Goal: Ask a question: Seek information or help from site administrators or community

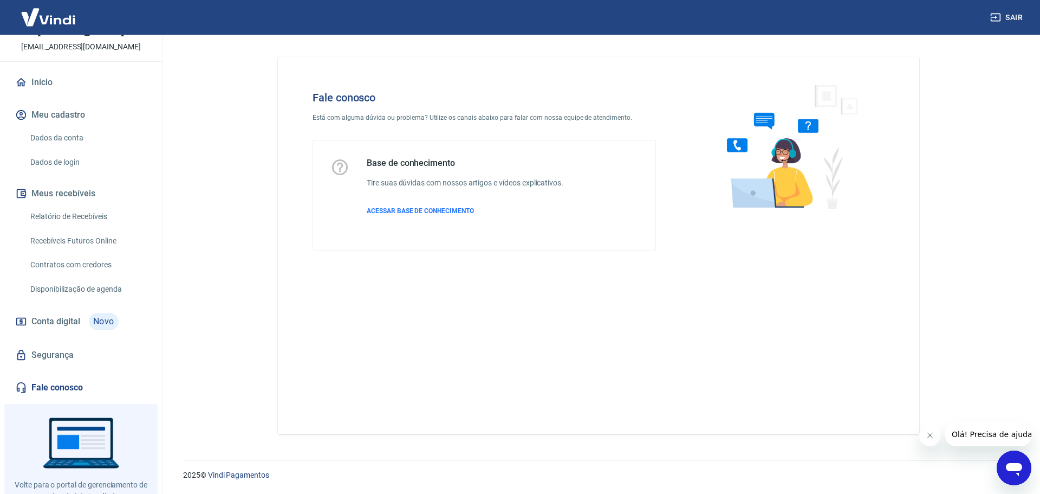
scroll to position [72, 0]
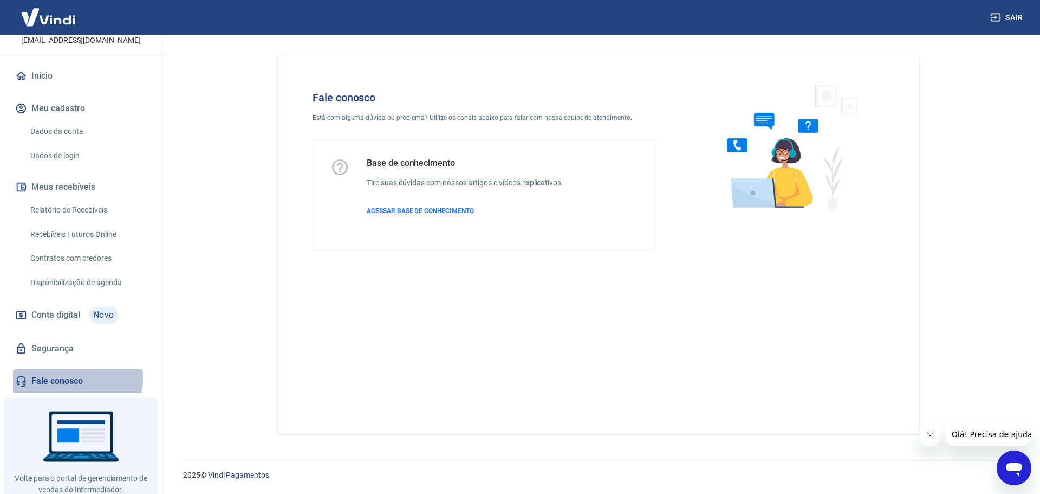
click at [63, 389] on link "Fale conosco" at bounding box center [81, 381] width 136 height 24
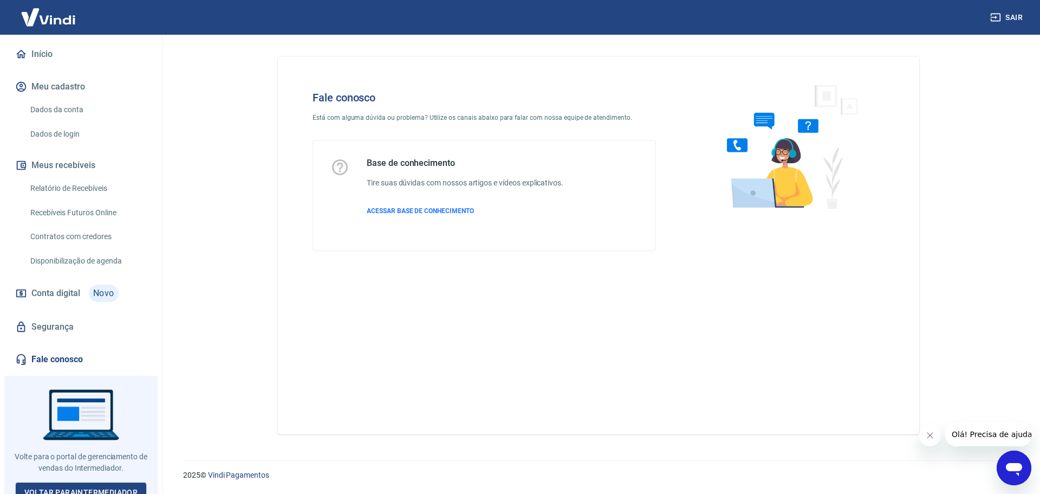
scroll to position [114, 0]
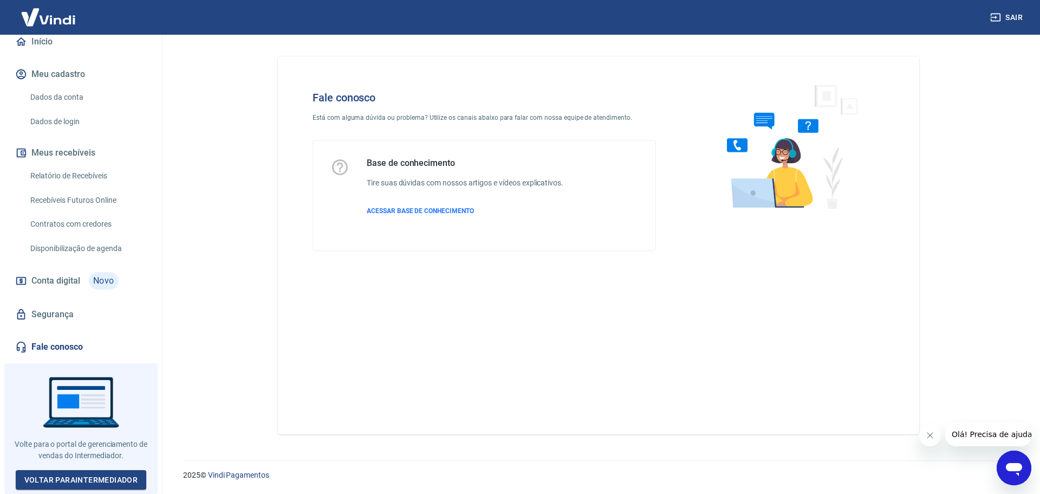
click at [1012, 465] on icon "Abrir janela de mensagens" at bounding box center [1014, 469] width 16 height 13
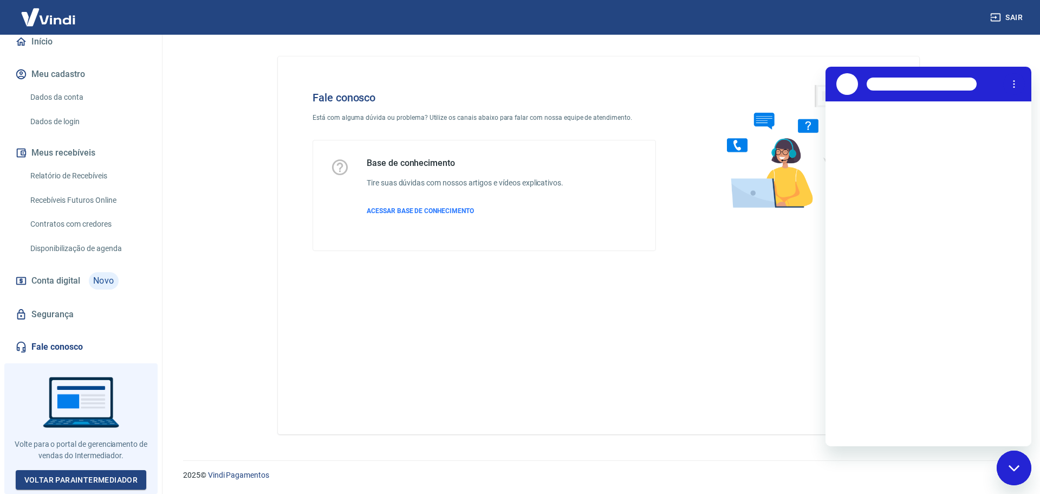
scroll to position [0, 0]
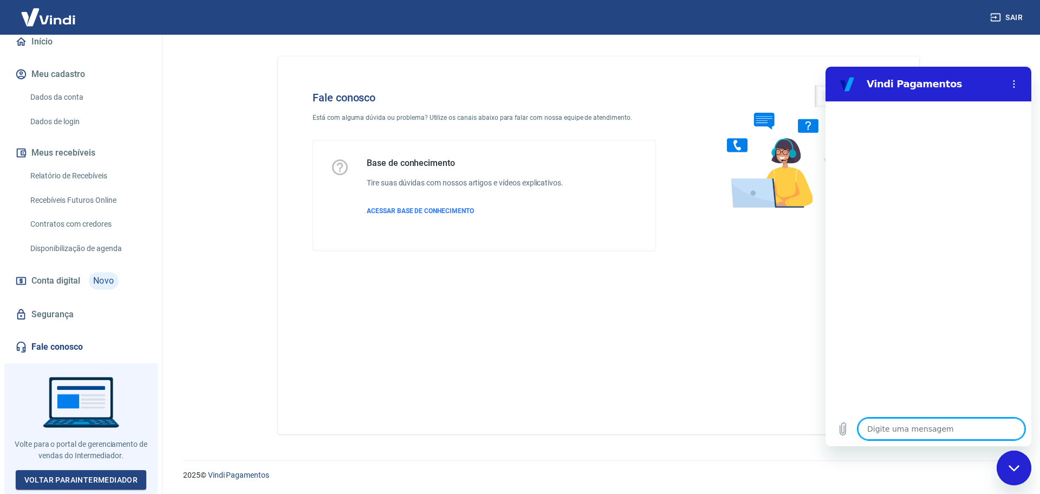
click at [898, 433] on textarea at bounding box center [941, 429] width 167 height 22
type textarea "B"
type textarea "x"
type textarea "Bo"
type textarea "x"
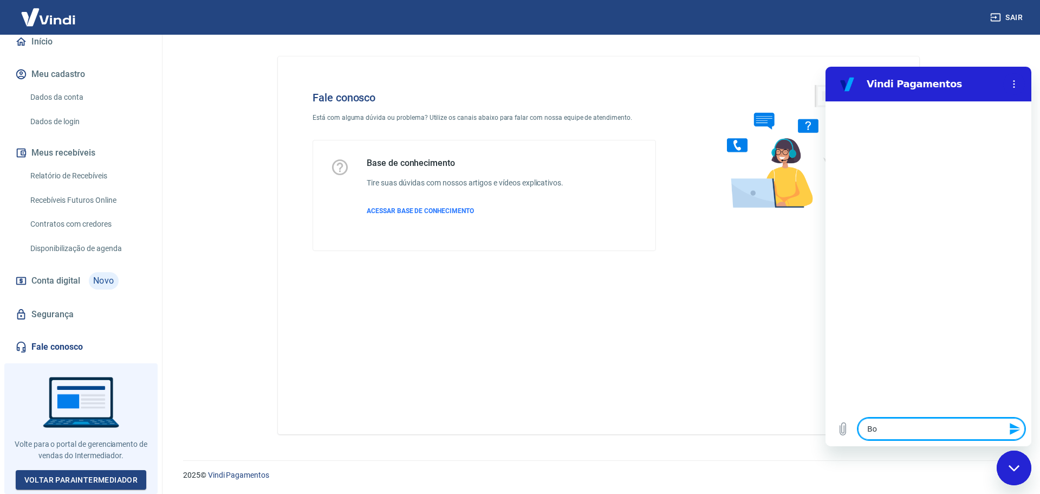
type textarea "Boa"
type textarea "x"
type textarea "Boa"
type textarea "x"
type textarea "Boa t"
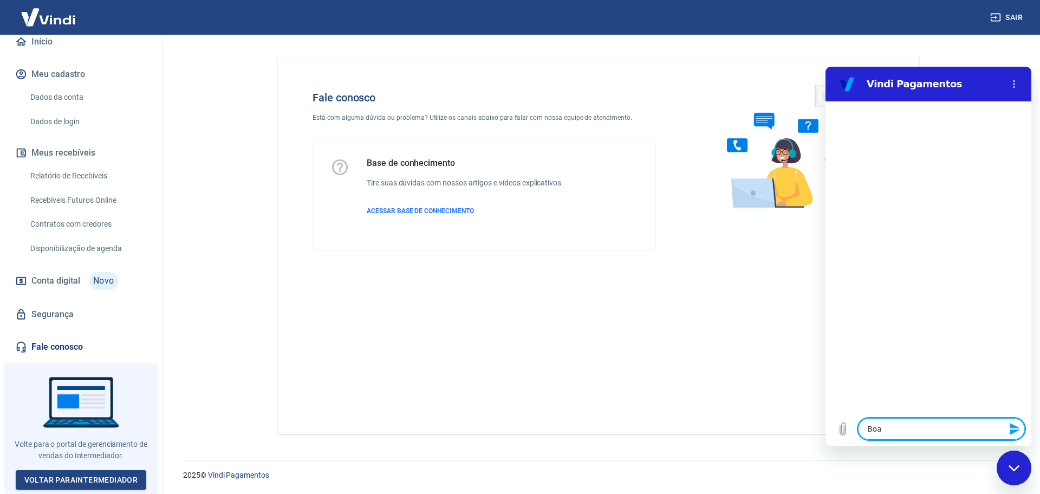
type textarea "x"
type textarea "Boa ta"
type textarea "x"
type textarea "Boa tar"
type textarea "x"
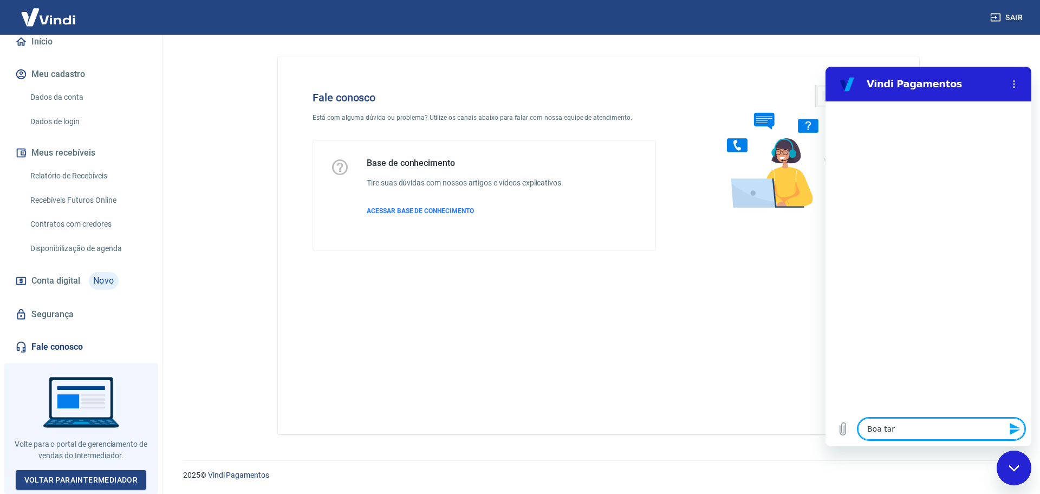
type textarea "Boa tard"
type textarea "x"
type textarea "Boa tarde"
type textarea "x"
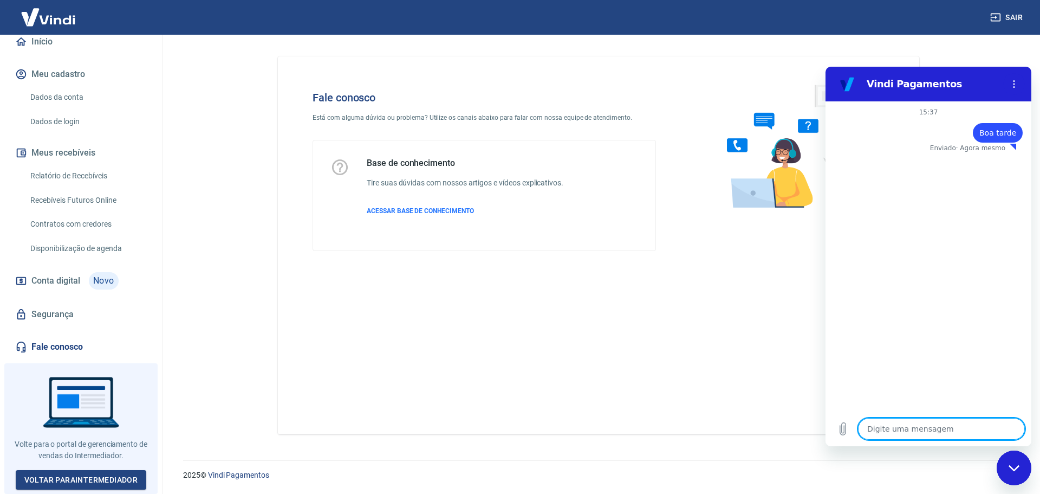
type textarea "e"
type textarea "x"
type textarea "et"
type textarea "x"
type textarea "ets"
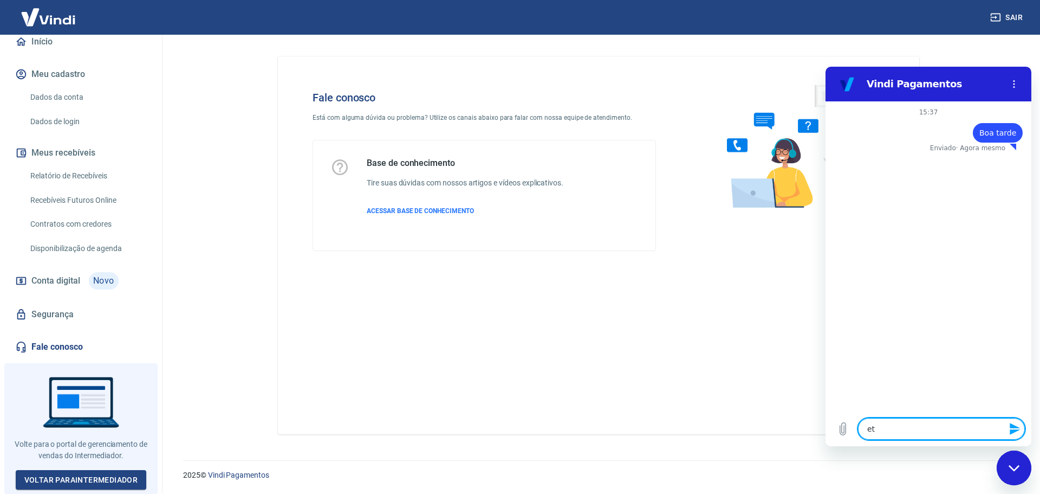
type textarea "x"
type textarea "etsm"
type textarea "x"
type textarea "etsmo"
type textarea "x"
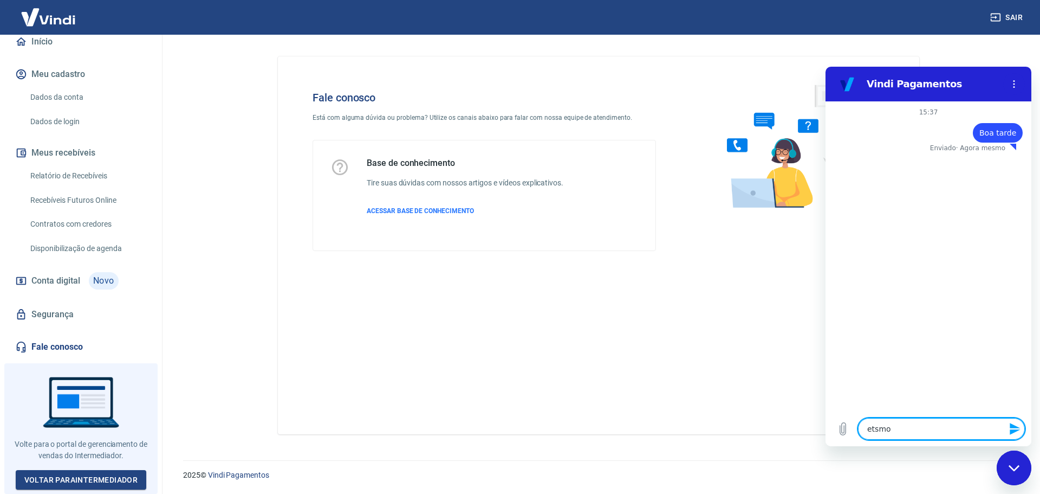
type textarea "etsmoa"
type textarea "x"
type textarea "etsmo"
type textarea "x"
type textarea "etsm"
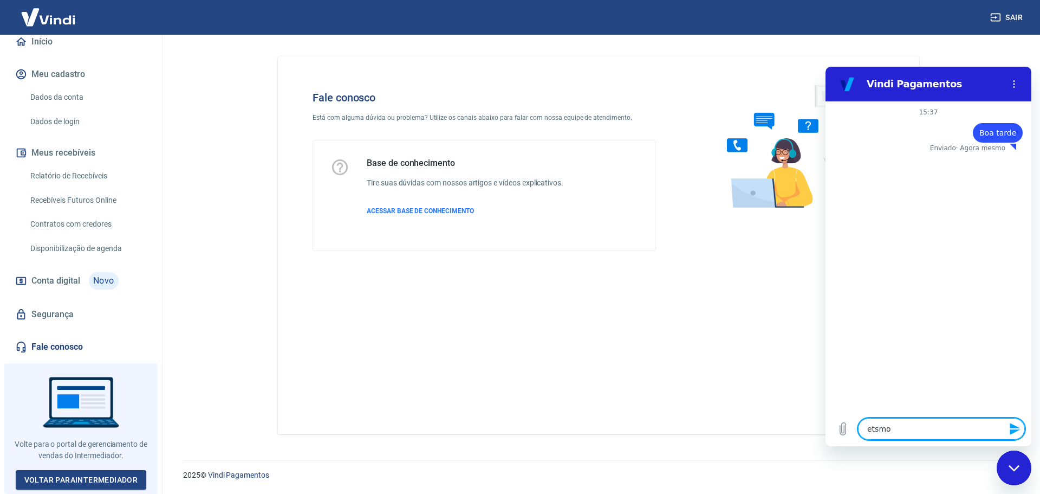
type textarea "x"
type textarea "ets"
type textarea "x"
type textarea "et"
type textarea "x"
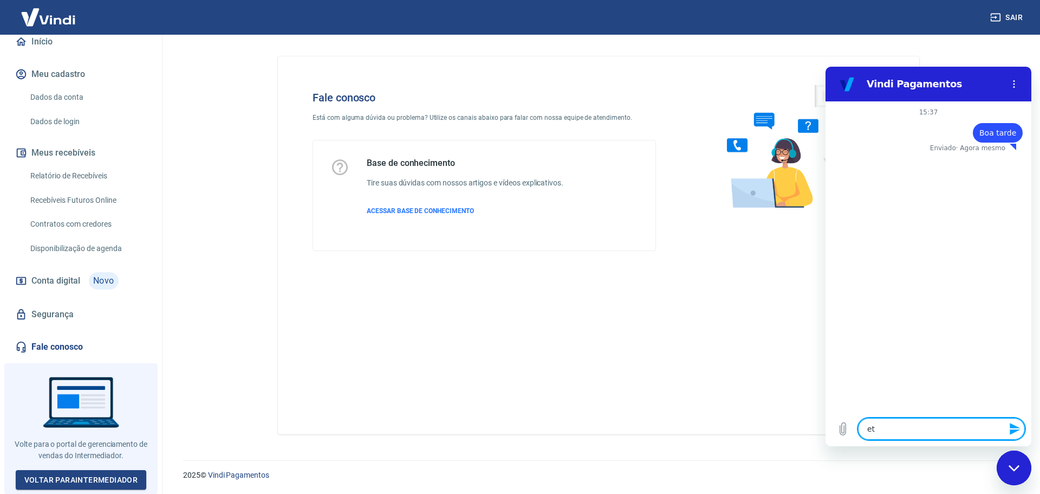
type textarea "e"
type textarea "x"
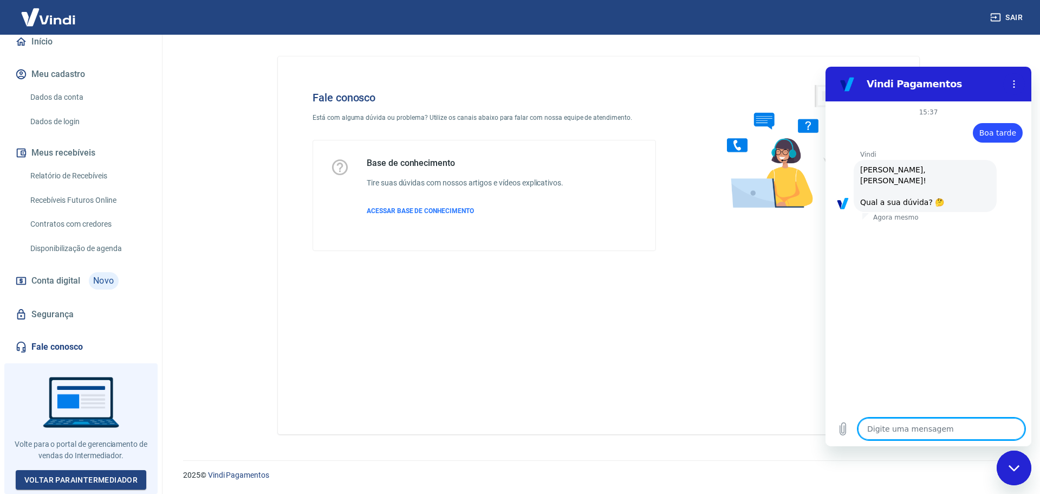
type textarea "O"
type textarea "x"
type textarea "Os"
type textarea "x"
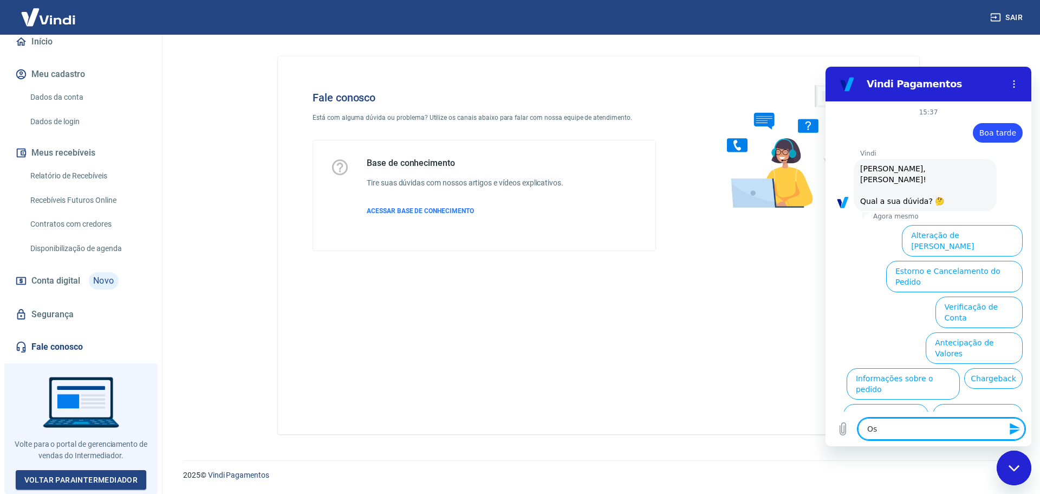
type textarea "Os"
type textarea "x"
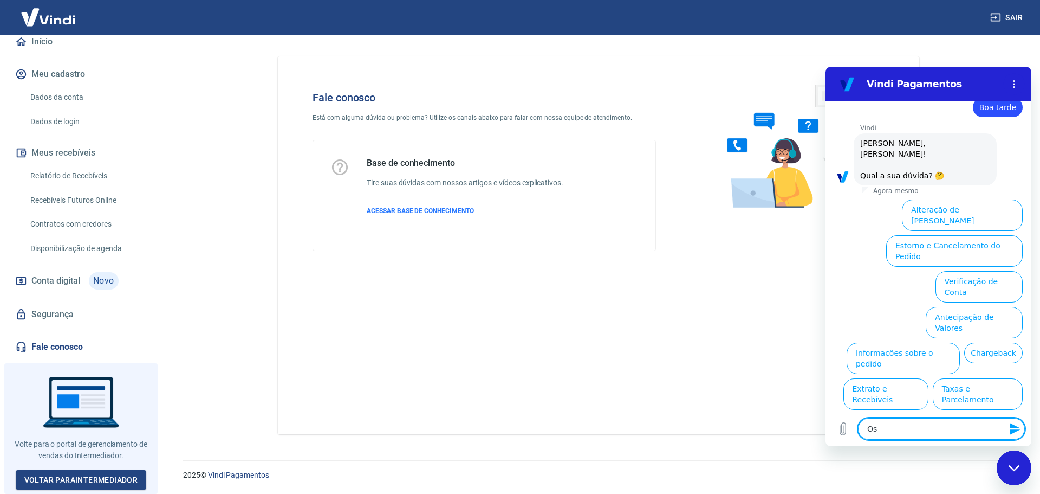
type textarea "Os p"
type textarea "x"
type textarea "Os pa"
type textarea "x"
type textarea "Os pap"
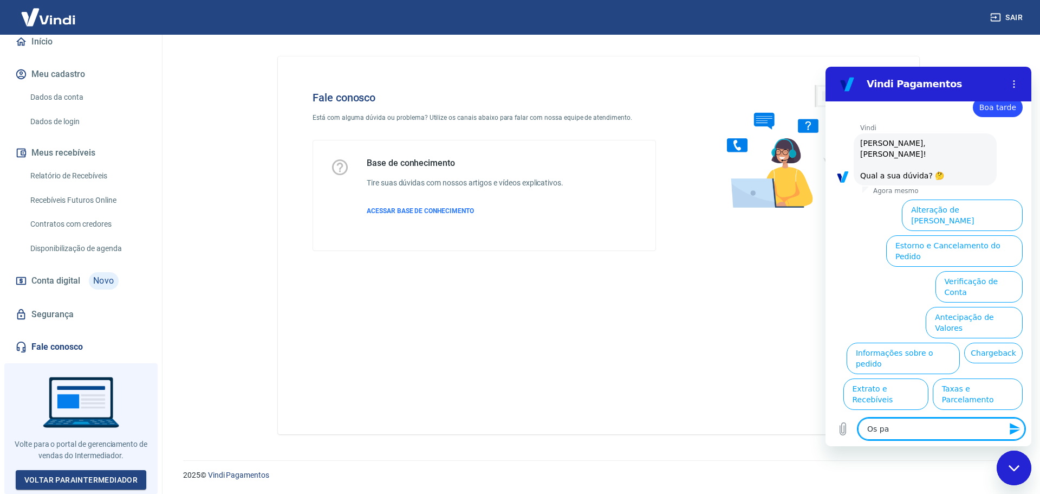
type textarea "x"
type textarea "Os pa"
type textarea "x"
type textarea "Os p"
type textarea "x"
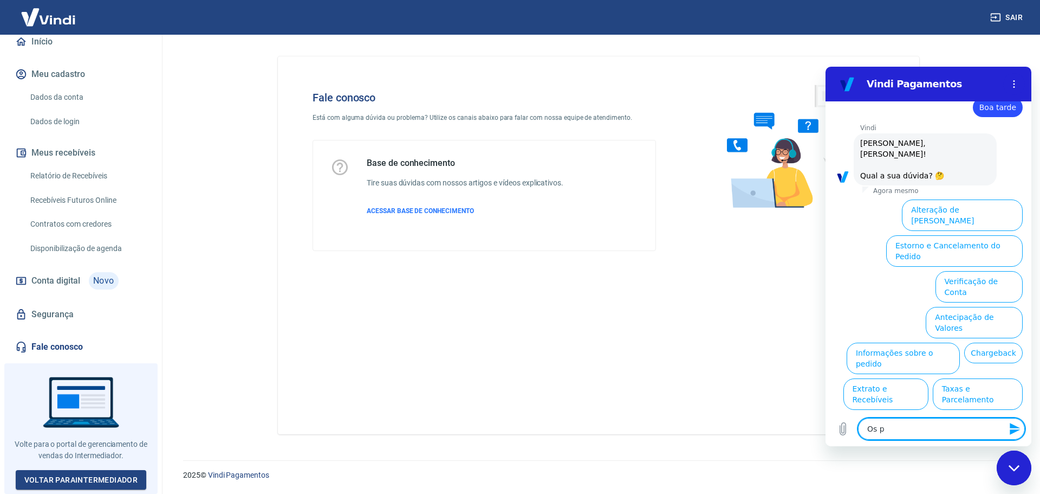
type textarea "Os"
type textarea "x"
type textarea "Os p"
type textarea "x"
type textarea "Os pa"
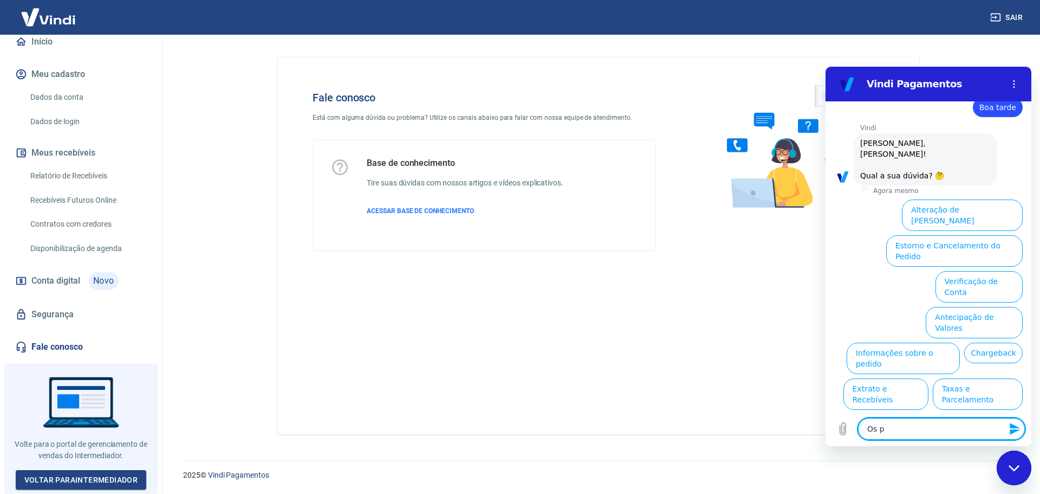
type textarea "x"
type textarea "Os pag"
type textarea "x"
type textarea "Os paga"
type textarea "x"
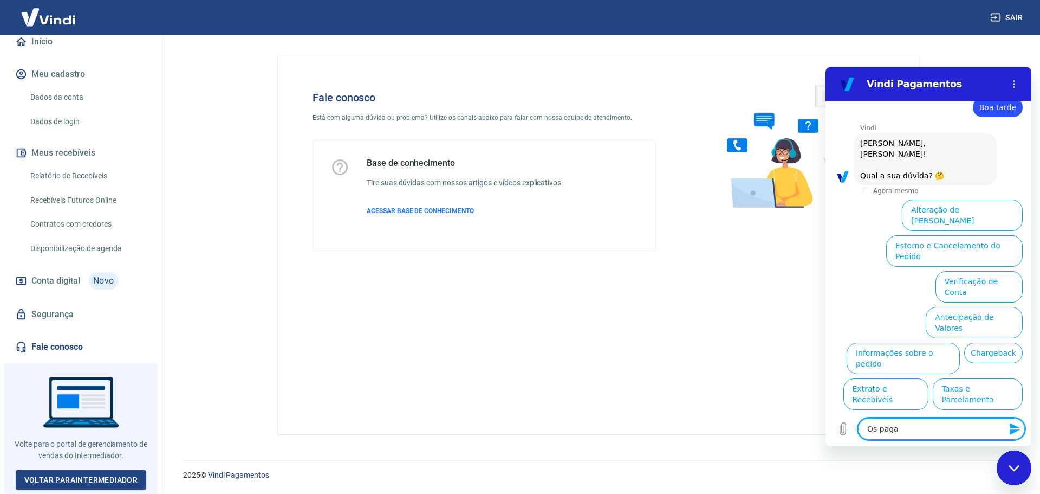
type textarea "Os pagam"
type textarea "x"
type textarea "Os pagame"
type textarea "x"
type textarea "Os pagamen"
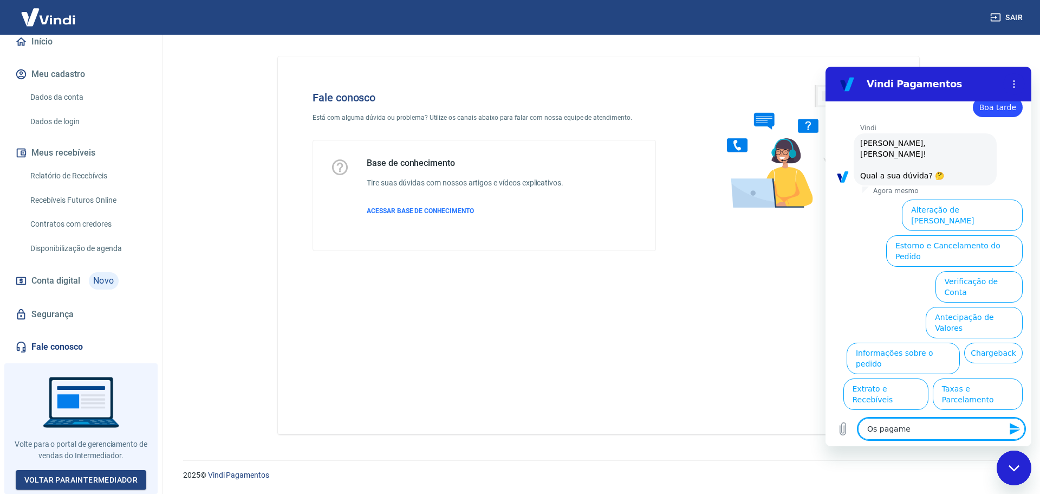
type textarea "x"
type textarea "Os pagament"
type textarea "x"
type textarea "Os pagamento"
type textarea "x"
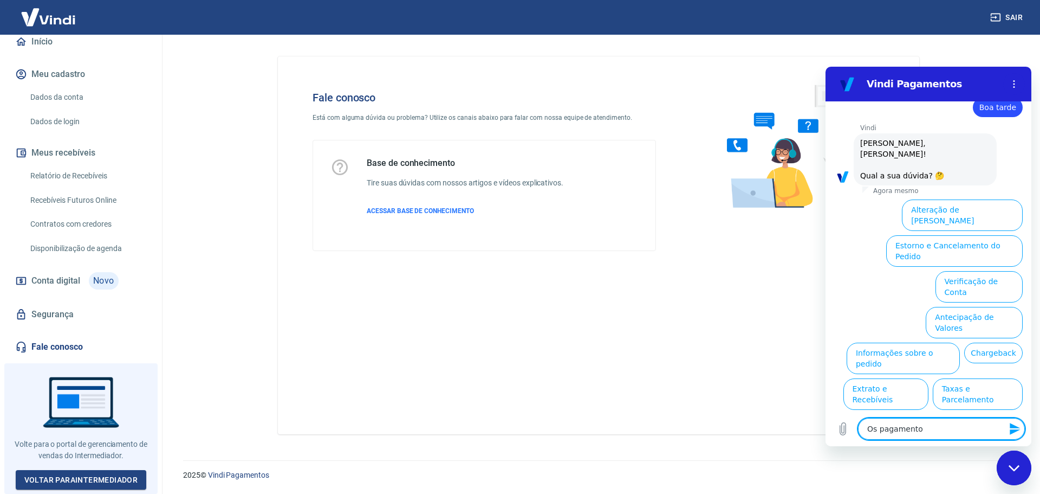
type textarea "Os pagamento"
type textarea "x"
type textarea "Os pagamento n"
type textarea "x"
type textarea "Os pagamento no"
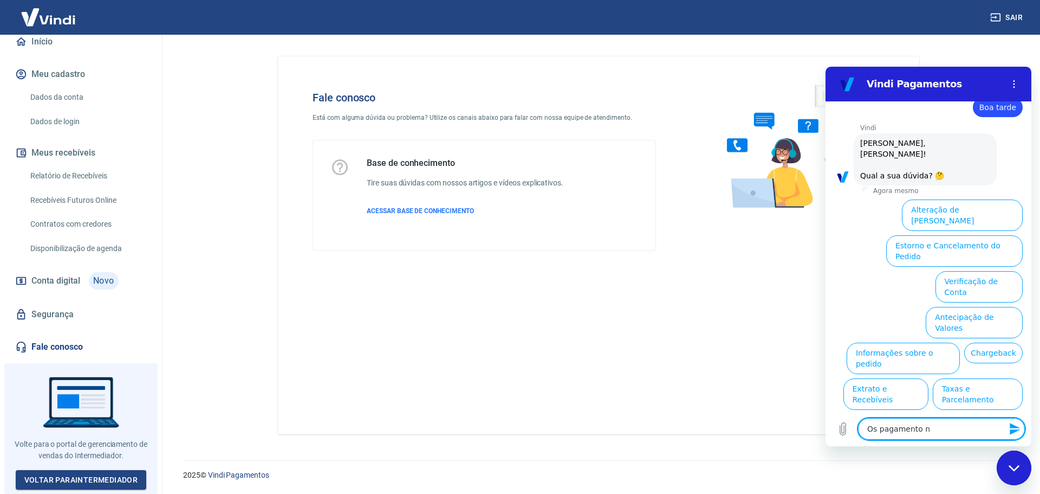
type textarea "x"
type textarea "Os pagamento no"
type textarea "x"
type textarea "Os pagamento no p"
type textarea "x"
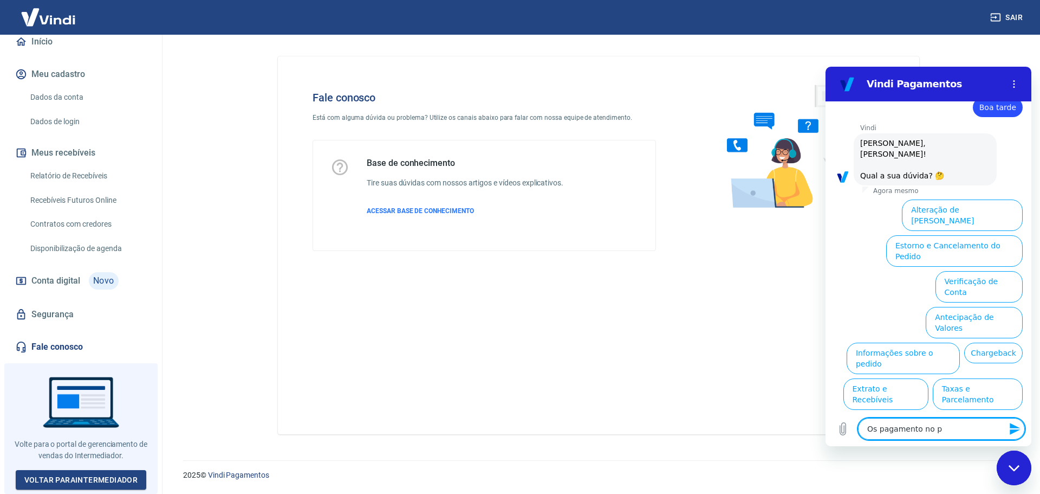
type textarea "Os pagamento no pi"
type textarea "x"
type textarea "Os pagamento no pix"
type textarea "x"
type textarea "Os pagamento no pix"
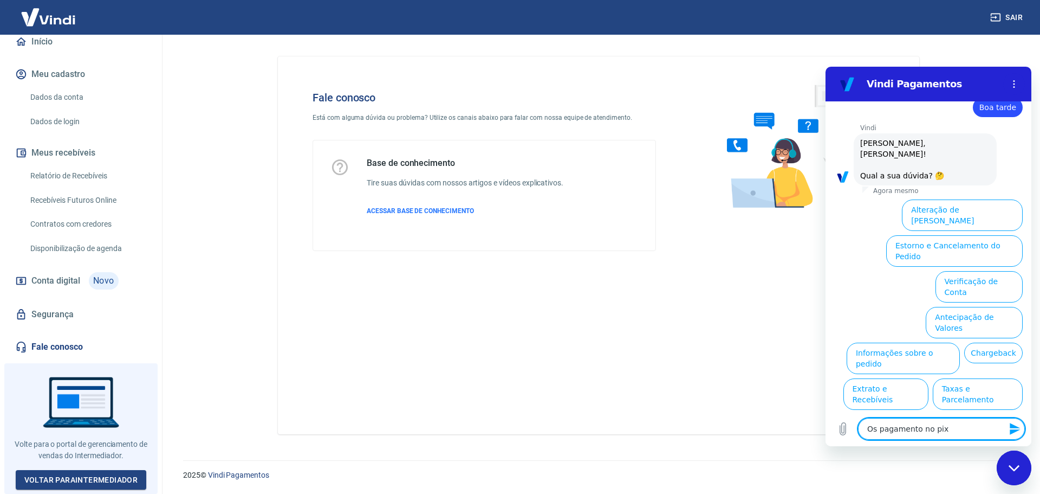
type textarea "x"
type textarea "Os pagamento no pix n"
type textarea "x"
type textarea "Os pagamento no pix nã"
type textarea "x"
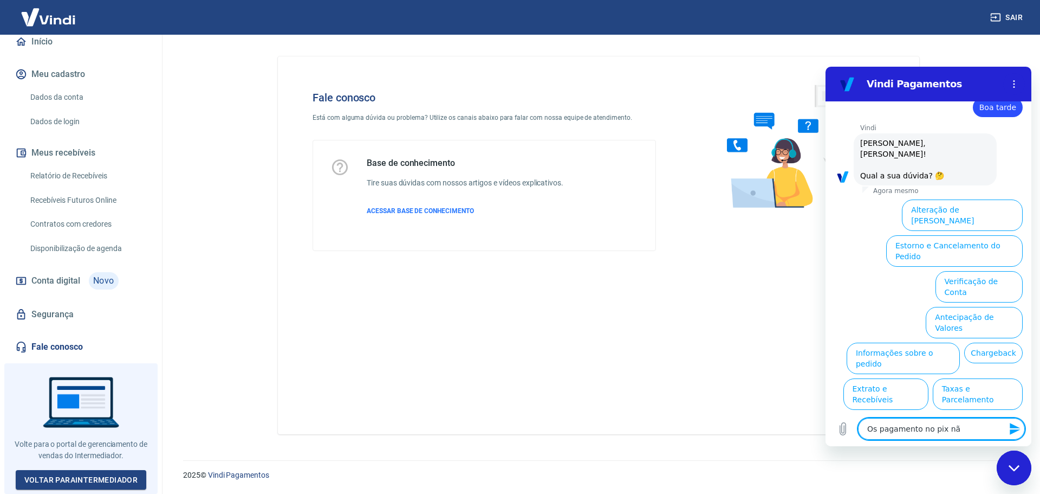
type textarea "Os pagamento no pix não"
type textarea "x"
type textarea "Os pagamento no pix não"
type textarea "x"
type textarea "Os pagamento no pix não e"
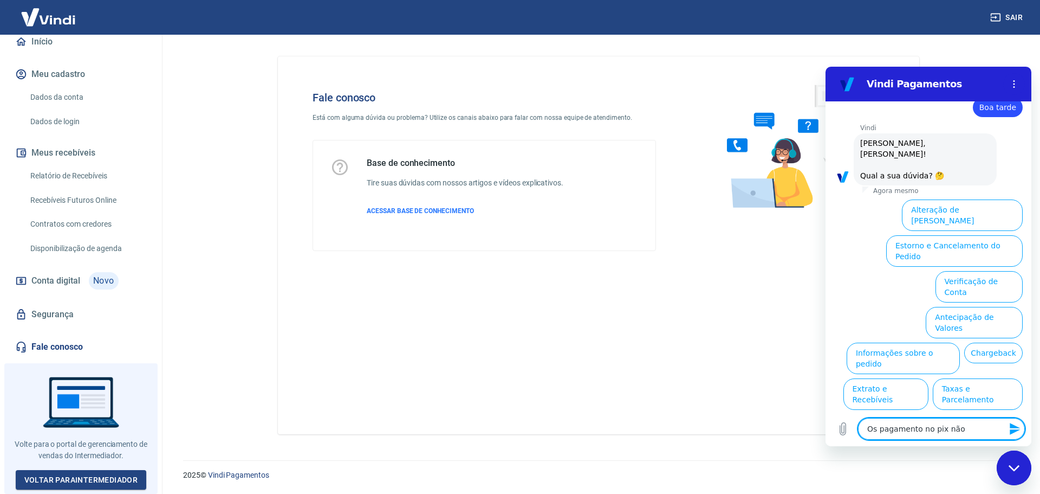
type textarea "x"
type textarea "Os pagamento no pix não es"
type textarea "x"
type textarea "Os pagamento no pix não est"
type textarea "x"
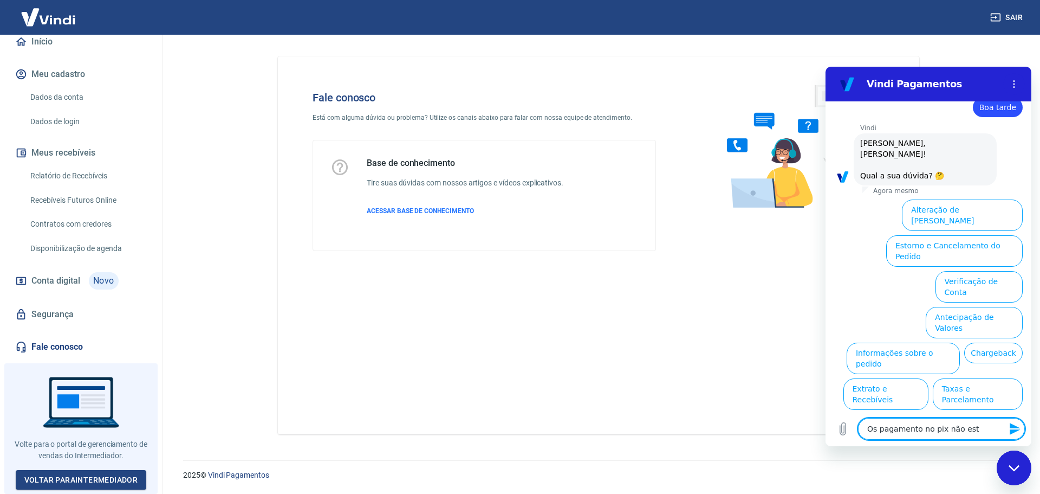
type textarea "Os pagamento no pix não estã"
type textarea "x"
type textarea "Os pagamento no pix não estão"
type textarea "x"
type textarea "Os pagamento no pix não estão"
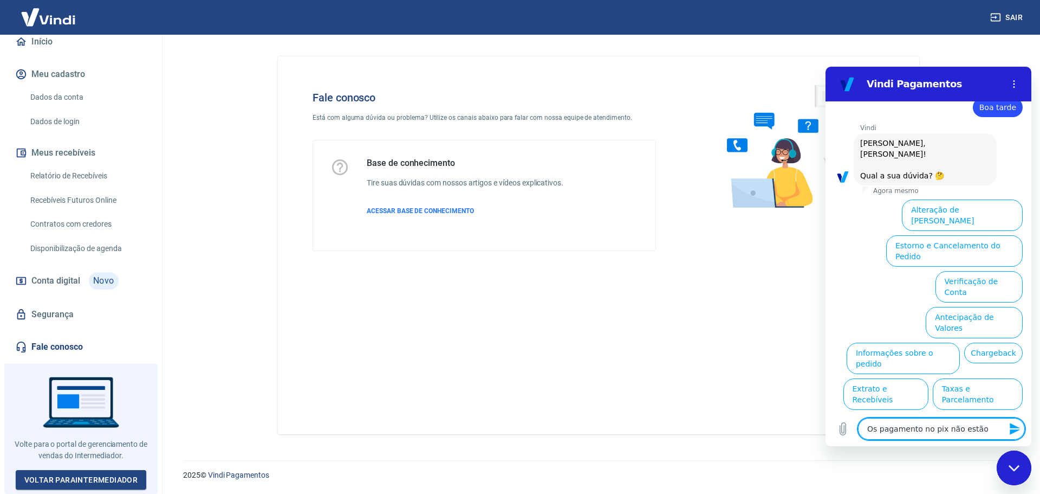
type textarea "x"
type textarea "Os pagamento no pix não estão s"
type textarea "x"
type textarea "Os pagamento no pix não estão se"
type textarea "x"
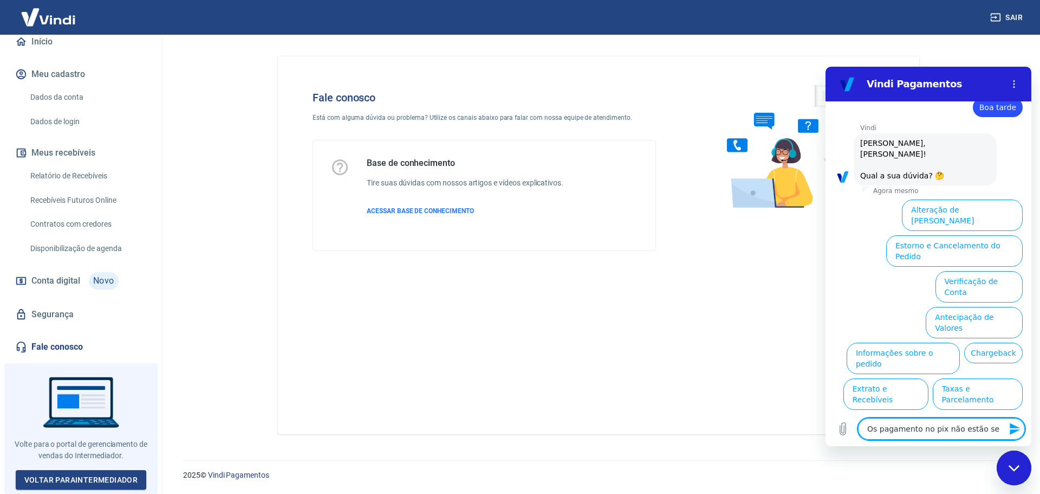
type textarea "Os pagamento no pix não estão sen"
type textarea "x"
type textarea "Os pagamento no pix não estão send"
type textarea "x"
type textarea "Os pagamento no pix não estão sendo"
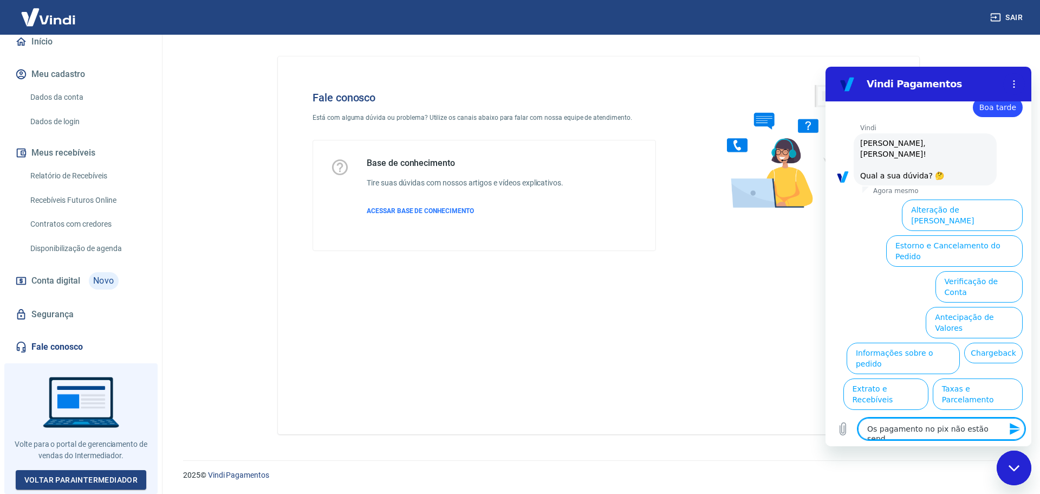
type textarea "x"
type textarea "Os pagamento no pix não estão sendo"
type textarea "x"
type textarea "Os pagamento no pix não estão sendo c"
type textarea "x"
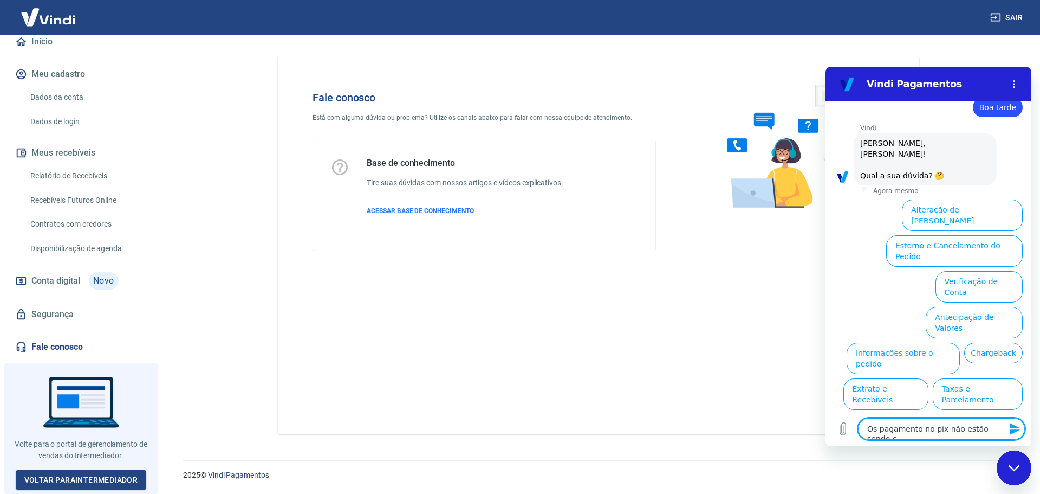
type textarea "Os pagamento no pix não estão sendo co"
type textarea "x"
type textarea "Os pagamento no pix não estão sendo con"
type textarea "x"
type textarea "Os pagamento no pix não estão sendo conf"
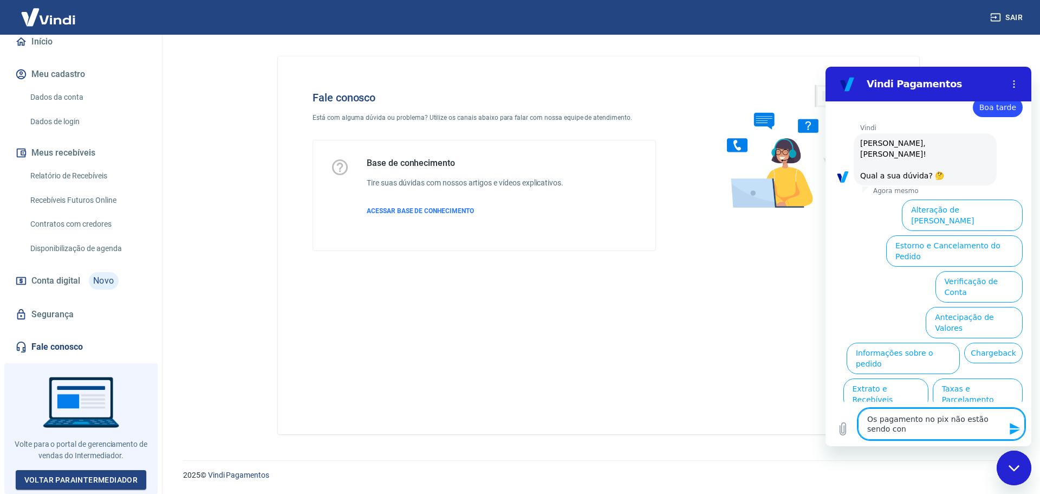
type textarea "x"
type textarea "Os pagamento no pix não estão sendo confi"
type textarea "x"
type textarea "Os pagamento no pix não estão sendo confir"
type textarea "x"
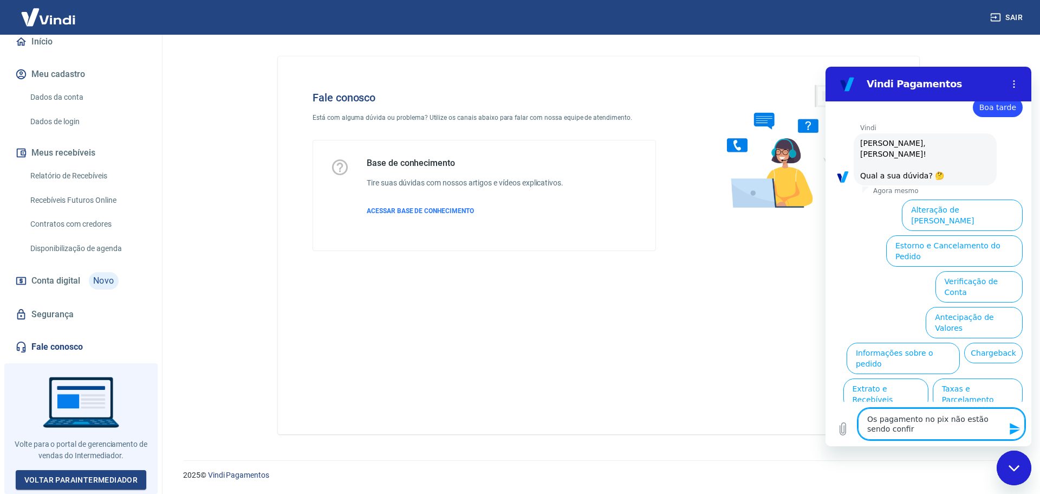
type textarea "Os pagamento no pix não estão sendo confirm"
type textarea "x"
type textarea "Os pagamento no pix não estão sendo confirma"
type textarea "x"
type textarea "Os pagamento no pix não estão sendo confirmad"
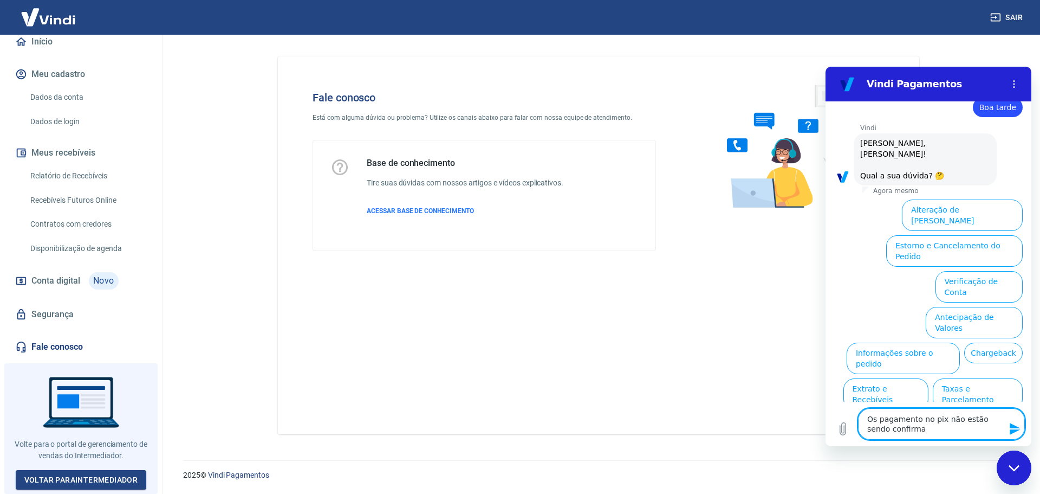
type textarea "x"
type textarea "Os pagamento no pix não estão sendo confirmado"
type textarea "x"
type textarea "Os pagamento no pix não estão sendo confirmados"
type textarea "x"
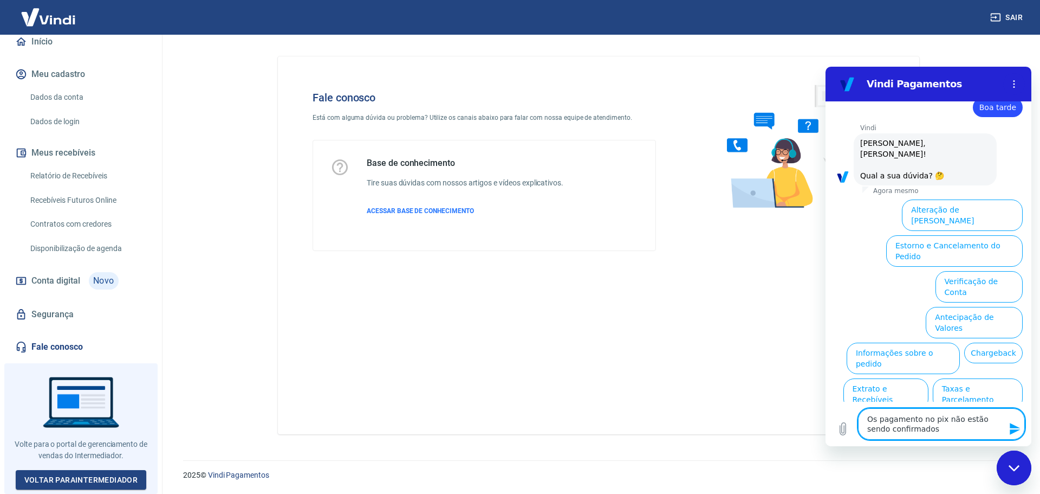
type textarea "Os pagamento no pix não estão sendo confirmados"
type textarea "x"
type textarea "Os pagamento no pix não estão sendo confirmados p"
type textarea "x"
type textarea "Os pagamento no pix não estão sendo confirmados pe"
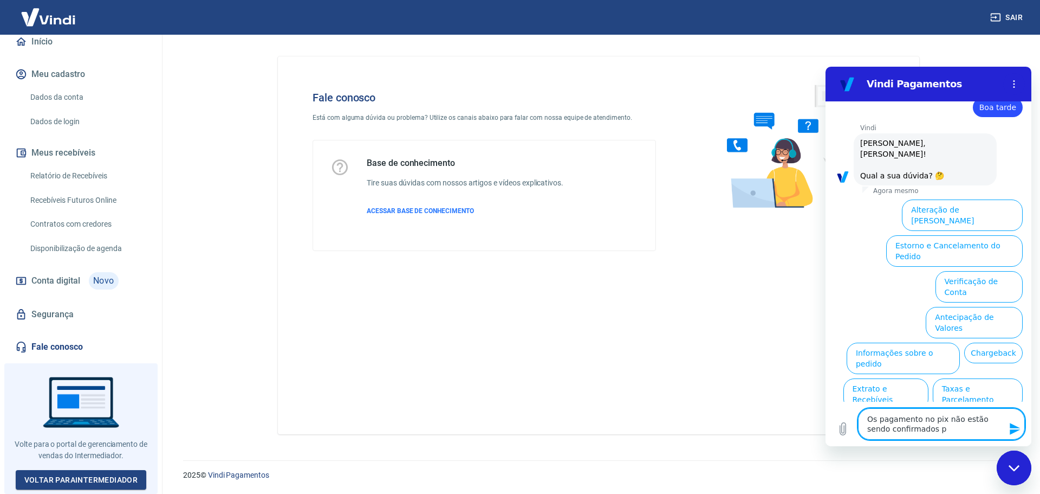
type textarea "x"
type textarea "Os pagamento no pix não estão sendo confirmados pel"
type textarea "x"
type textarea "Os pagamento no pix não estão sendo confirmados pelo"
type textarea "x"
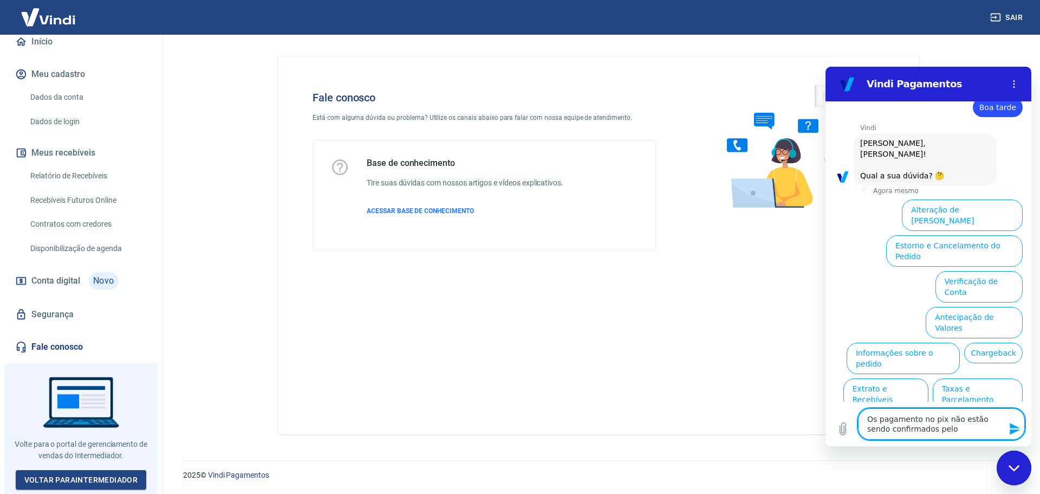
type textarea "Os pagamento no pix não estão sendo confirmados pelo"
type textarea "x"
type textarea "Os pagamento no pix não estão sendo confirmados pelo s"
type textarea "x"
type textarea "Os pagamento no pix não estão sendo confirmados pelo si"
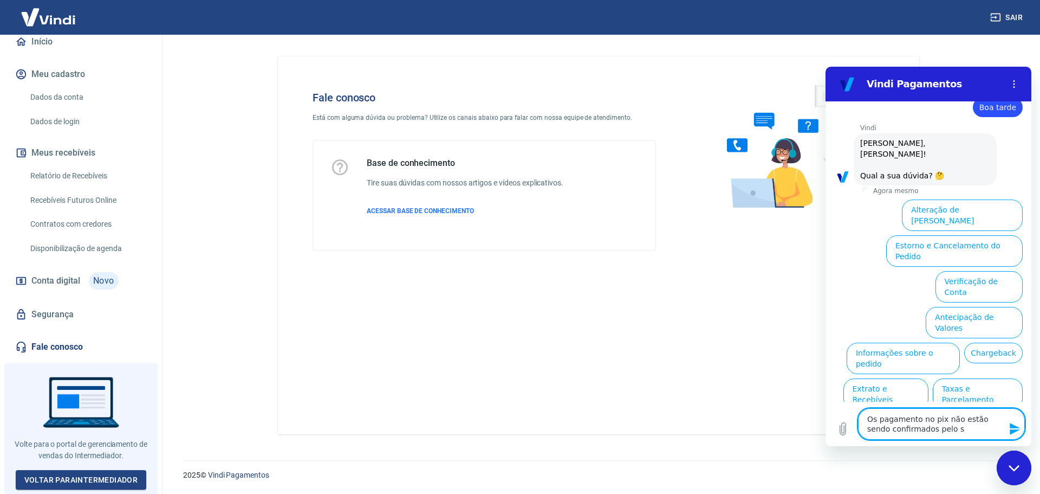
type textarea "x"
type textarea "Os pagamento no pix não estão sendo confirmados pelo sis"
type textarea "x"
type textarea "Os pagamento no pix não estão sendo confirmados pelo sist"
type textarea "x"
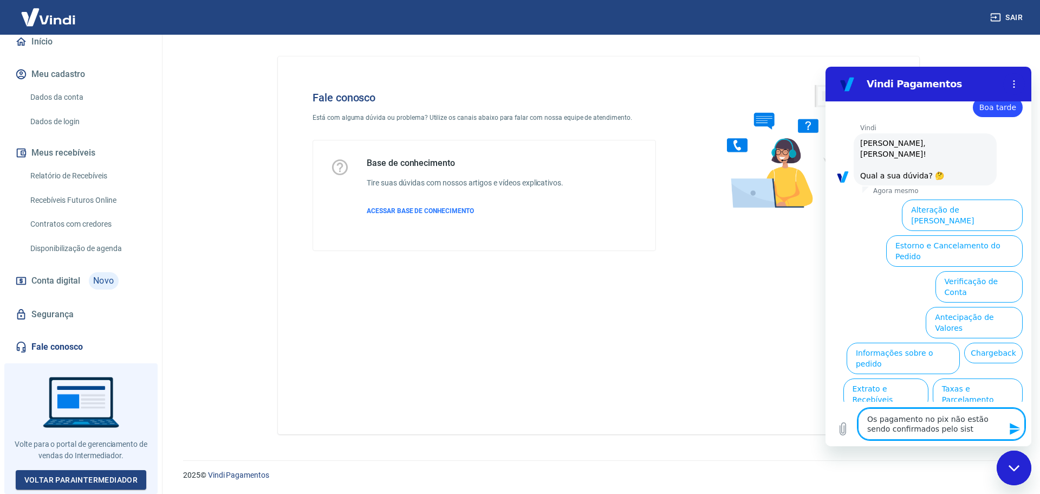
type textarea "Os pagamento no pix não estão sendo confirmados pelo siste"
type textarea "x"
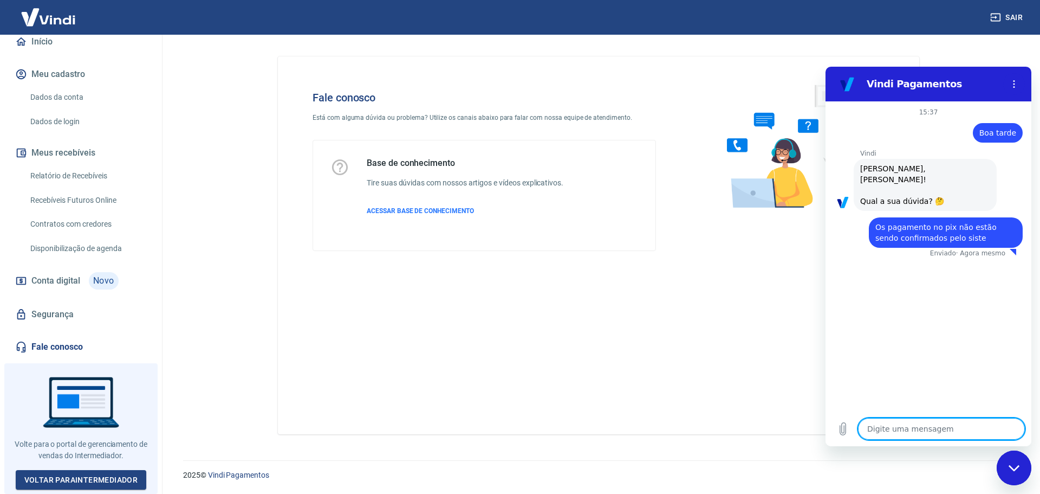
type textarea "x"
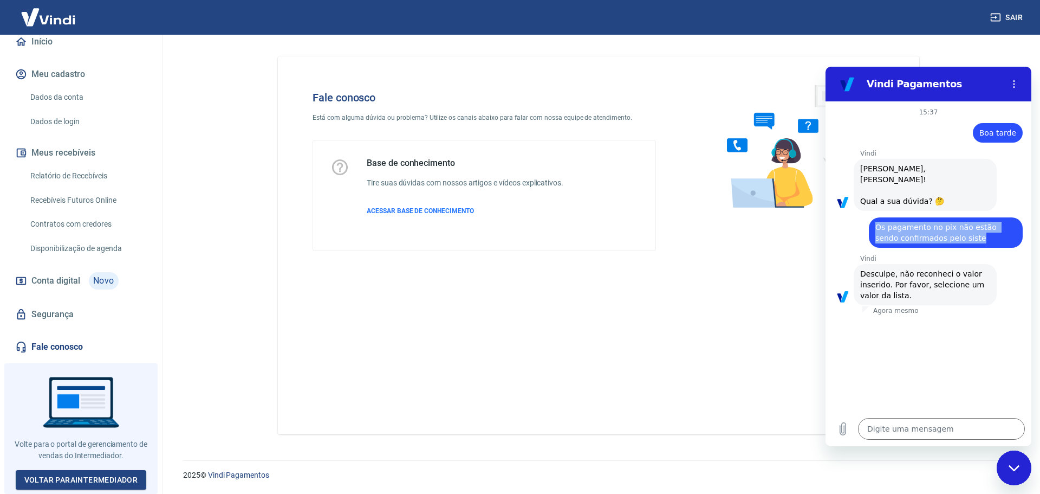
drag, startPoint x: 875, startPoint y: 212, endPoint x: 979, endPoint y: 235, distance: 106.5
click at [979, 235] on div "diz: Os pagamento no pix não estão sendo confirmados pelo siste" at bounding box center [946, 232] width 154 height 30
copy span "Os pagamento no pix não estão sendo confirmados pelo siste"
click at [880, 436] on textarea at bounding box center [941, 429] width 167 height 22
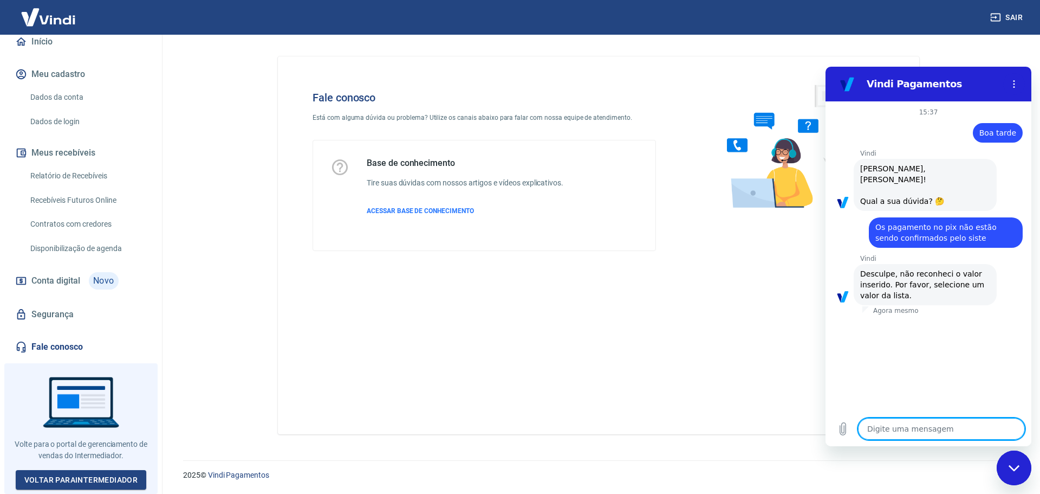
type textarea "q"
type textarea "x"
type textarea "qu"
type textarea "x"
type textarea "qua"
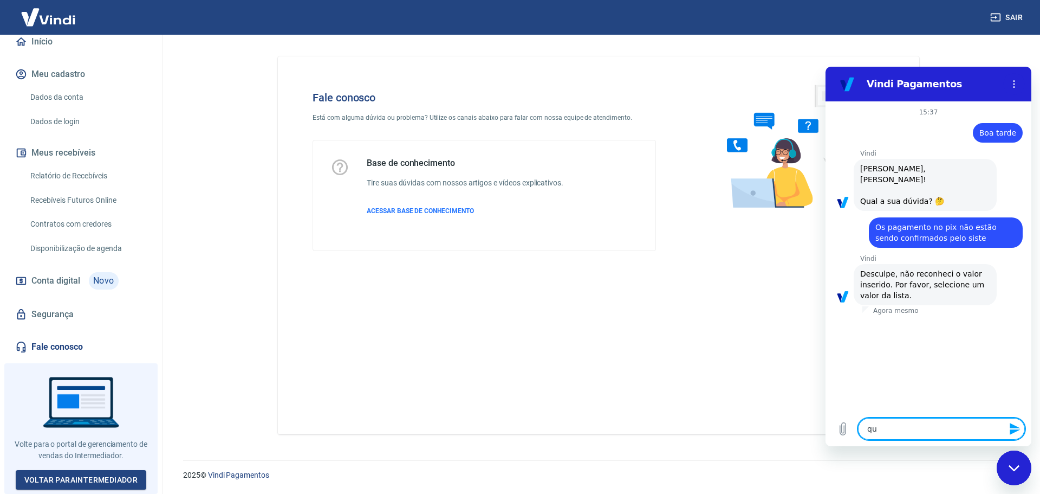
type textarea "x"
type textarea "qual"
type textarea "x"
type textarea "qual"
type textarea "x"
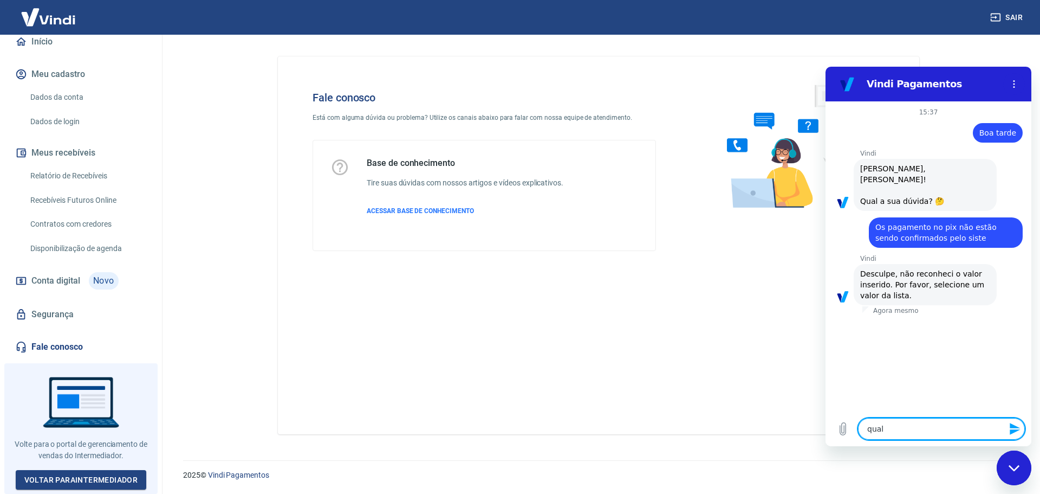
type textarea "qual l"
type textarea "x"
type textarea "qual li"
type textarea "x"
type textarea "qual lis"
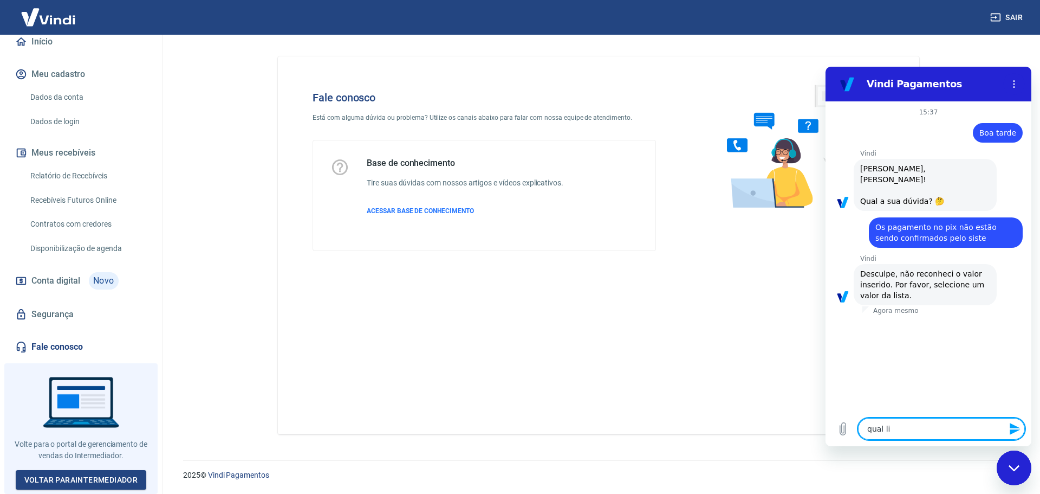
type textarea "x"
type textarea "qual list"
type textarea "x"
type textarea "qual lista"
type textarea "x"
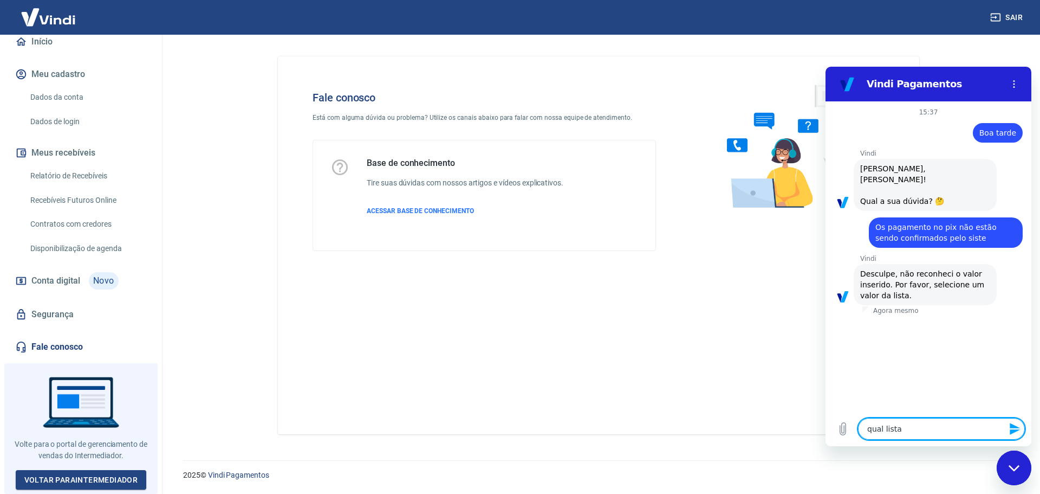
type textarea "qual lista?"
type textarea "x"
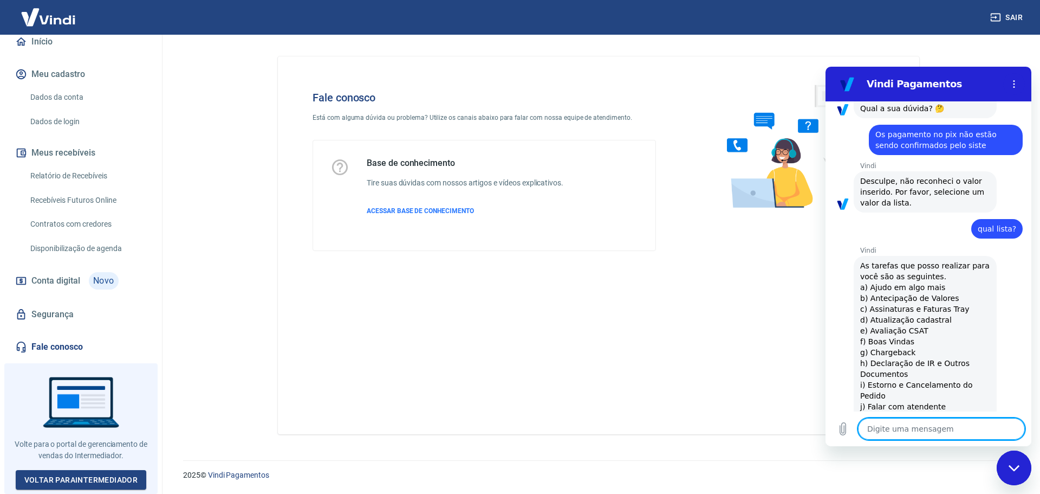
type textarea "x"
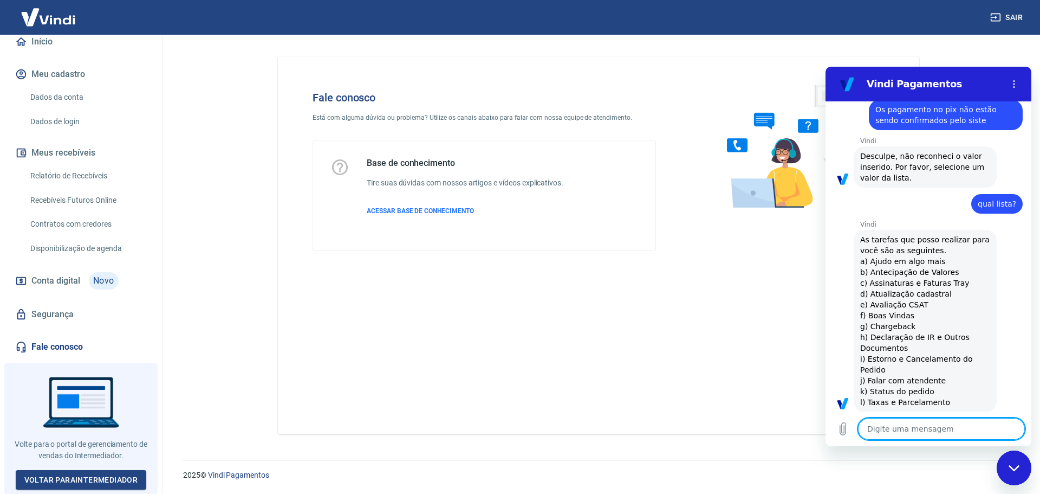
scroll to position [120, 0]
type textarea "j"
type textarea "x"
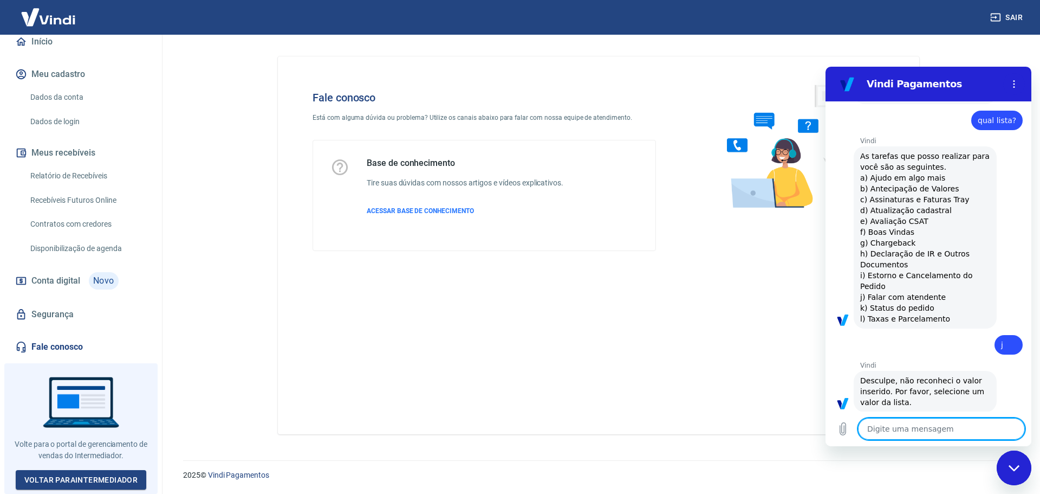
scroll to position [203, 0]
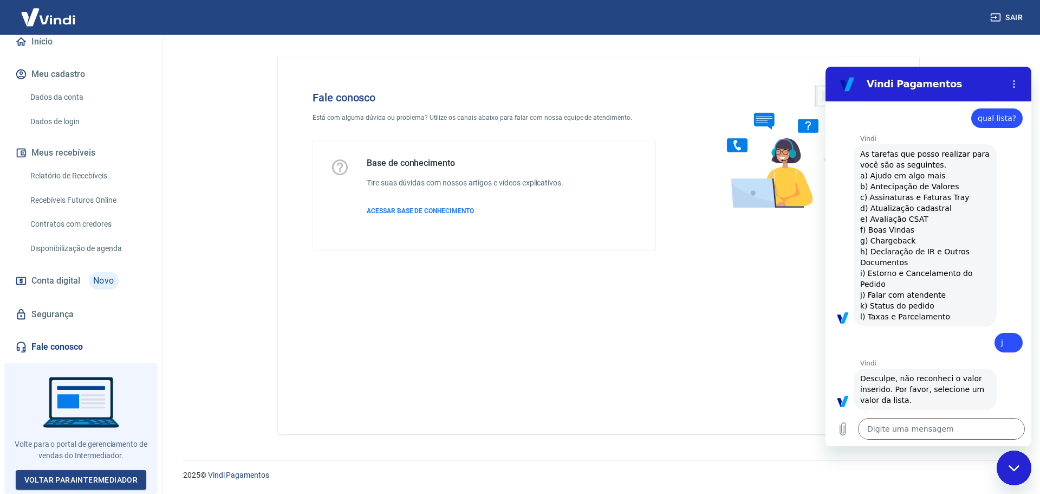
drag, startPoint x: 880, startPoint y: 286, endPoint x: 957, endPoint y: 287, distance: 77.0
click at [957, 287] on div "Vindi diz: As tarefas que posso realizar para você são as seguintes. a) Ajudo e…" at bounding box center [925, 235] width 143 height 182
copy span "Falar com atendente"
click at [897, 428] on textarea at bounding box center [941, 429] width 167 height 22
paste textarea "Falar com atendente"
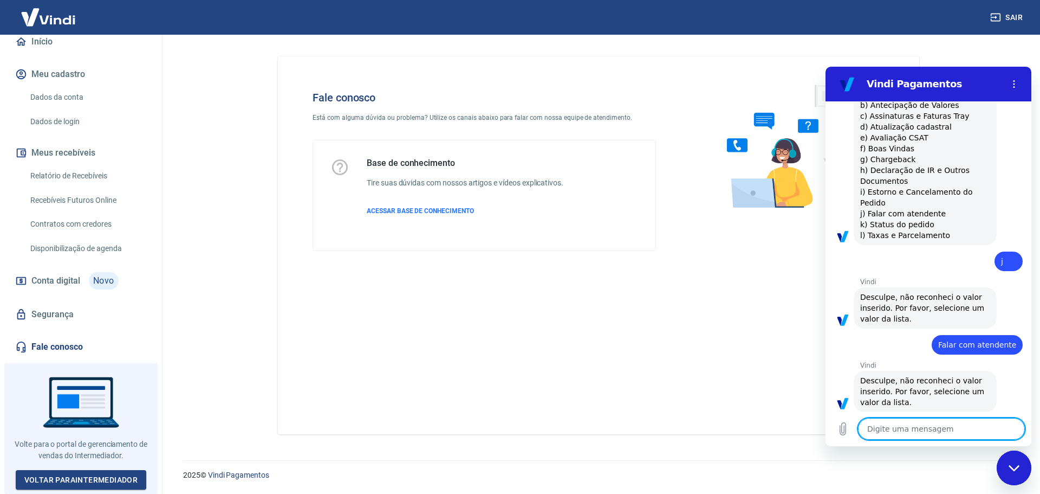
scroll to position [287, 0]
paste textarea "Falar com atendente"
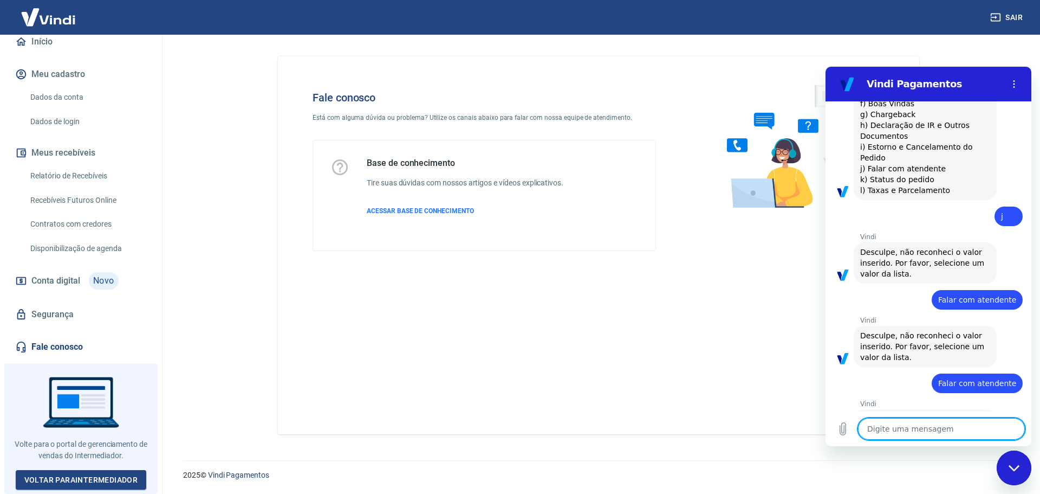
scroll to position [334, 0]
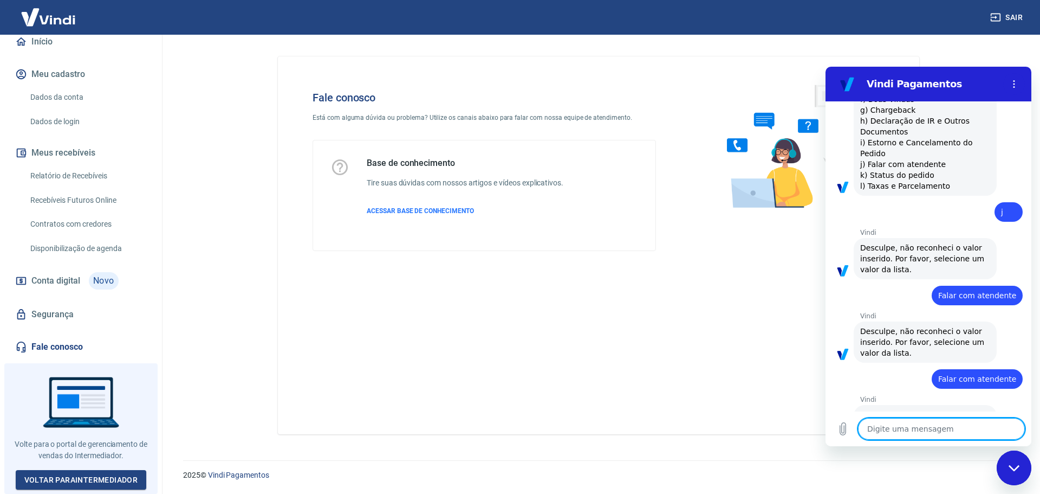
paste textarea "Falar com atendente"
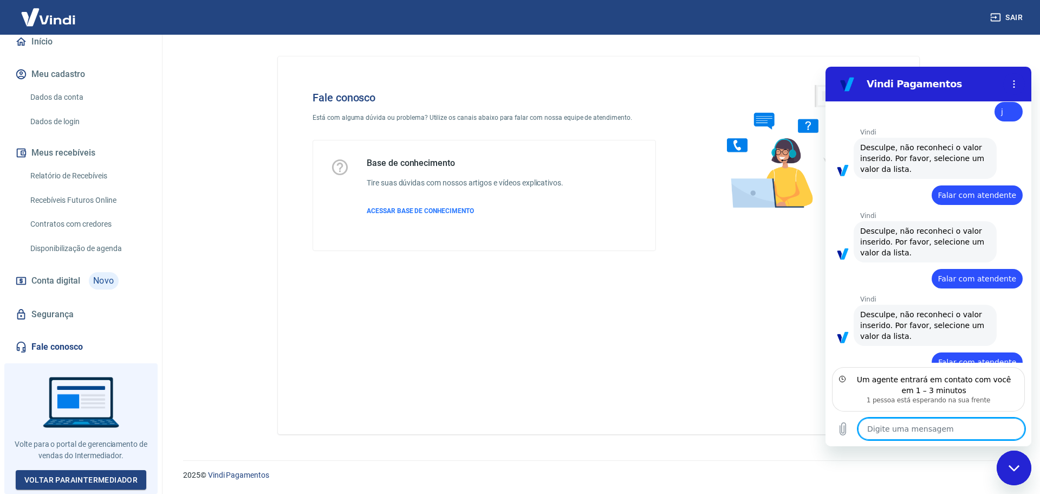
scroll to position [483, 0]
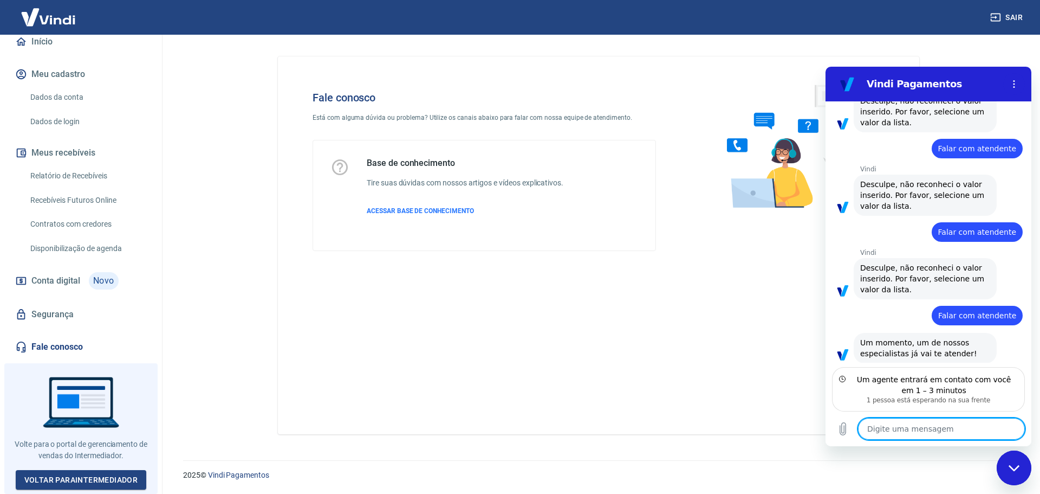
paste textarea "Falar com atendente"
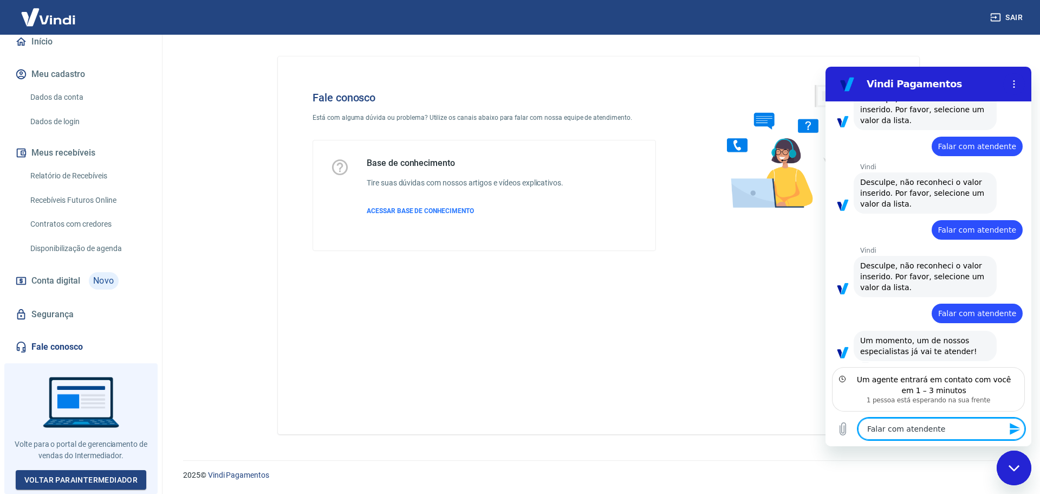
drag, startPoint x: 939, startPoint y: 430, endPoint x: 826, endPoint y: 428, distance: 113.3
click at [826, 428] on div "Digite uma mensagem Falar com atendente x" at bounding box center [929, 428] width 206 height 35
click at [888, 424] on textarea at bounding box center [941, 429] width 167 height 22
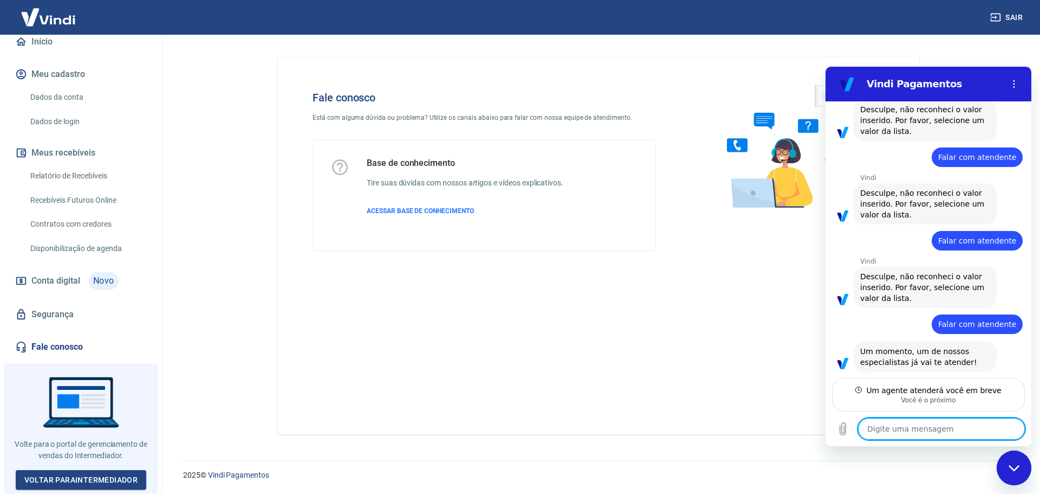
click at [925, 420] on textarea at bounding box center [941, 429] width 167 height 22
click at [898, 421] on textarea at bounding box center [941, 429] width 167 height 22
click at [836, 433] on button "Carregar arquivo" at bounding box center [843, 429] width 22 height 22
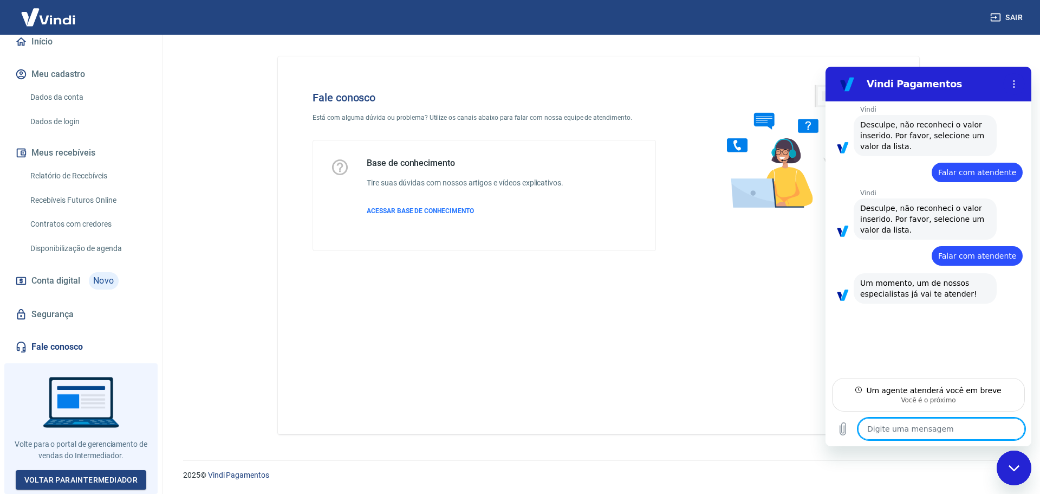
scroll to position [539, 0]
click at [885, 430] on textarea at bounding box center [941, 429] width 167 height 22
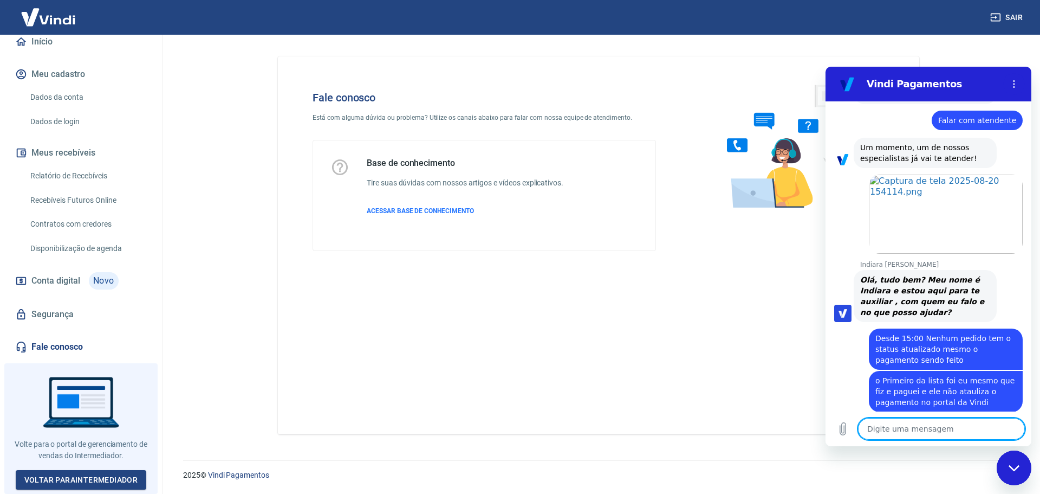
scroll to position [678, 0]
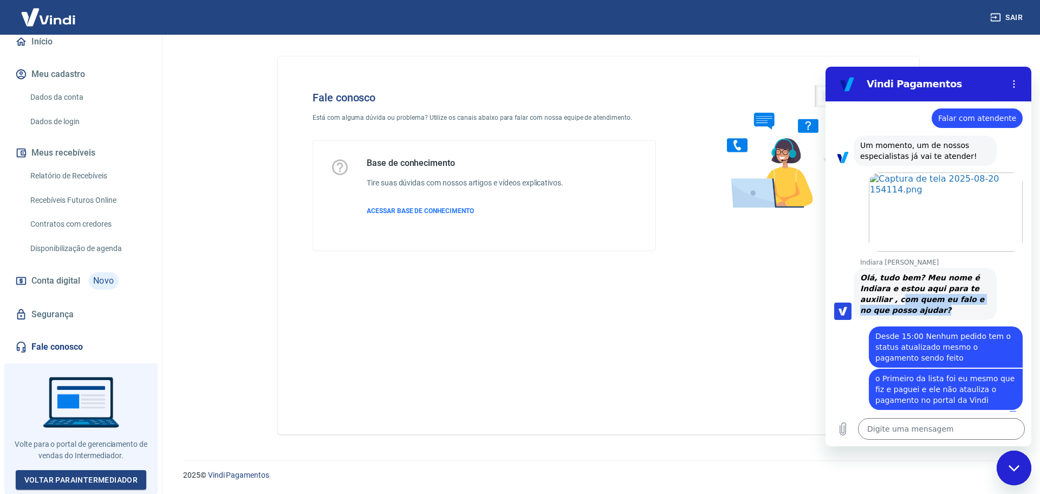
drag, startPoint x: 897, startPoint y: 289, endPoint x: 931, endPoint y: 298, distance: 35.4
click at [931, 298] on div "Olá, tudo bem? Meu nome é Indiara e estou aqui para te auxiliar , com quem eu f…" at bounding box center [925, 293] width 130 height 43
click at [885, 437] on textarea at bounding box center [941, 429] width 167 height 22
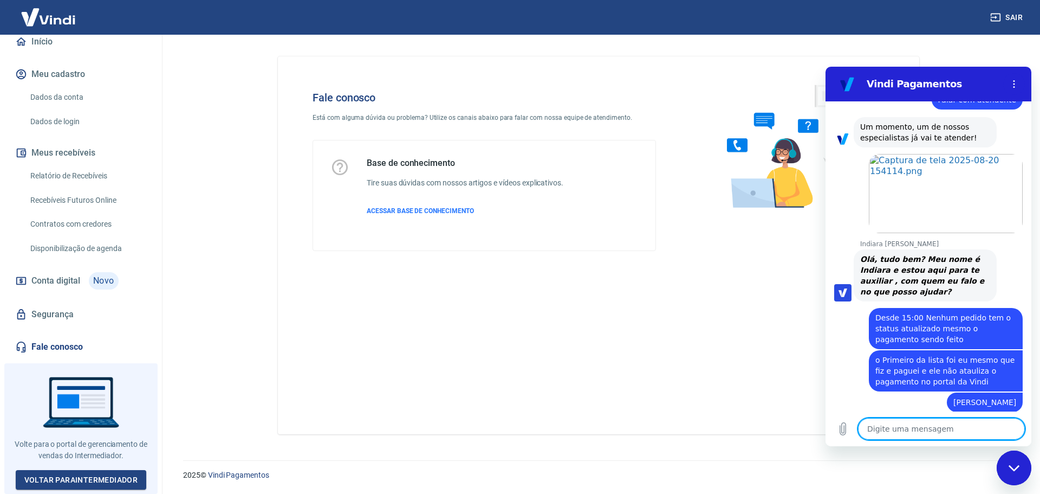
scroll to position [698, 0]
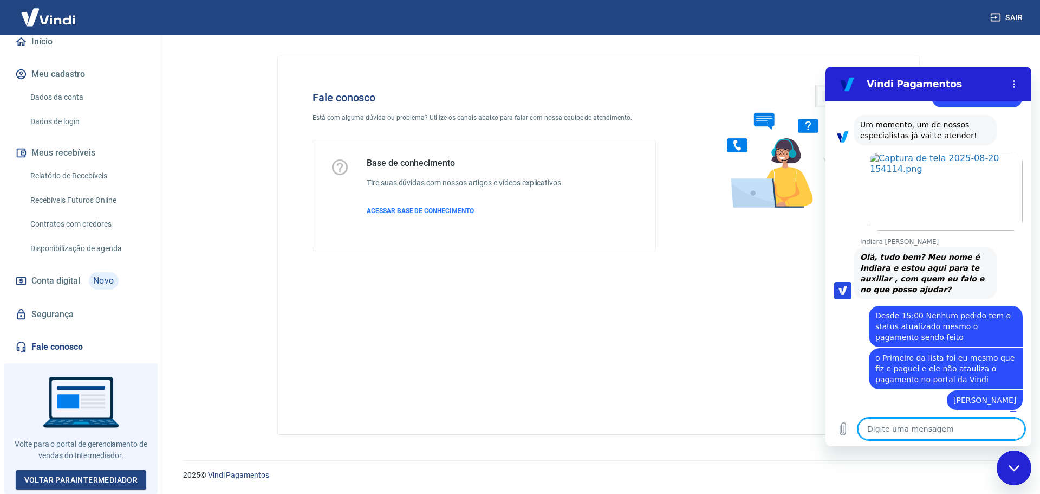
click at [878, 435] on textarea at bounding box center [941, 429] width 167 height 22
click at [876, 432] on textarea at bounding box center [941, 429] width 167 height 22
click at [876, 433] on textarea at bounding box center [941, 429] width 167 height 22
click at [841, 427] on icon "Carregar arquivo" at bounding box center [843, 429] width 6 height 12
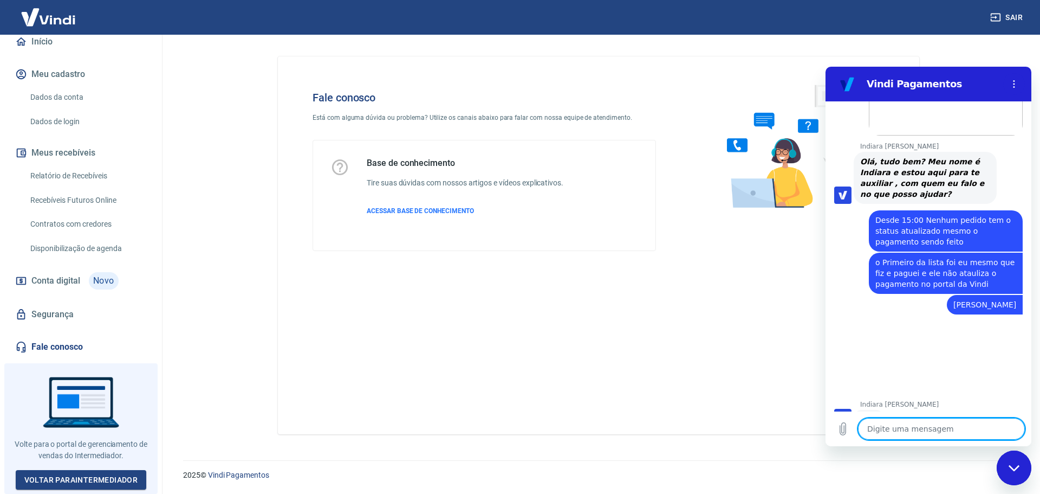
scroll to position [798, 0]
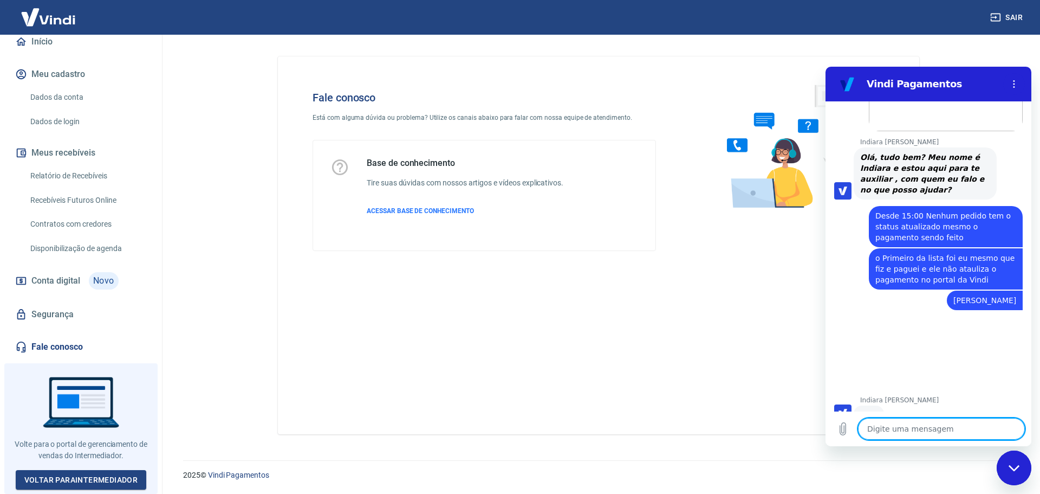
click at [882, 427] on textarea at bounding box center [941, 429] width 167 height 22
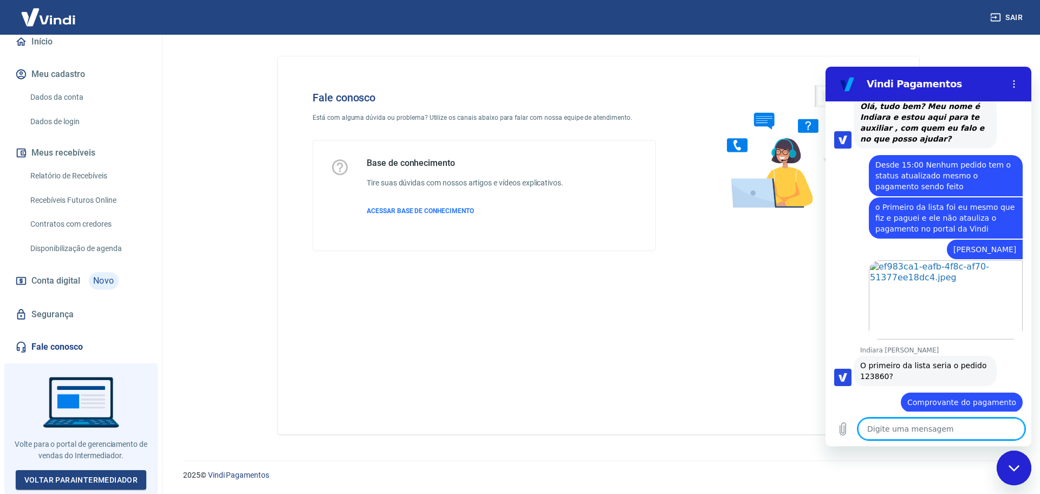
scroll to position [851, 0]
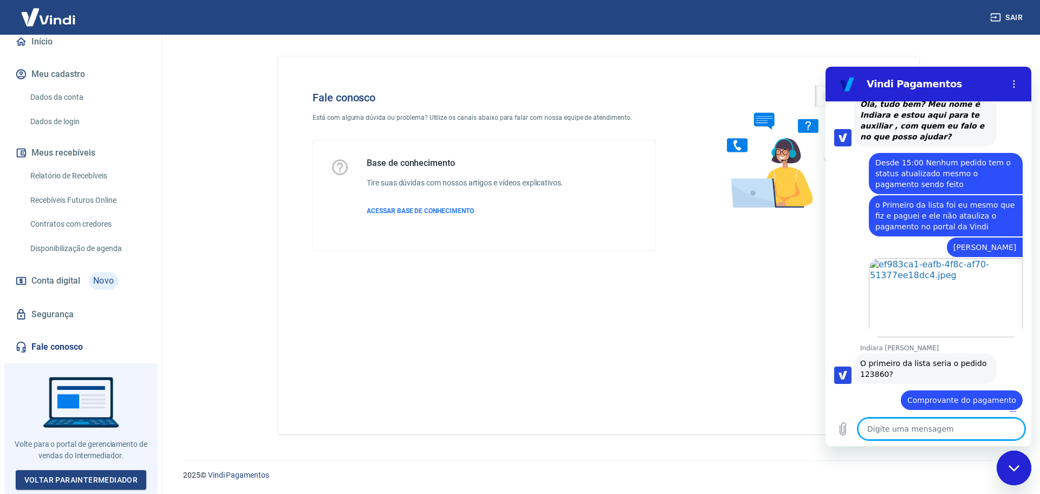
click at [876, 364] on span "O primeiro da lista seria o pedido 123860?" at bounding box center [924, 369] width 129 height 20
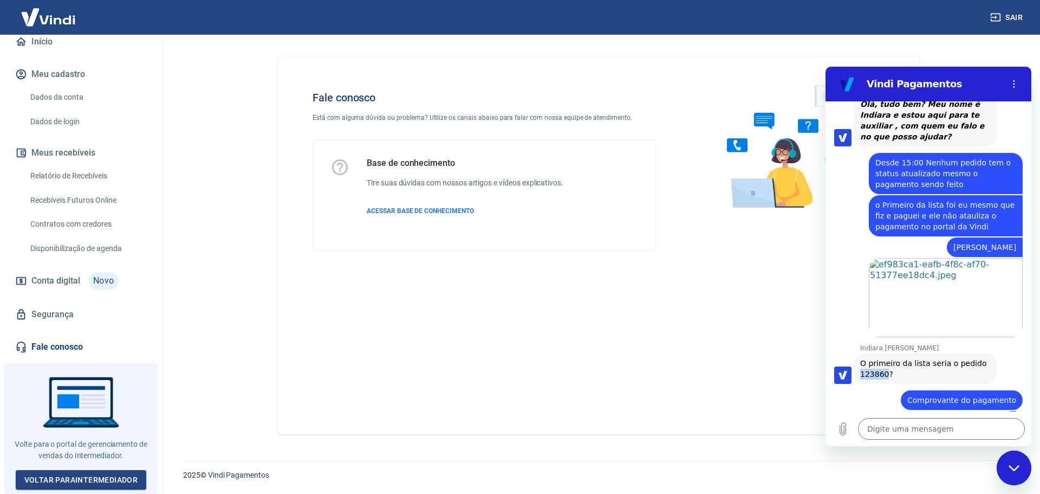
click at [876, 364] on span "O primeiro da lista seria o pedido 123860?" at bounding box center [924, 369] width 129 height 20
copy span "123860"
click at [892, 422] on textarea at bounding box center [941, 429] width 167 height 22
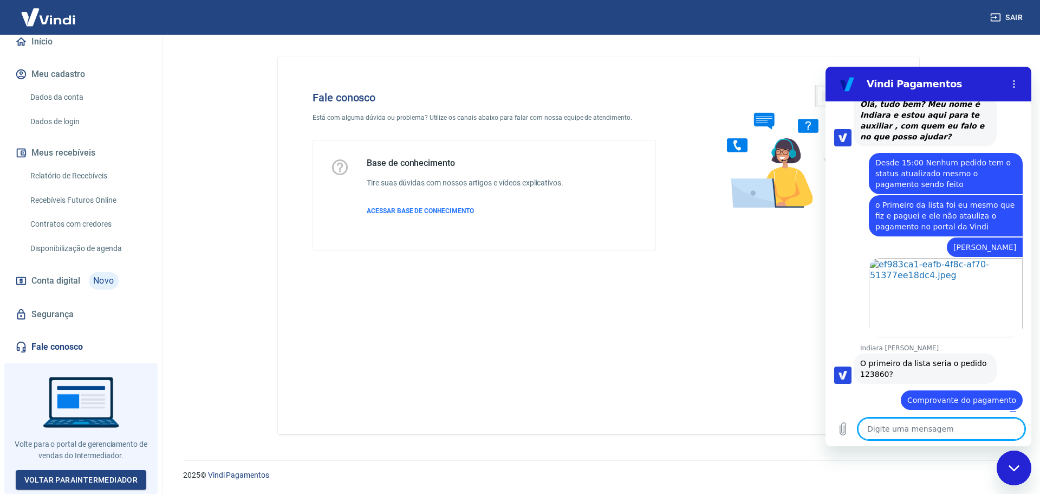
click at [889, 424] on textarea at bounding box center [941, 429] width 167 height 22
drag, startPoint x: 885, startPoint y: 426, endPoint x: 852, endPoint y: 430, distance: 33.2
click at [852, 430] on div "Digite uma mensagem Final 858 x" at bounding box center [929, 428] width 206 height 35
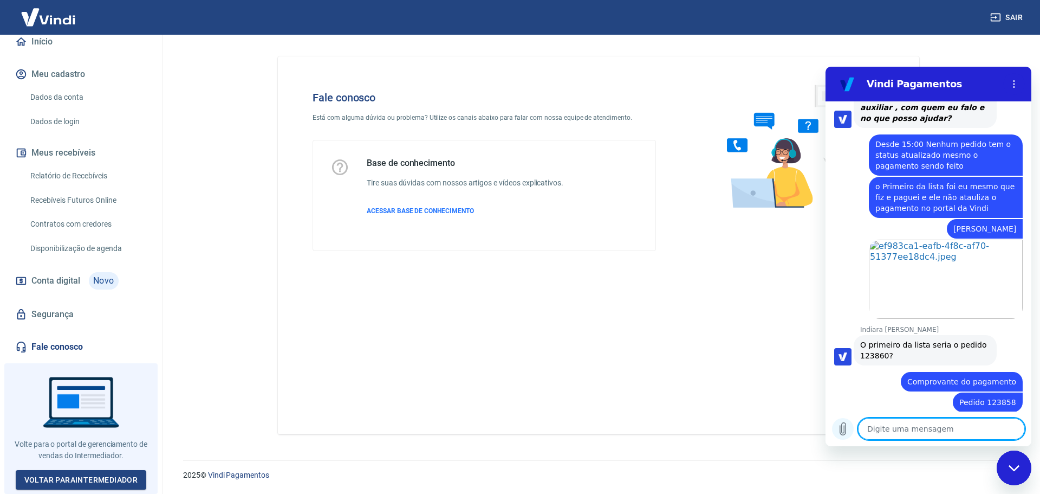
scroll to position [872, 0]
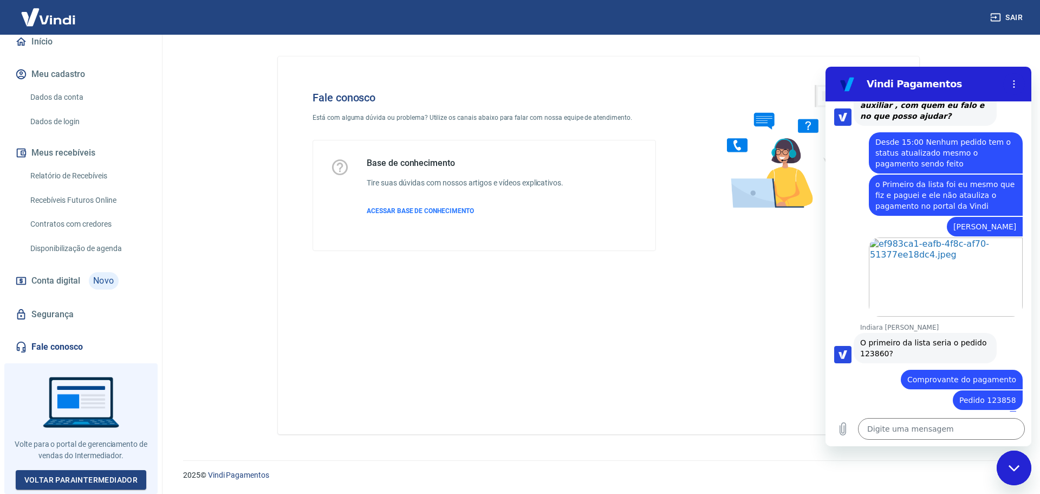
click at [875, 346] on span "O primeiro da lista seria o pedido 123860?" at bounding box center [924, 348] width 129 height 20
copy span "123860"
click at [888, 432] on textarea at bounding box center [941, 429] width 167 height 22
paste textarea "123860"
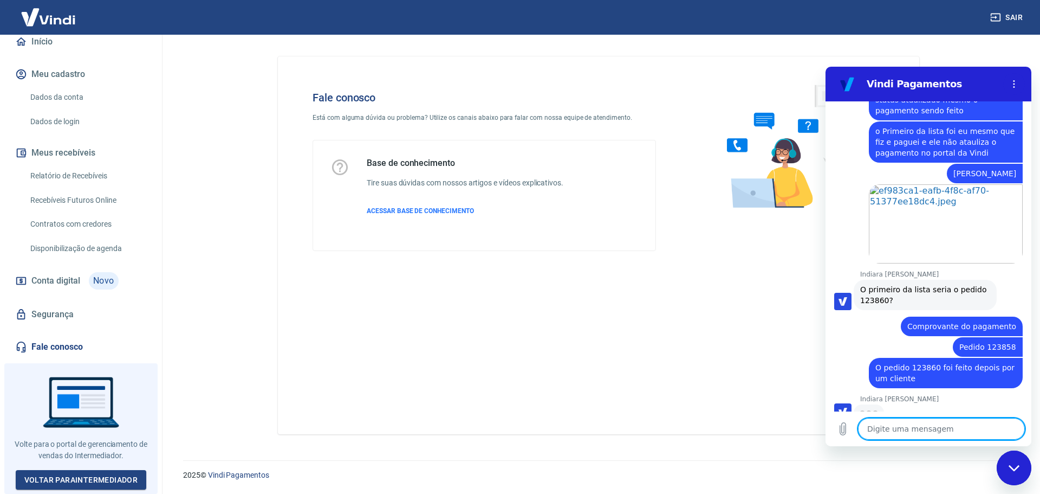
scroll to position [924, 0]
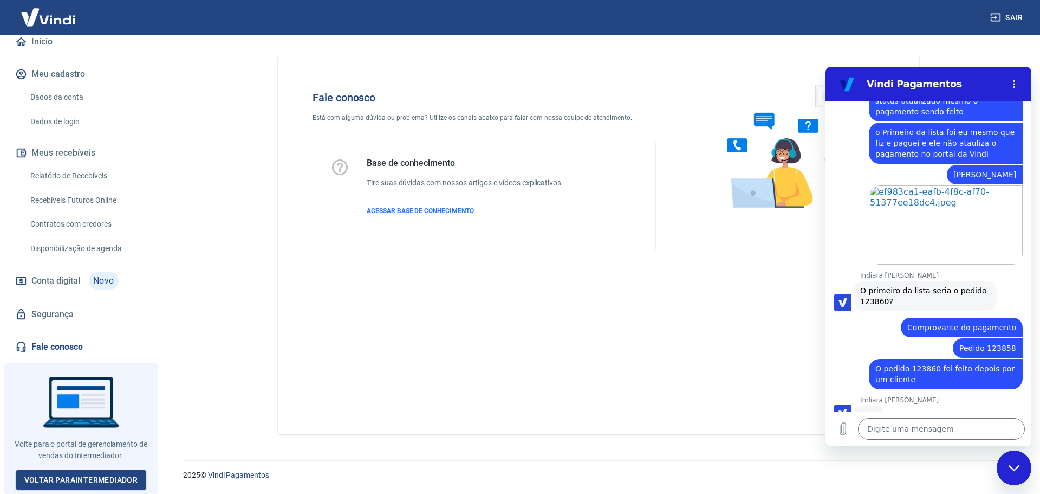
drag, startPoint x: 876, startPoint y: 358, endPoint x: 922, endPoint y: 370, distance: 47.6
click at [922, 370] on div "diz: O pedido 123860 foi feito depois por um cliente" at bounding box center [946, 374] width 154 height 30
click at [924, 370] on div "diz: O pedido 123860 foi feito depois por um cliente" at bounding box center [946, 374] width 154 height 30
drag, startPoint x: 923, startPoint y: 370, endPoint x: 863, endPoint y: 319, distance: 78.8
click at [863, 319] on div "15:37 diz: Boa tarde Enviado · 15:37 Vindi Vindi diz: Olá, Luciano Andrade de M…" at bounding box center [929, 256] width 206 height 310
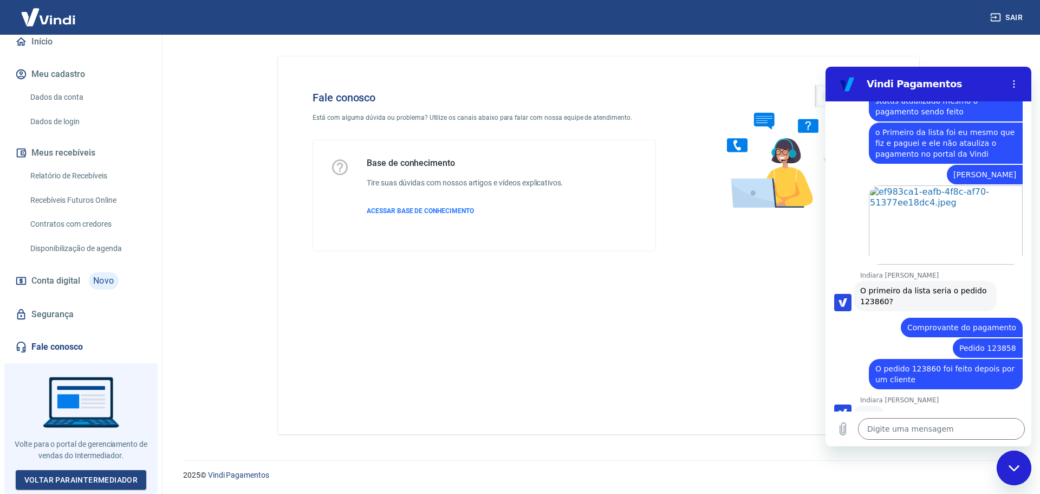
click at [859, 319] on div "diz: Comprovante do pagamento" at bounding box center [924, 324] width 197 height 26
drag, startPoint x: 907, startPoint y: 314, endPoint x: 925, endPoint y: 369, distance: 58.1
click at [925, 369] on div "15:37 diz: Boa tarde Enviado · 15:37 Vindi Vindi diz: Olá, Luciano Andrade de M…" at bounding box center [929, 256] width 206 height 310
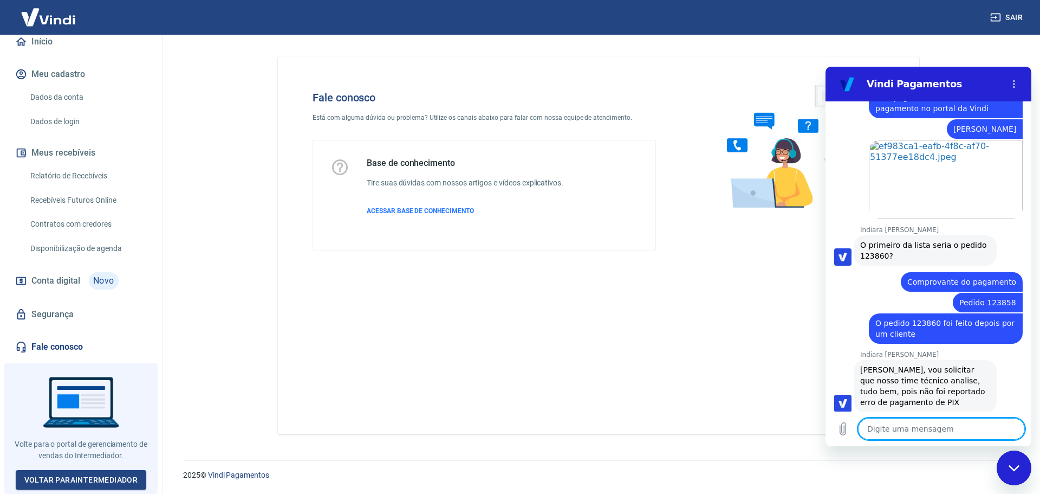
scroll to position [971, 0]
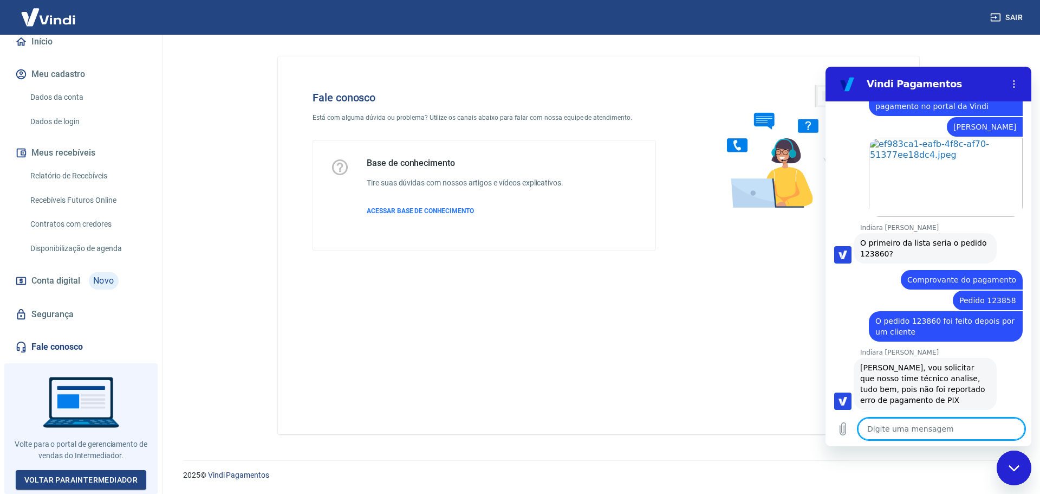
click at [906, 428] on textarea at bounding box center [941, 429] width 167 height 22
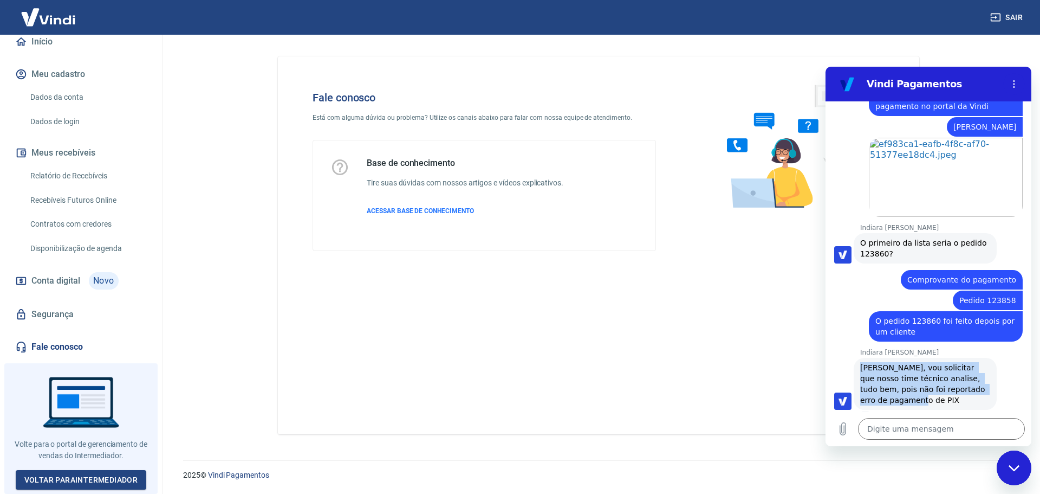
drag, startPoint x: 889, startPoint y: 388, endPoint x: 853, endPoint y: 355, distance: 47.9
click at [853, 357] on div "Indiara Carla diz: Certo, vou solicitar que nosso time técnico analise, tudo be…" at bounding box center [932, 383] width 197 height 53
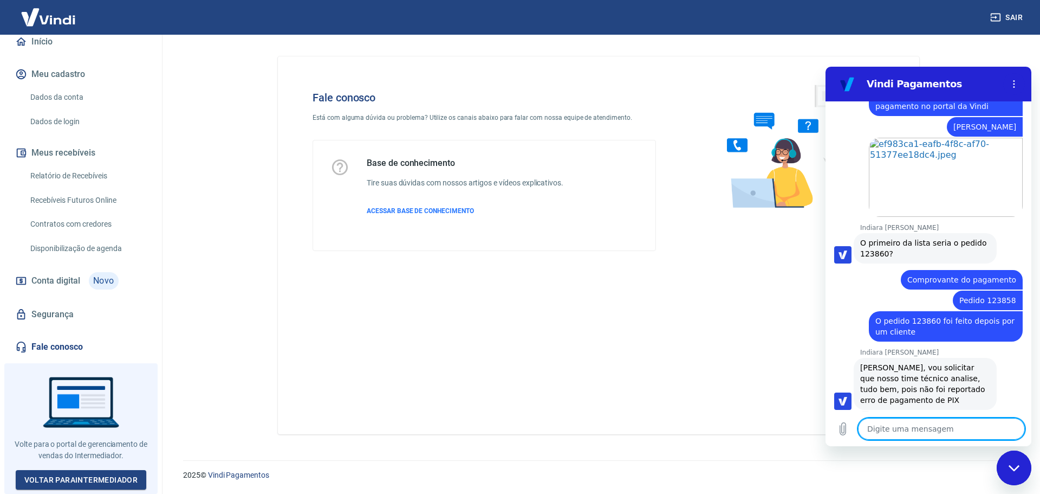
click at [886, 431] on textarea at bounding box center [941, 429] width 167 height 22
click at [896, 431] on textarea at bounding box center [941, 429] width 167 height 22
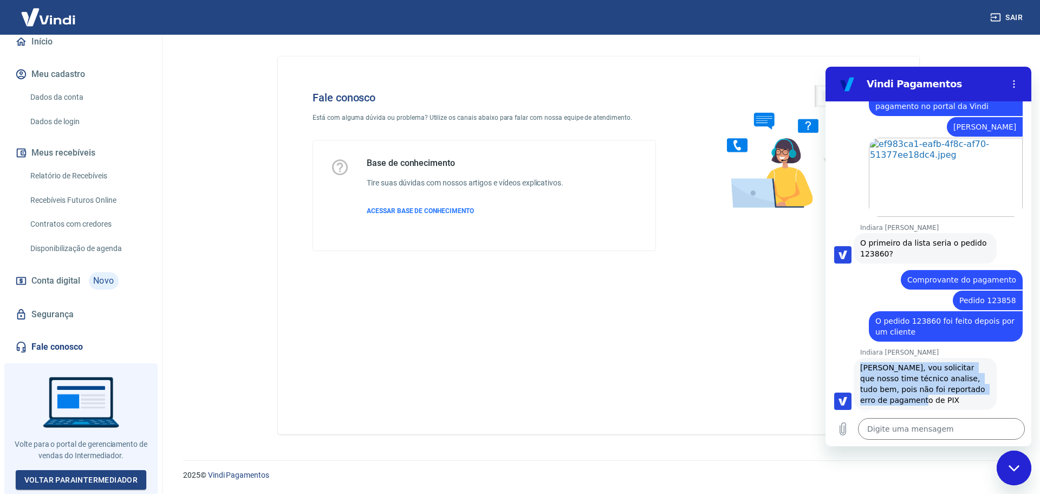
drag, startPoint x: 872, startPoint y: 386, endPoint x: 858, endPoint y: 353, distance: 35.7
click at [858, 358] on div "Indiara Carla diz: Certo, vou solicitar que nosso time técnico analise, tudo be…" at bounding box center [925, 384] width 143 height 52
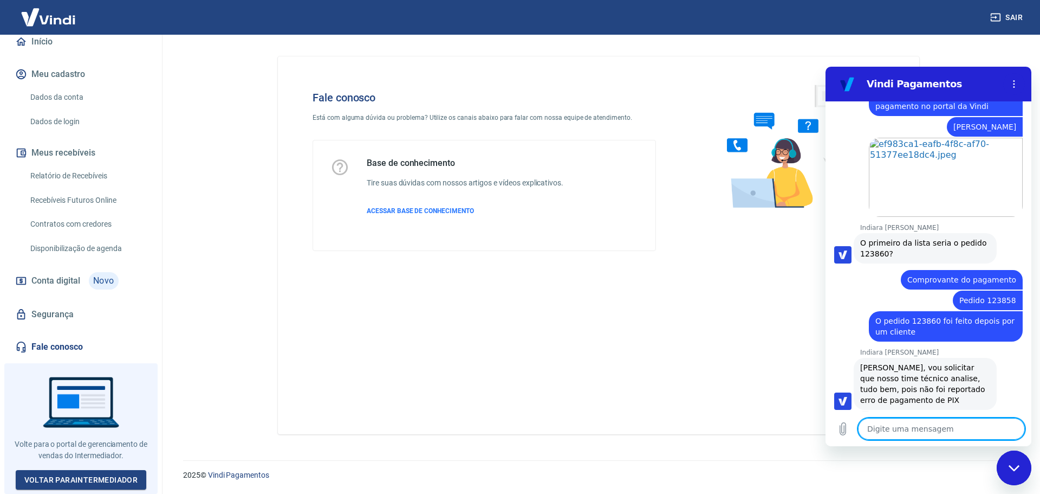
click at [882, 425] on textarea at bounding box center [941, 429] width 167 height 22
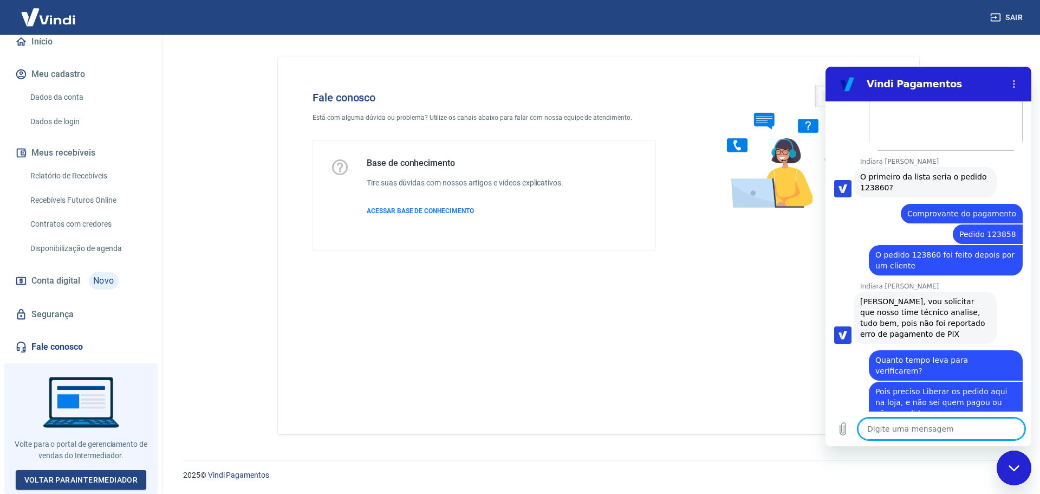
scroll to position [1040, 0]
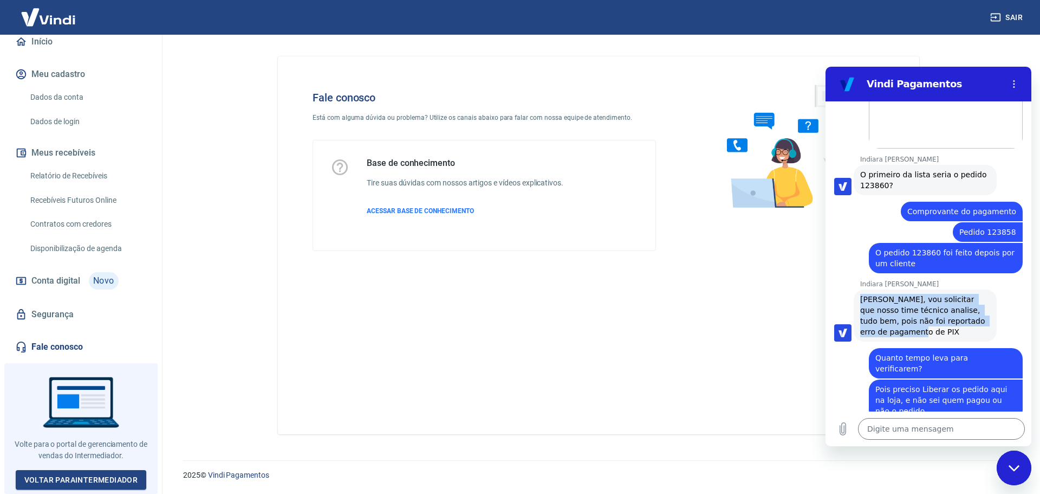
drag, startPoint x: 860, startPoint y: 288, endPoint x: 880, endPoint y: 323, distance: 40.1
click at [880, 323] on div "Indiara Carla diz: Certo, vou solicitar que nosso time técnico analise, tudo be…" at bounding box center [925, 315] width 143 height 52
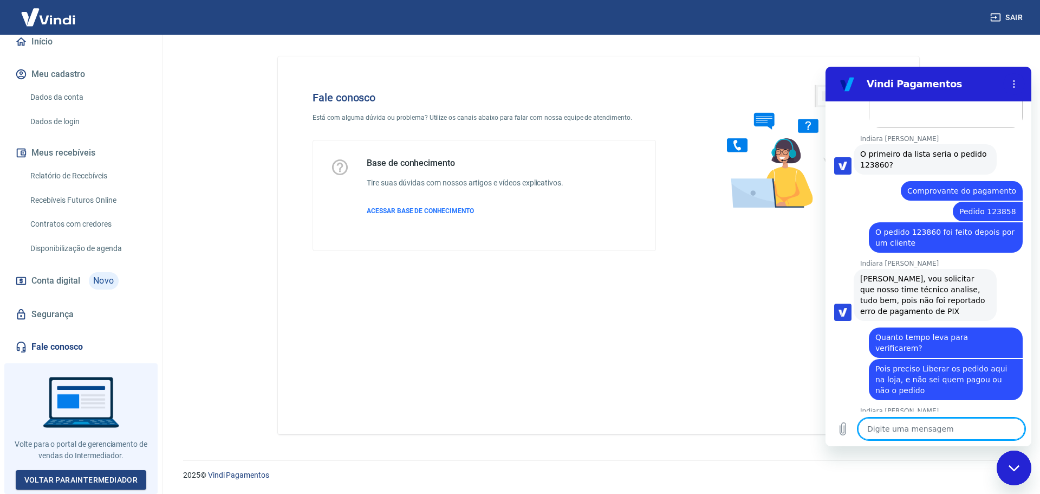
scroll to position [1108, 0]
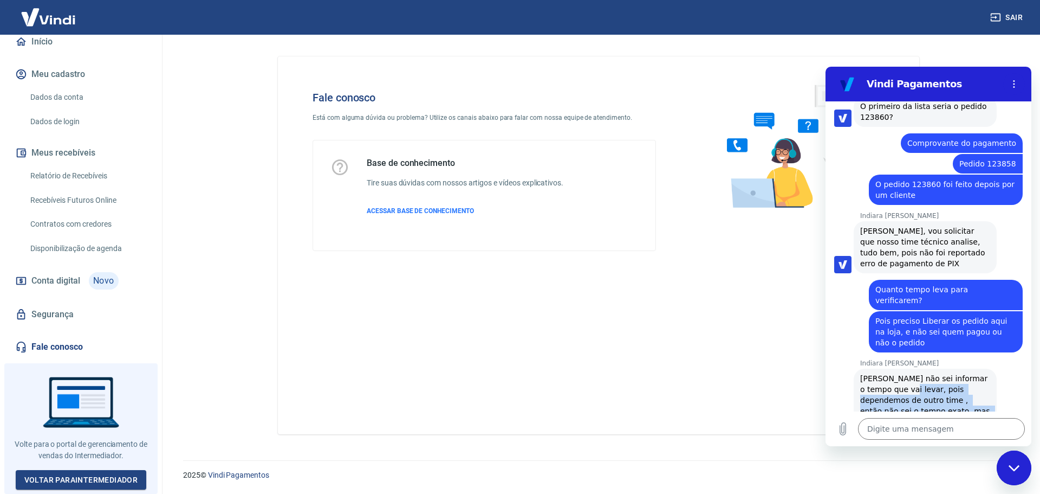
drag, startPoint x: 891, startPoint y: 371, endPoint x: 954, endPoint y: 388, distance: 64.7
click at [954, 388] on span "Alan não sei informar o tempo que vai levar, pois dependemos de outro time , en…" at bounding box center [926, 400] width 132 height 52
click at [958, 389] on div "Indiara Carla diz: Alan não sei informar o tempo que vai levar, pois dependemos…" at bounding box center [925, 399] width 143 height 63
drag, startPoint x: 955, startPoint y: 390, endPoint x: 855, endPoint y: 349, distance: 108.4
click at [855, 367] on div "Indiara Carla diz: Alan não sei informar o tempo que vai levar, pois dependemos…" at bounding box center [932, 399] width 197 height 64
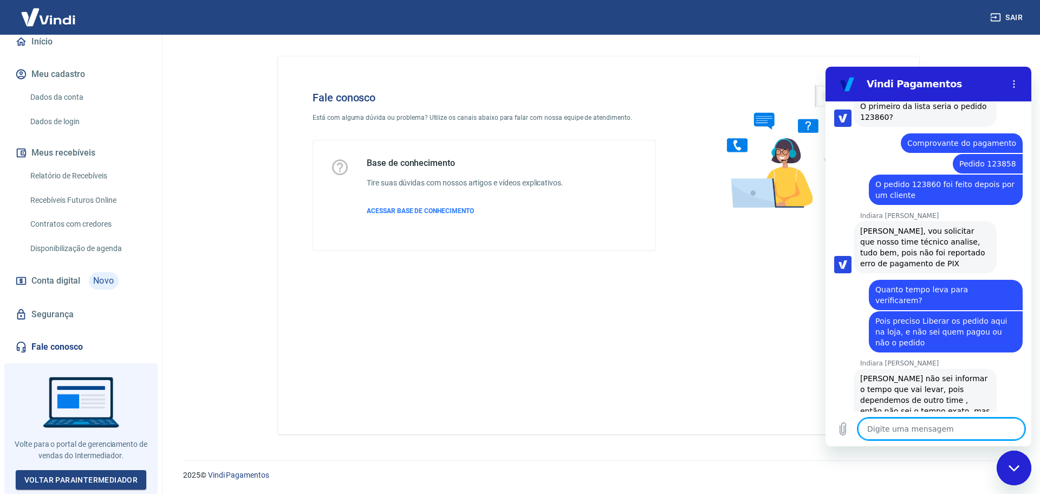
click at [888, 429] on textarea at bounding box center [941, 429] width 167 height 22
click at [915, 427] on textarea at bounding box center [941, 429] width 167 height 22
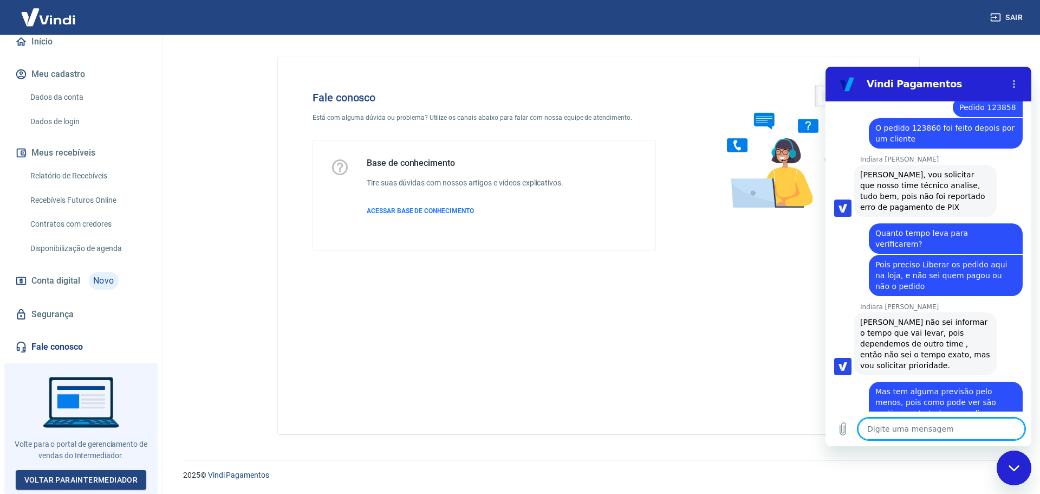
scroll to position [1167, 0]
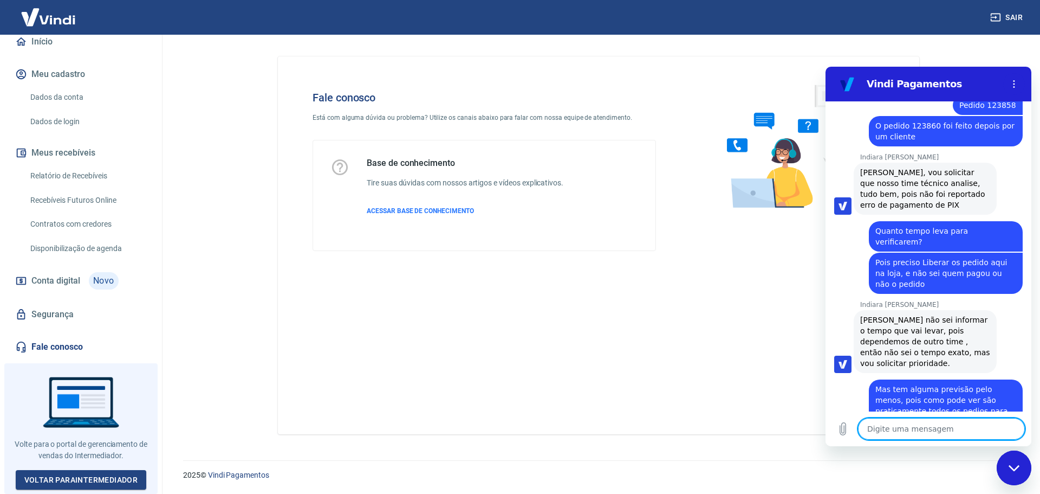
click at [901, 425] on textarea at bounding box center [941, 429] width 167 height 22
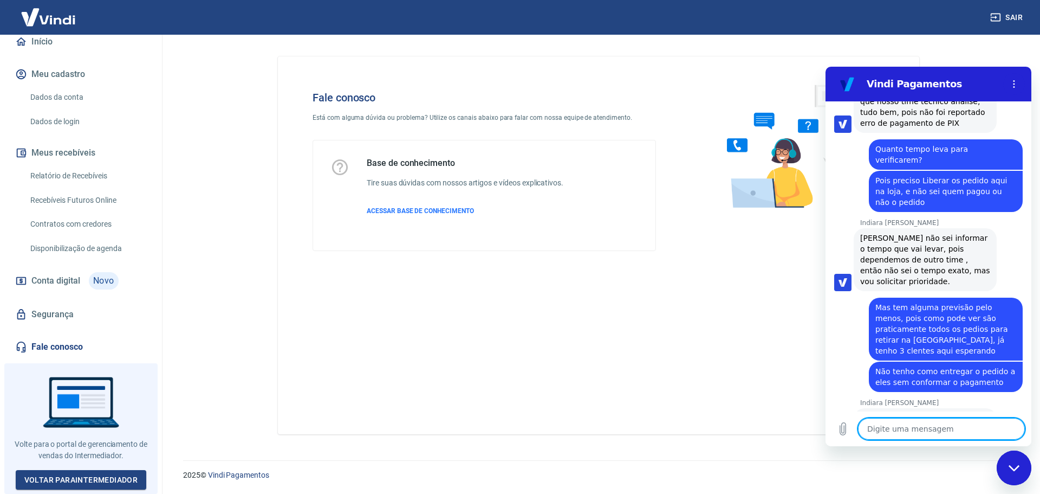
scroll to position [1277, 0]
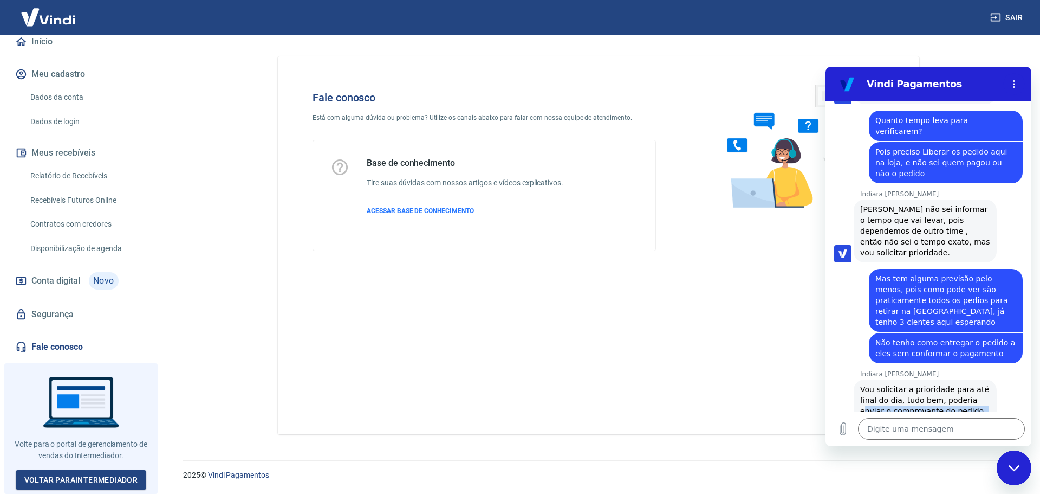
drag, startPoint x: 872, startPoint y: 368, endPoint x: 937, endPoint y: 385, distance: 67.3
click at [937, 385] on div "Indiara Carla diz: Vou solicitar a prioridade para até final do dia, tudo bem, …" at bounding box center [925, 410] width 143 height 63
click at [934, 387] on div "Indiara Carla diz: Vou solicitar a prioridade para até final do dia, tudo bem, …" at bounding box center [925, 410] width 143 height 63
drag, startPoint x: 865, startPoint y: 380, endPoint x: 949, endPoint y: 394, distance: 84.7
click at [949, 394] on div "Indiara Carla diz: Vou solicitar a prioridade para até final do dia, tudo bem, …" at bounding box center [925, 410] width 143 height 63
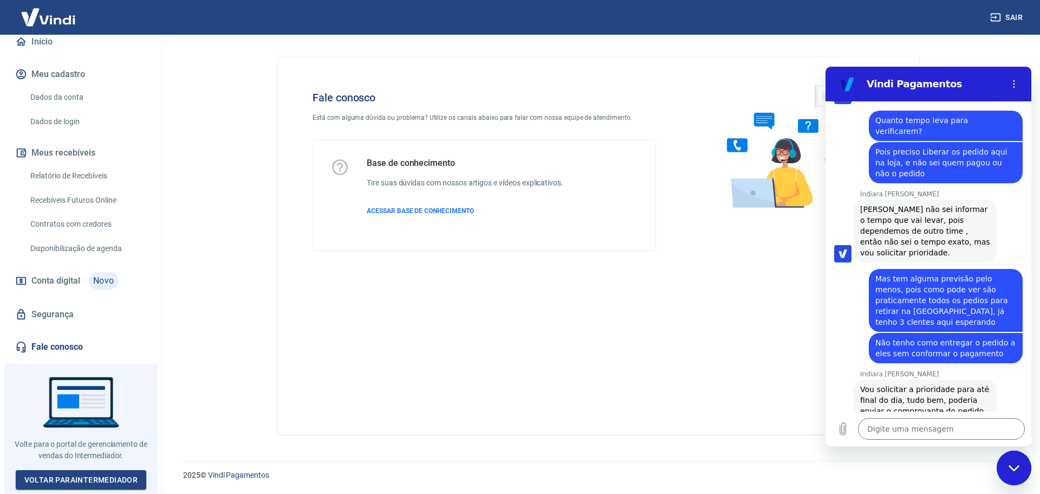
click at [930, 386] on div "Indiara Carla diz: Vou solicitar a prioridade para até final do dia, tudo bem, …" at bounding box center [925, 410] width 143 height 63
click at [896, 423] on textarea at bounding box center [941, 429] width 167 height 22
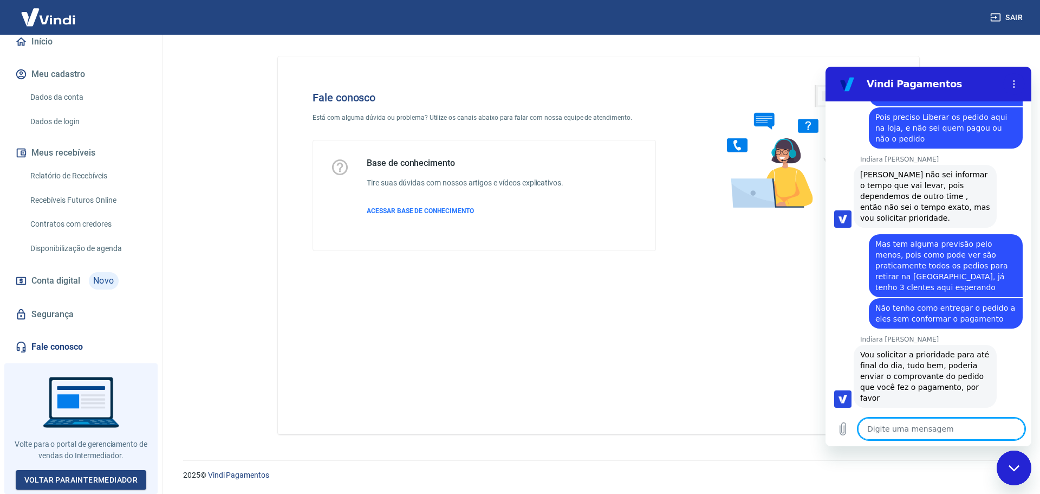
scroll to position [1314, 0]
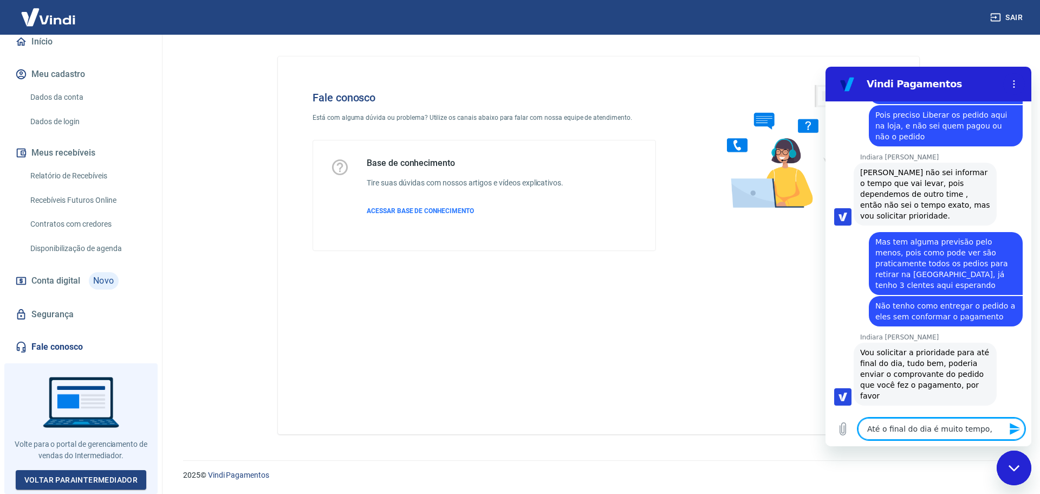
click at [995, 430] on textarea "Até o final do dia é muito tempo," at bounding box center [941, 429] width 167 height 22
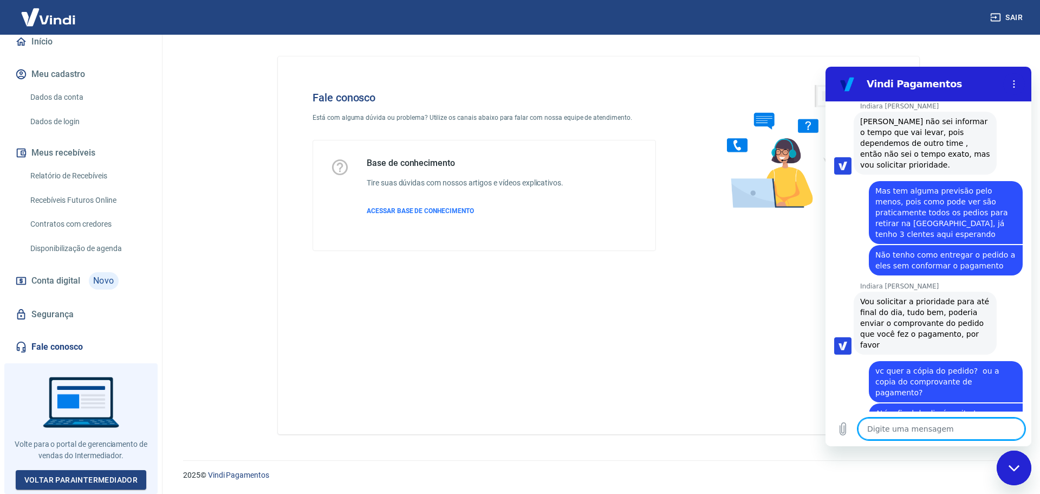
scroll to position [1367, 0]
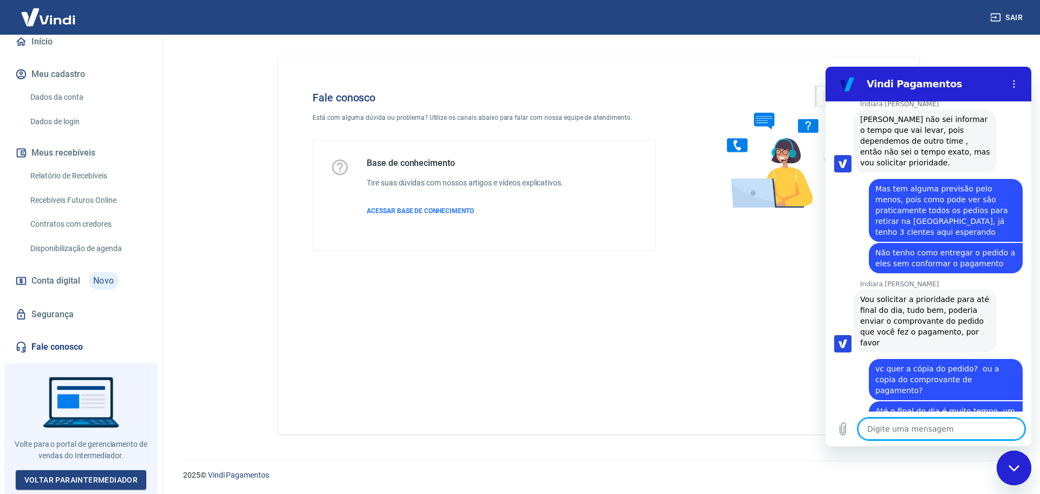
click at [910, 427] on textarea at bounding box center [941, 429] width 167 height 22
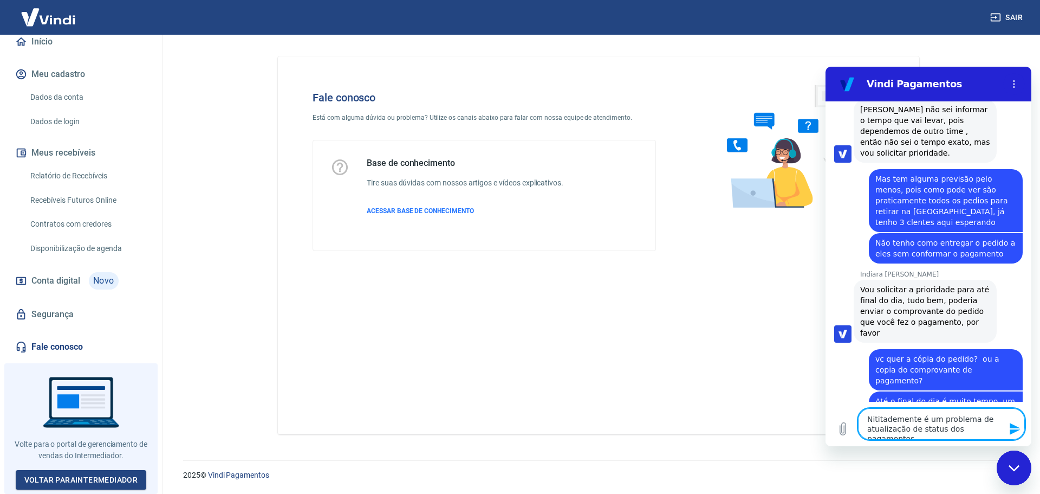
drag, startPoint x: 868, startPoint y: 418, endPoint x: 1017, endPoint y: 427, distance: 149.3
click at [1017, 427] on div "Digite uma mensagem Nititademente é um problema de atualização de status dos pa…" at bounding box center [941, 423] width 167 height 31
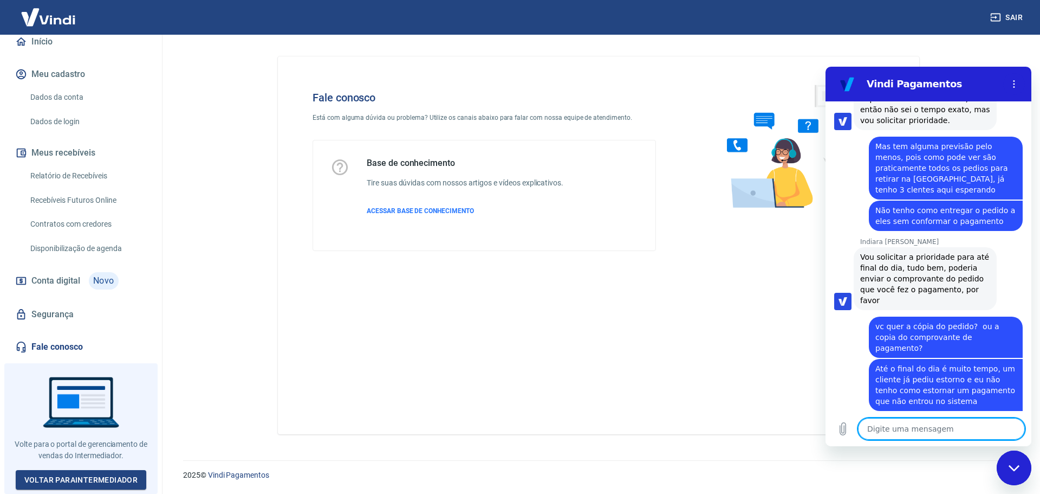
scroll to position [1430, 0]
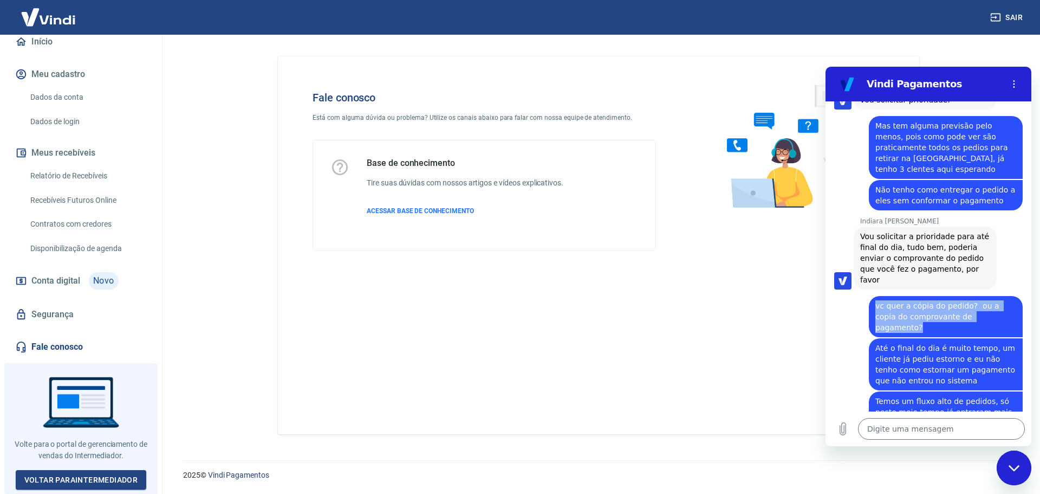
drag, startPoint x: 874, startPoint y: 262, endPoint x: 994, endPoint y: 276, distance: 120.6
click at [994, 296] on div "diz: vc quer a cópia do pedido? ou a copia do comprovante de pagamento?" at bounding box center [946, 316] width 154 height 41
click at [988, 296] on div "diz: vc quer a cópia do pedido? ou a copia do comprovante de pagamento?" at bounding box center [946, 316] width 154 height 41
drag, startPoint x: 988, startPoint y: 272, endPoint x: 875, endPoint y: 260, distance: 113.9
click at [875, 296] on div "diz: vc quer a cópia do pedido? ou a copia do comprovante de pagamento?" at bounding box center [946, 316] width 154 height 41
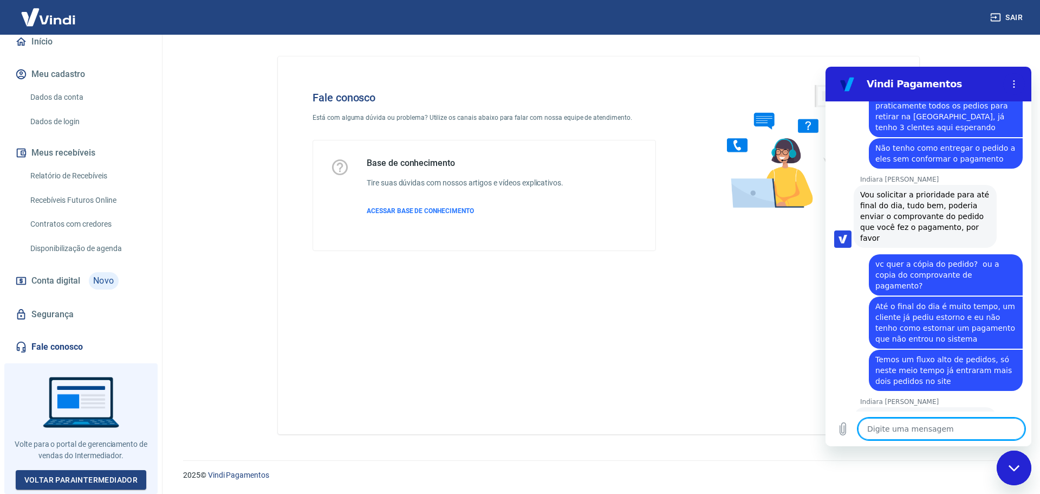
scroll to position [1478, 0]
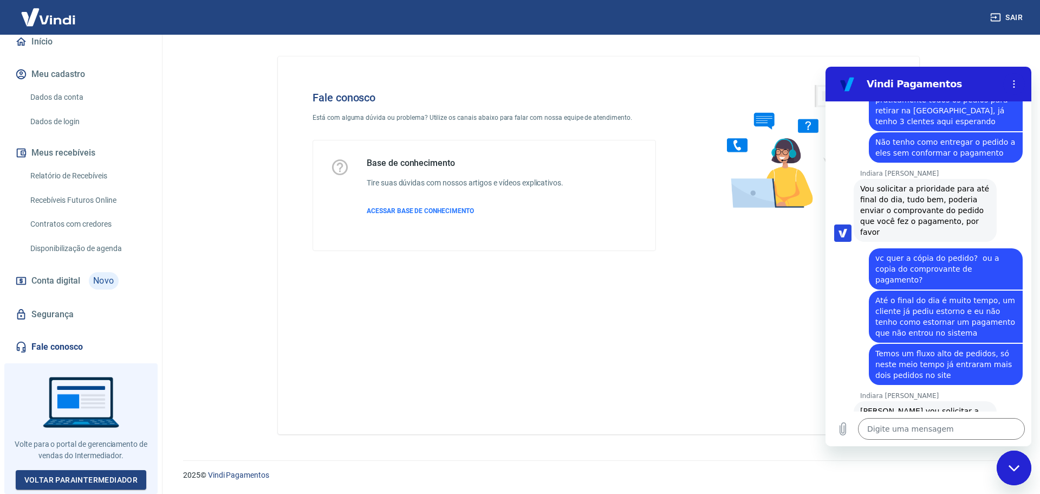
drag, startPoint x: 892, startPoint y: 368, endPoint x: 952, endPoint y: 392, distance: 64.9
click at [952, 401] on div "Indiara Carla diz: Alan vou solicitar a maior agilidade possível para resolver …" at bounding box center [925, 432] width 143 height 63
drag, startPoint x: 950, startPoint y: 391, endPoint x: 844, endPoint y: 355, distance: 111.9
click at [844, 400] on div "Indiara Carla diz: Alan vou solicitar a maior agilidade possível para resolver …" at bounding box center [932, 432] width 197 height 64
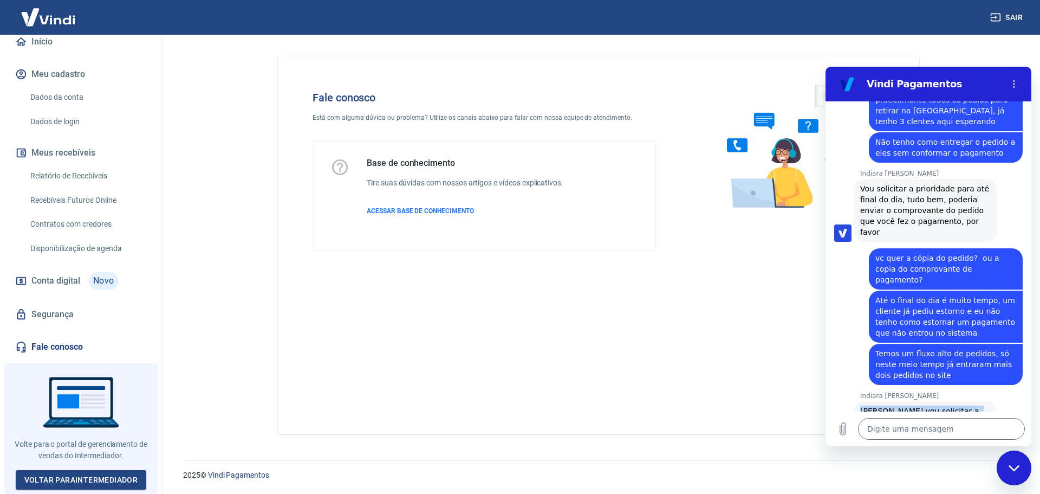
click at [864, 406] on span "Alan vou solicitar a maior agilidade possível para resolver o problema, tudo be…" at bounding box center [921, 432] width 122 height 52
drag, startPoint x: 863, startPoint y: 356, endPoint x: 930, endPoint y: 390, distance: 74.9
click at [930, 406] on span "Alan vou solicitar a maior agilidade possível para resolver o problema, tudo be…" at bounding box center [921, 432] width 122 height 52
click at [937, 401] on div "Indiara Carla diz: Alan vou solicitar a maior agilidade possível para resolver …" at bounding box center [925, 432] width 143 height 63
click at [884, 427] on textarea at bounding box center [941, 429] width 167 height 22
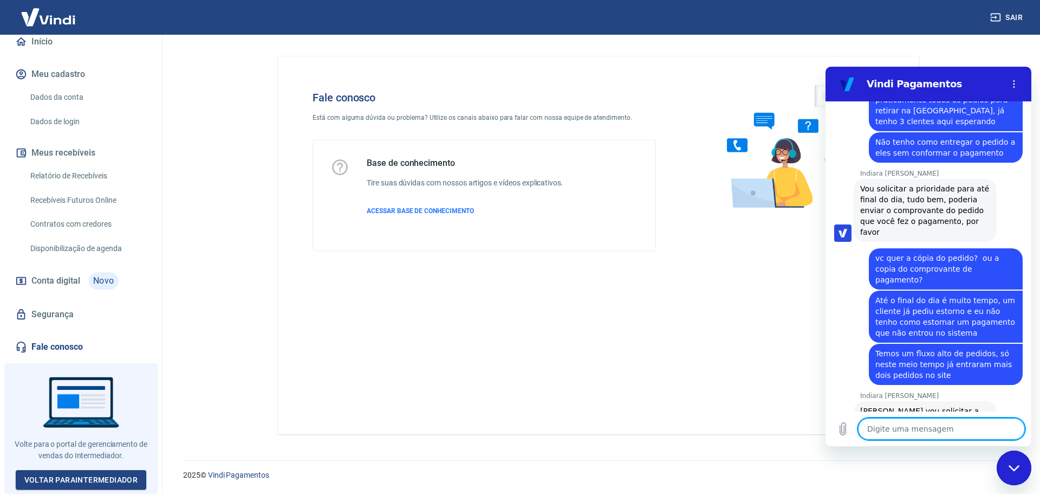
click at [897, 437] on textarea at bounding box center [941, 429] width 167 height 22
click at [909, 428] on textarea at bounding box center [941, 429] width 167 height 22
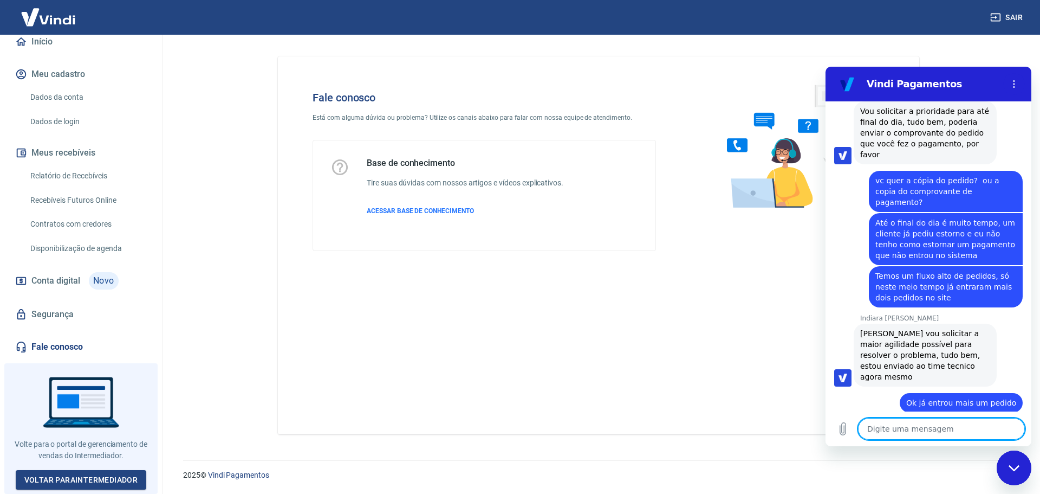
scroll to position [1561, 0]
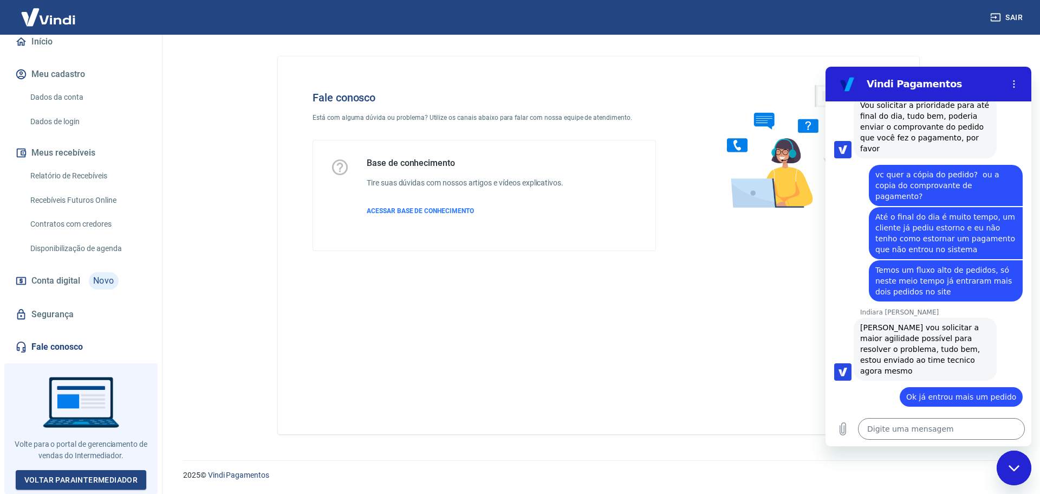
drag, startPoint x: 881, startPoint y: 379, endPoint x: 916, endPoint y: 385, distance: 35.7
click at [916, 423] on div "Indiara Carla diz: Qualquer dúvida nosso chat é 24 horas estou enviado agora me…" at bounding box center [925, 443] width 143 height 41
click at [917, 423] on div "Indiara Carla diz: Qualquer dúvida nosso chat é 24 horas estou enviado agora me…" at bounding box center [925, 443] width 143 height 41
drag, startPoint x: 914, startPoint y: 391, endPoint x: 858, endPoint y: 366, distance: 60.4
click at [858, 423] on div "Indiara Carla diz: Qualquer dúvida nosso chat é 24 horas estou enviado agora me…" at bounding box center [925, 443] width 143 height 41
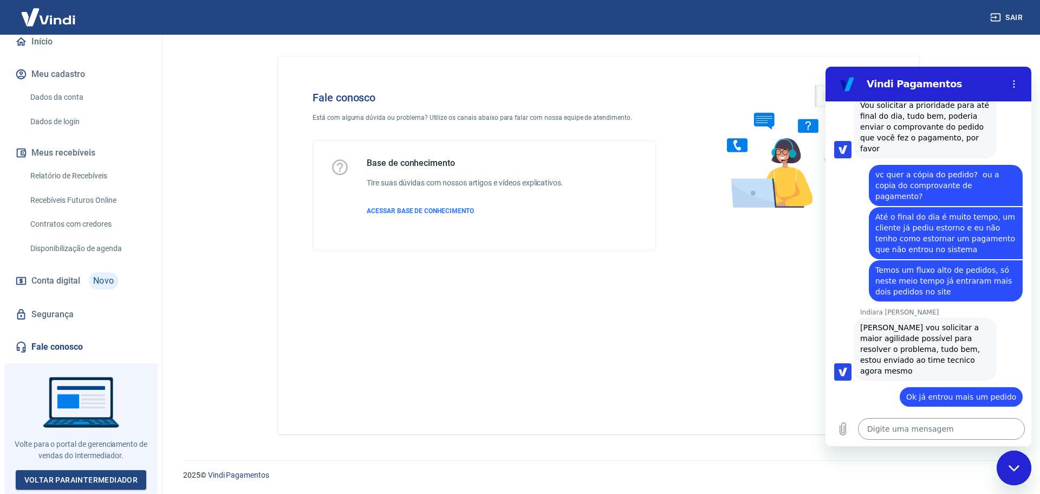
click at [882, 431] on textarea at bounding box center [941, 429] width 167 height 22
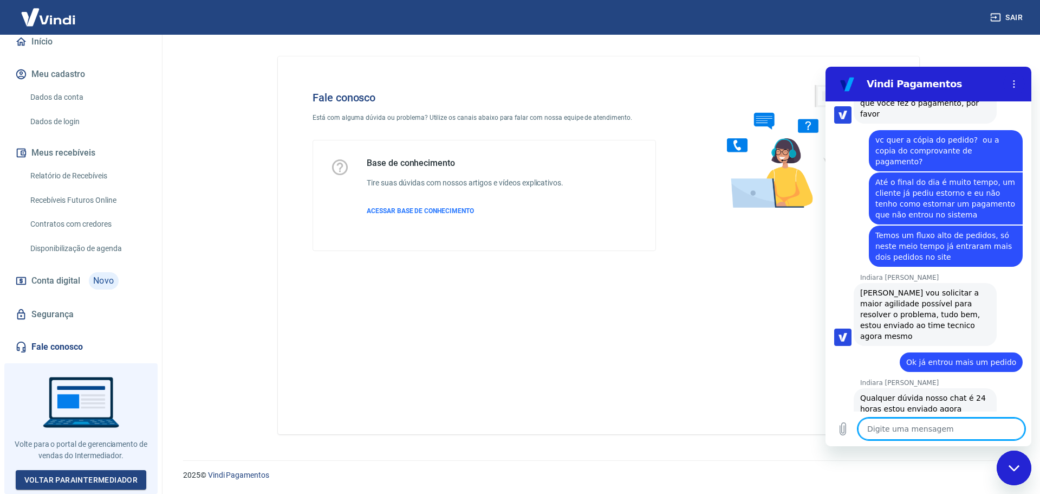
scroll to position [1598, 0]
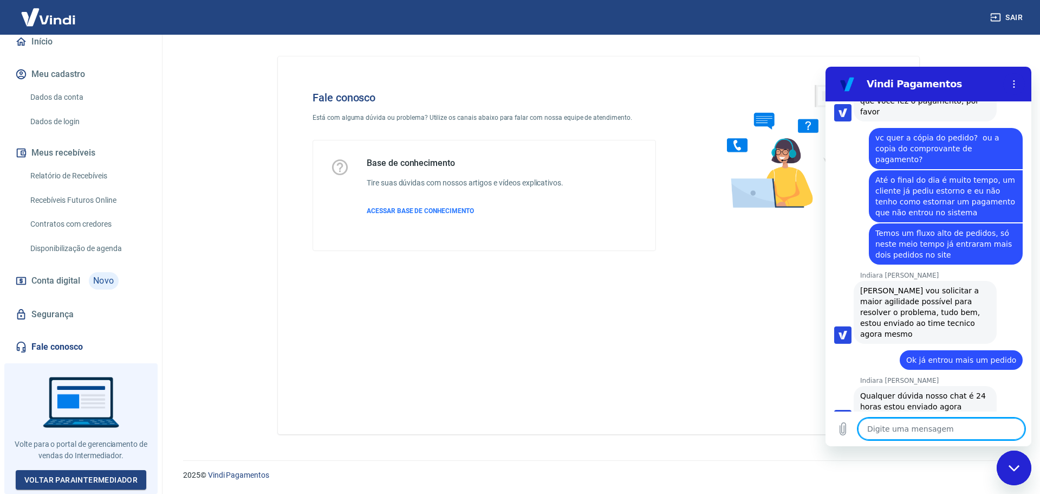
click at [916, 433] on textarea at bounding box center [941, 429] width 167 height 22
click at [924, 431] on textarea at bounding box center [941, 429] width 167 height 22
click at [1008, 83] on button "Menu de opções" at bounding box center [1014, 84] width 22 height 22
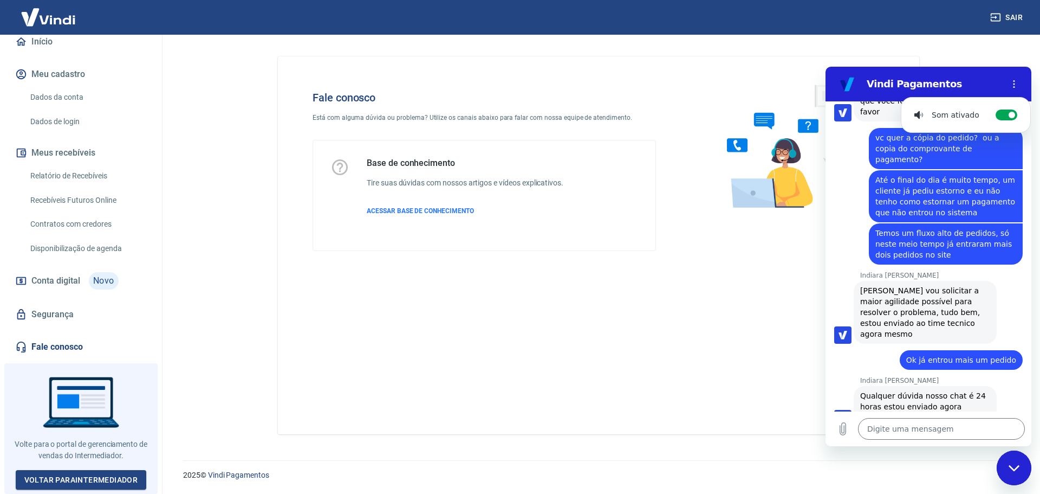
click at [962, 83] on h2 "Vindi Pagamentos" at bounding box center [933, 83] width 132 height 13
click at [891, 424] on textarea at bounding box center [941, 429] width 167 height 22
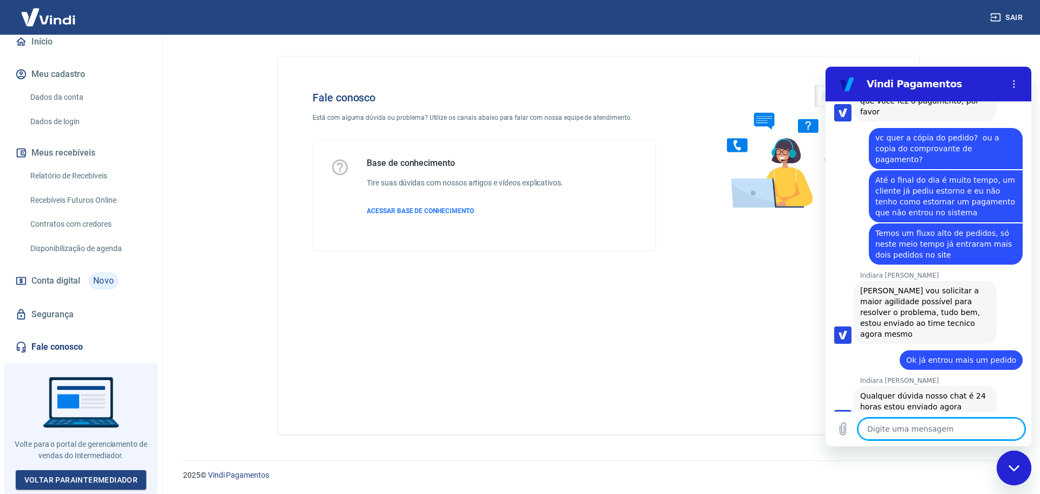
click at [905, 423] on textarea at bounding box center [941, 429] width 167 height 22
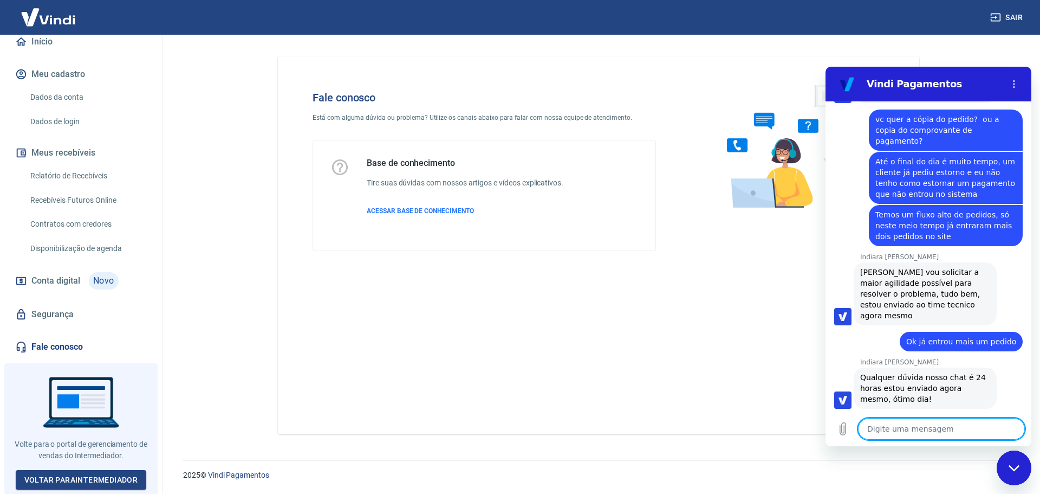
scroll to position [1618, 0]
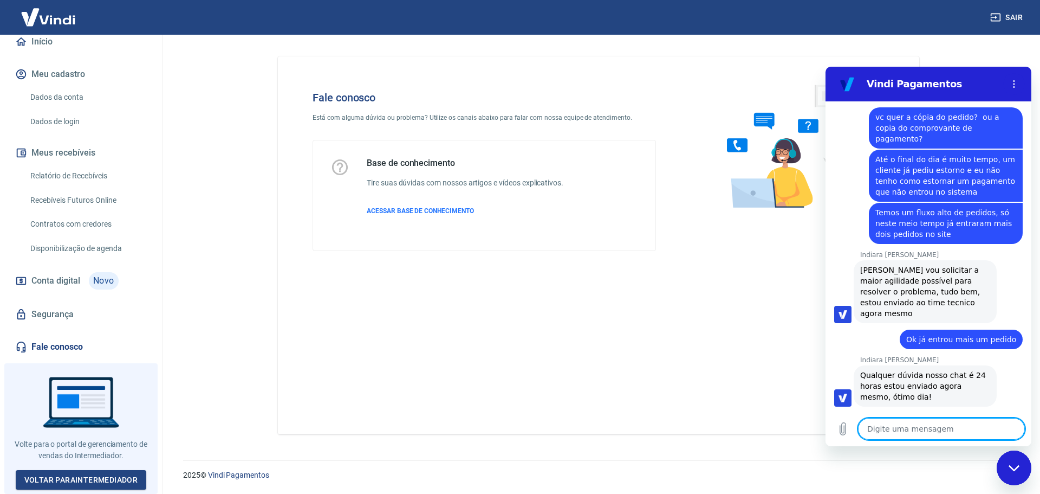
click at [914, 425] on textarea at bounding box center [941, 429] width 167 height 22
click at [892, 427] on textarea at bounding box center [941, 429] width 167 height 22
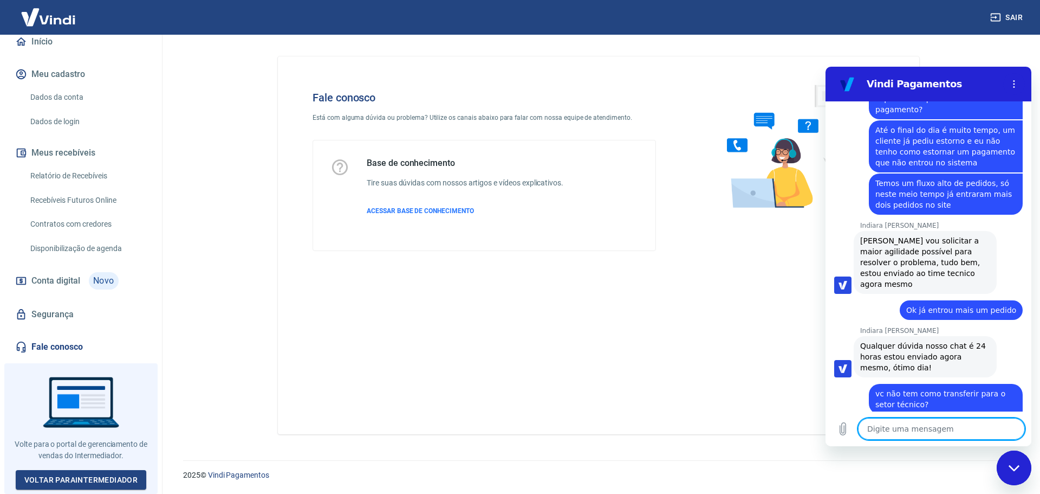
scroll to position [1650, 0]
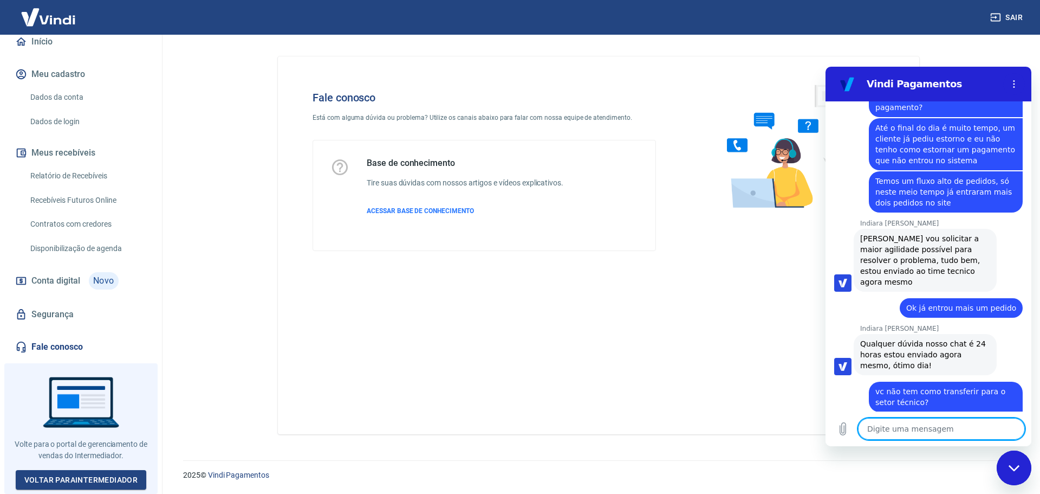
click at [903, 433] on textarea at bounding box center [941, 429] width 167 height 22
click at [914, 424] on textarea at bounding box center [941, 429] width 167 height 22
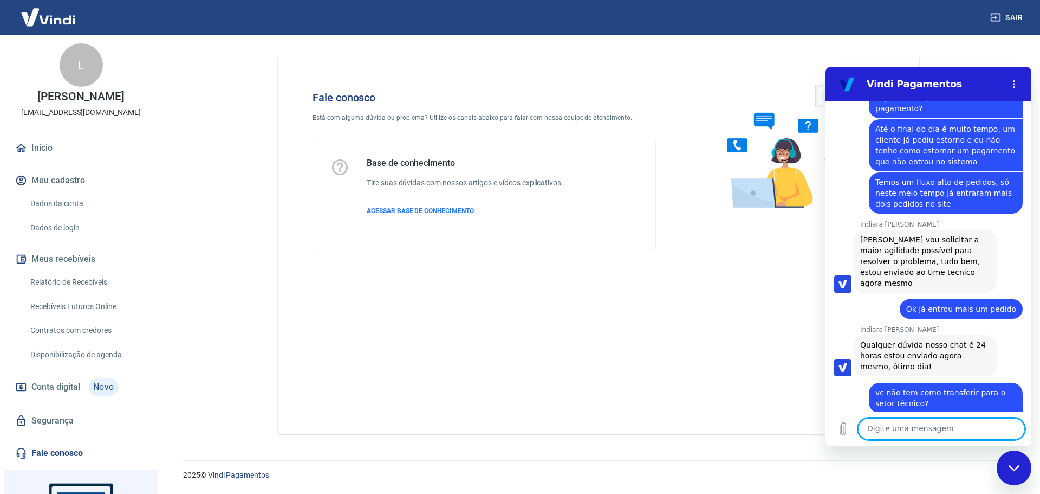
scroll to position [1650, 0]
click at [910, 428] on textarea at bounding box center [941, 429] width 167 height 22
click at [1017, 81] on icon "Menu de opções" at bounding box center [1014, 84] width 9 height 9
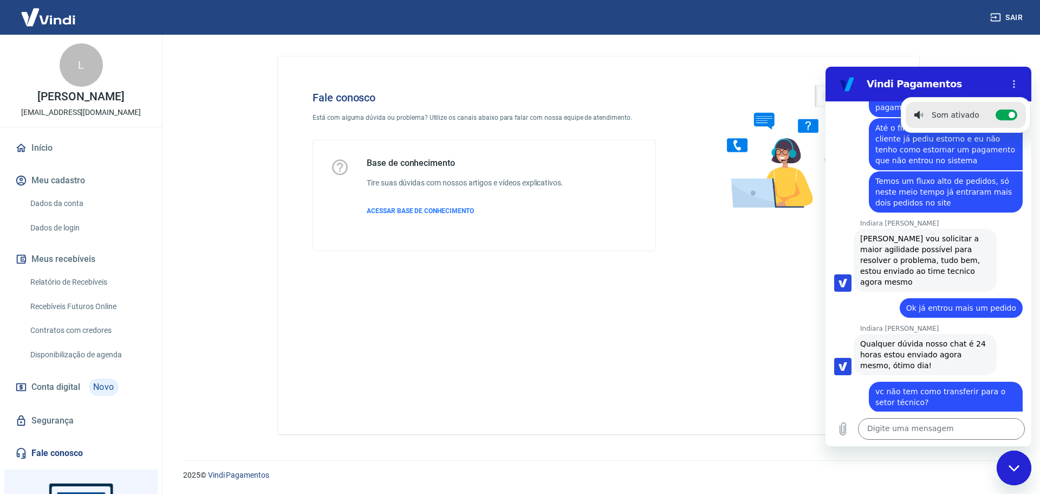
click at [883, 84] on h2 "Vindi Pagamentos" at bounding box center [933, 83] width 132 height 13
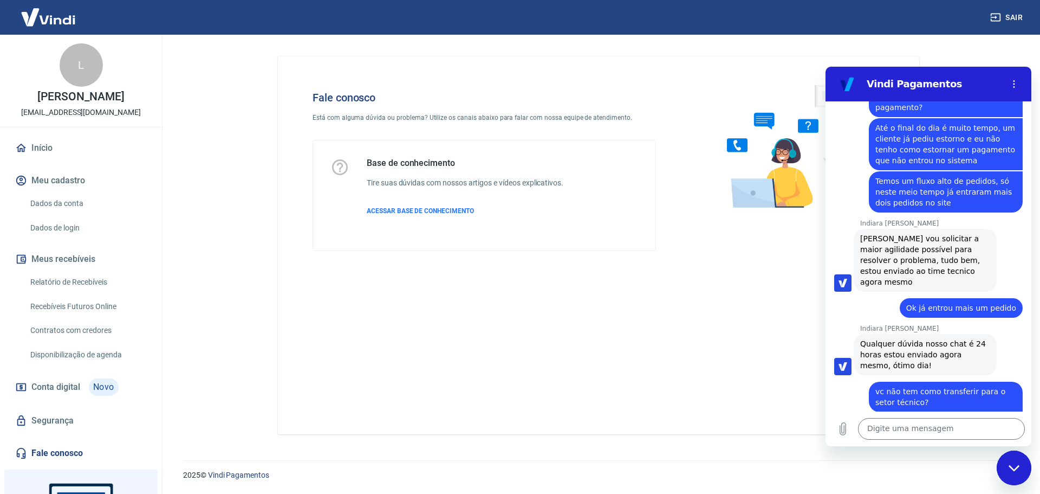
click at [1018, 472] on div "Fechar janela de mensagens" at bounding box center [1014, 467] width 33 height 33
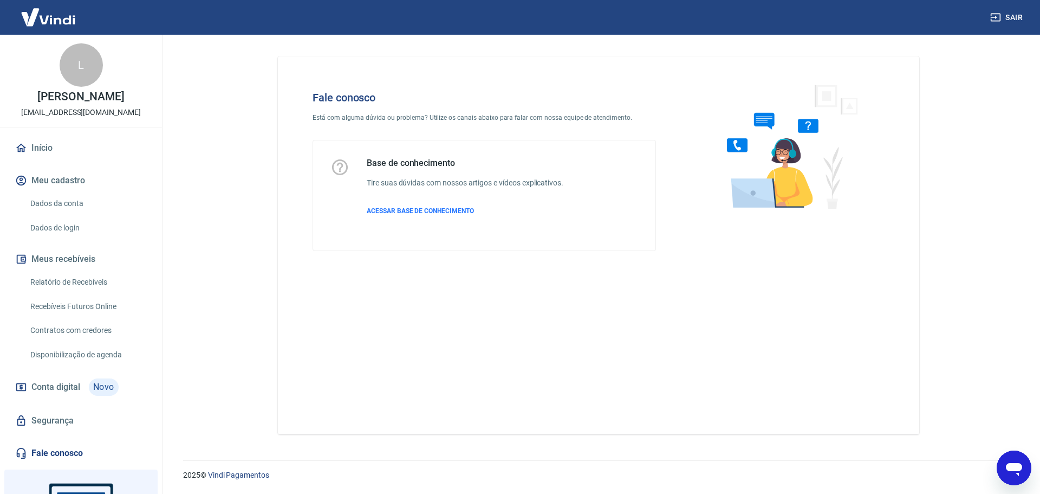
click at [1018, 472] on icon "Abrir janela de mensagens" at bounding box center [1015, 468] width 20 height 20
type textarea "x"
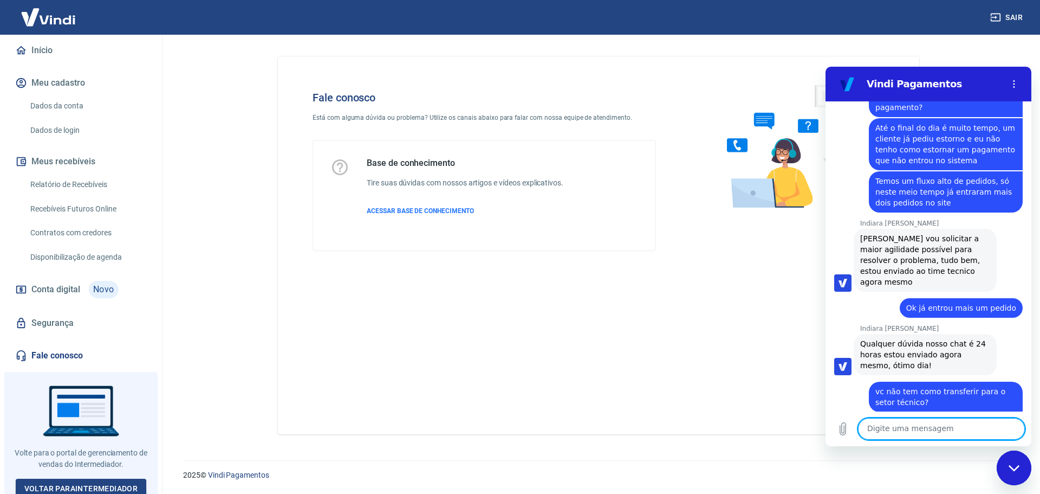
scroll to position [114, 0]
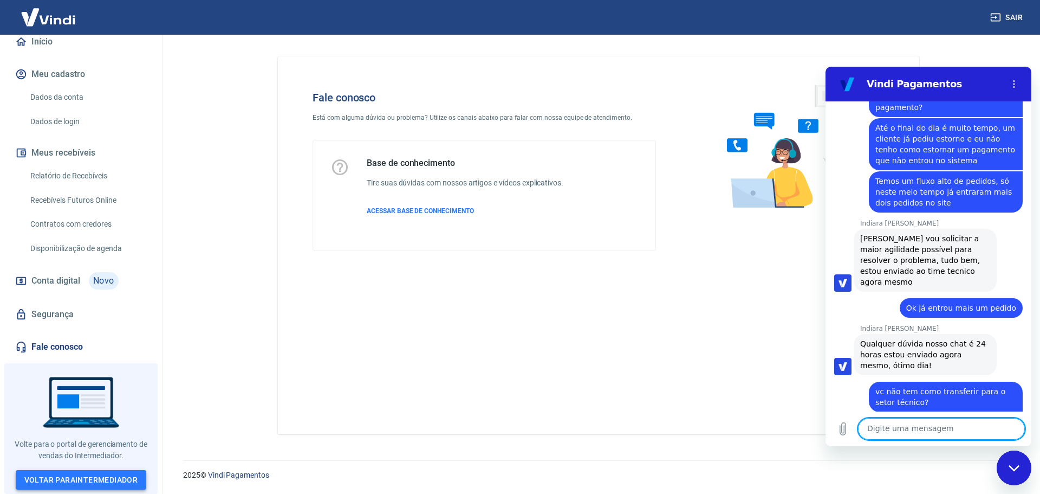
click at [81, 479] on link "Voltar para Intermediador" at bounding box center [81, 480] width 131 height 20
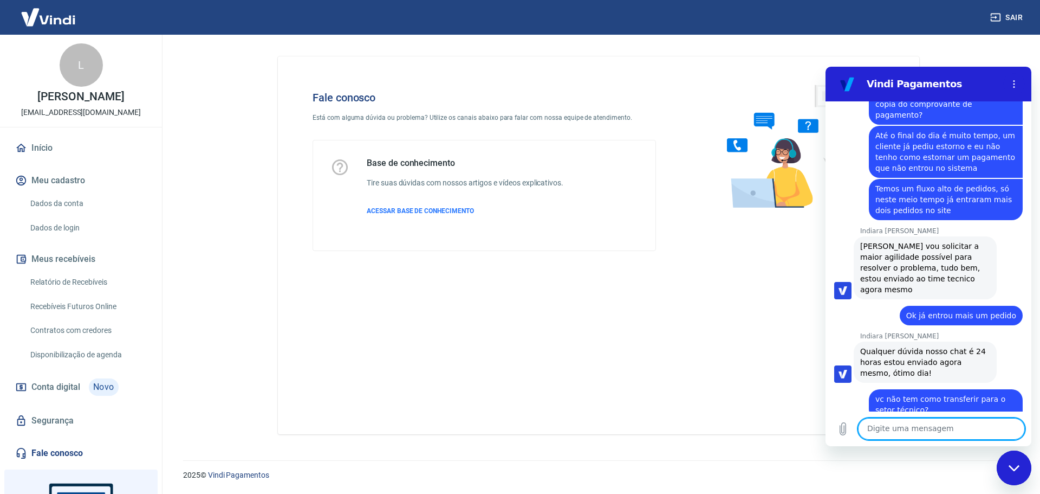
scroll to position [1650, 0]
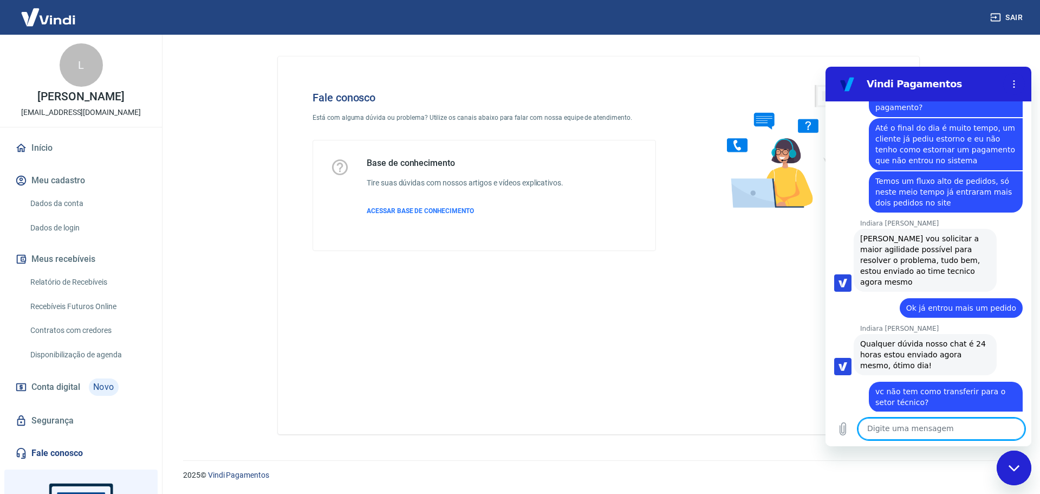
click at [898, 424] on textarea at bounding box center [941, 429] width 167 height 22
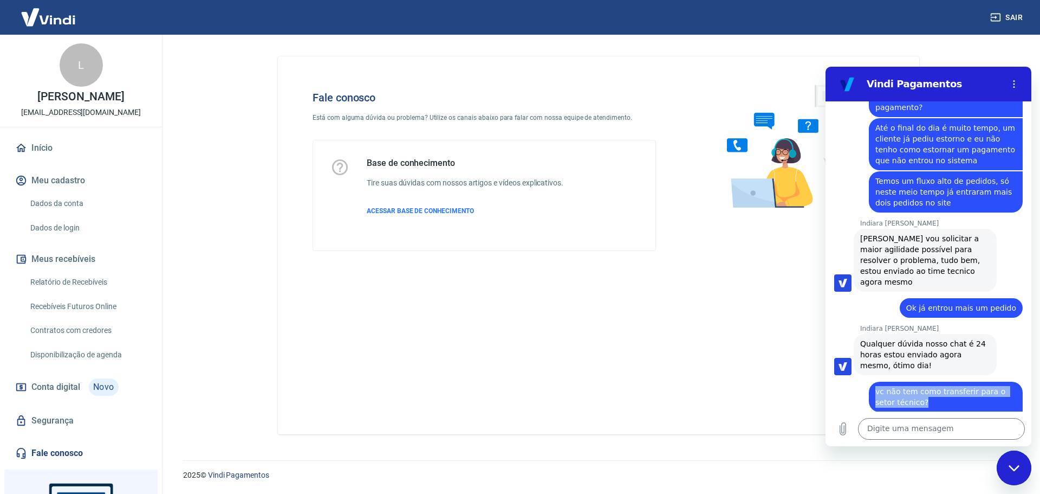
drag, startPoint x: 917, startPoint y: 332, endPoint x: 876, endPoint y: 322, distance: 41.8
click at [876, 381] on div "Luciano Andrade diz: vc não tem como transferir para o setor técnico?" at bounding box center [946, 396] width 154 height 30
click at [891, 431] on textarea at bounding box center [941, 429] width 167 height 22
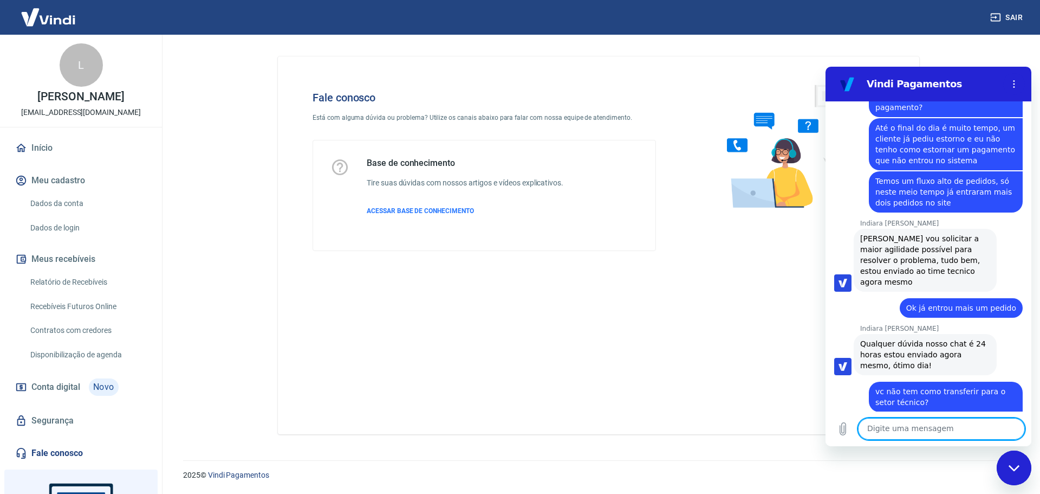
type textarea "x"
click at [923, 436] on textarea at bounding box center [941, 429] width 167 height 22
type textarea "?"
type textarea "x"
type textarea "??"
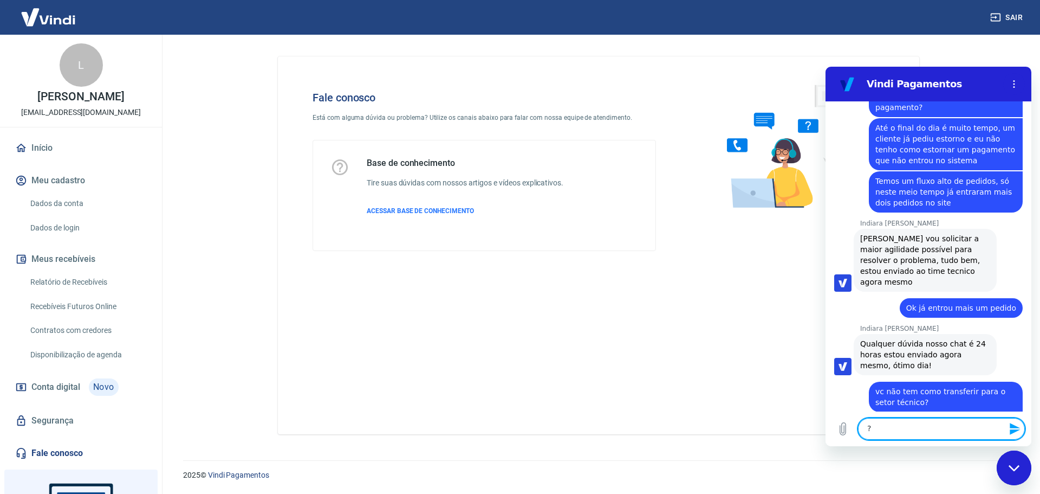
type textarea "x"
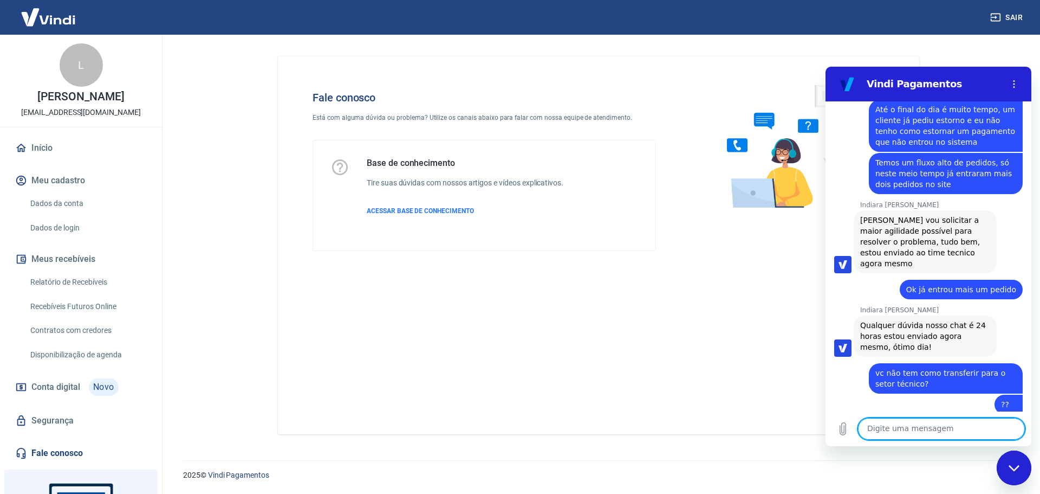
scroll to position [1670, 0]
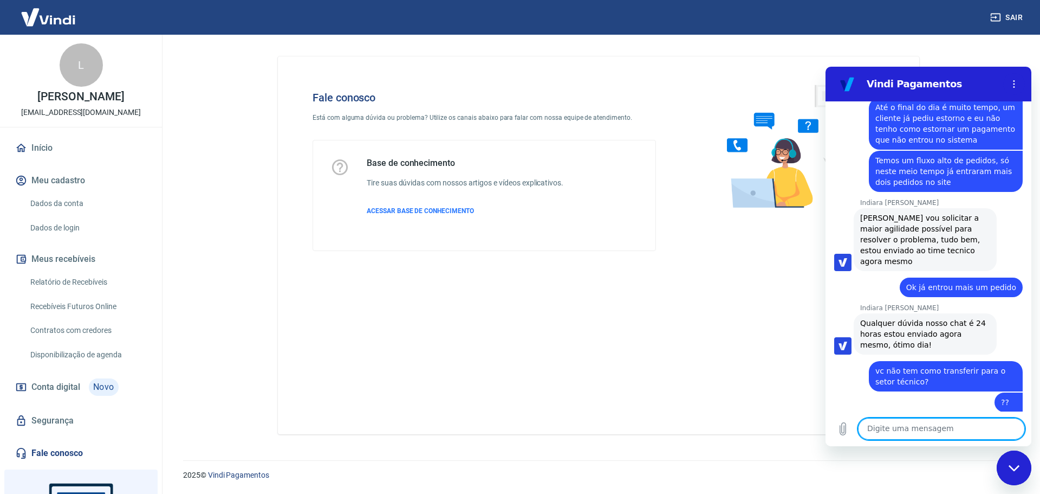
type textarea "x"
click at [1002, 15] on button "Sair" at bounding box center [1007, 18] width 39 height 20
click at [888, 425] on textarea at bounding box center [941, 429] width 167 height 22
type textarea "oi"
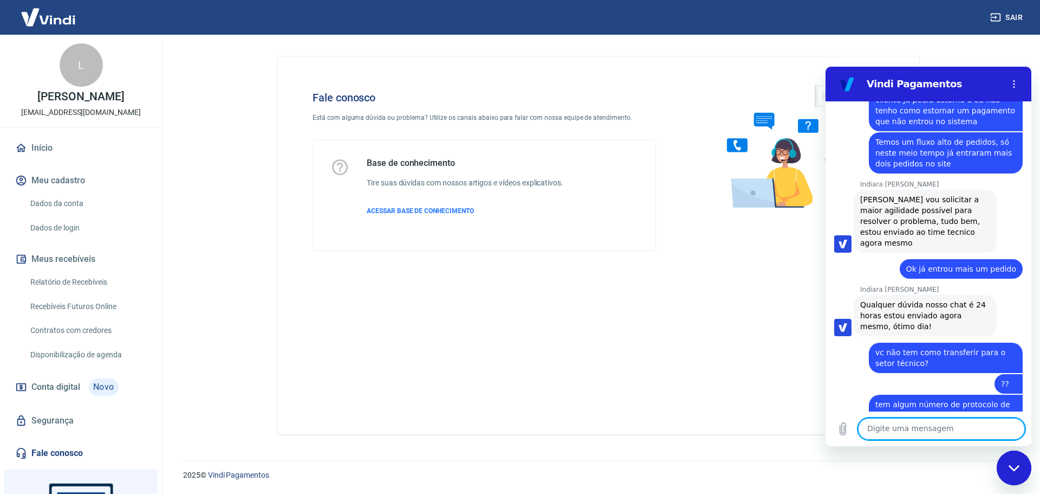
scroll to position [1691, 0]
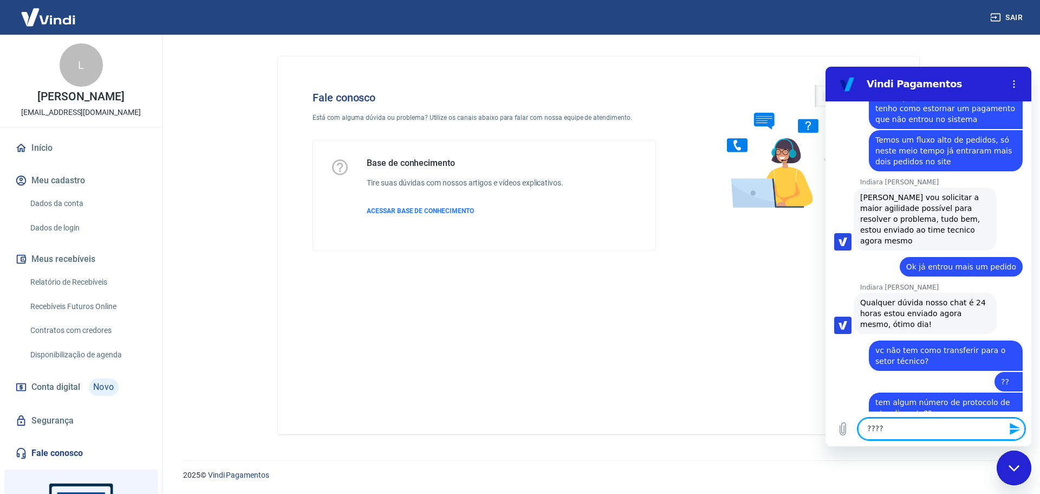
type textarea "?????"
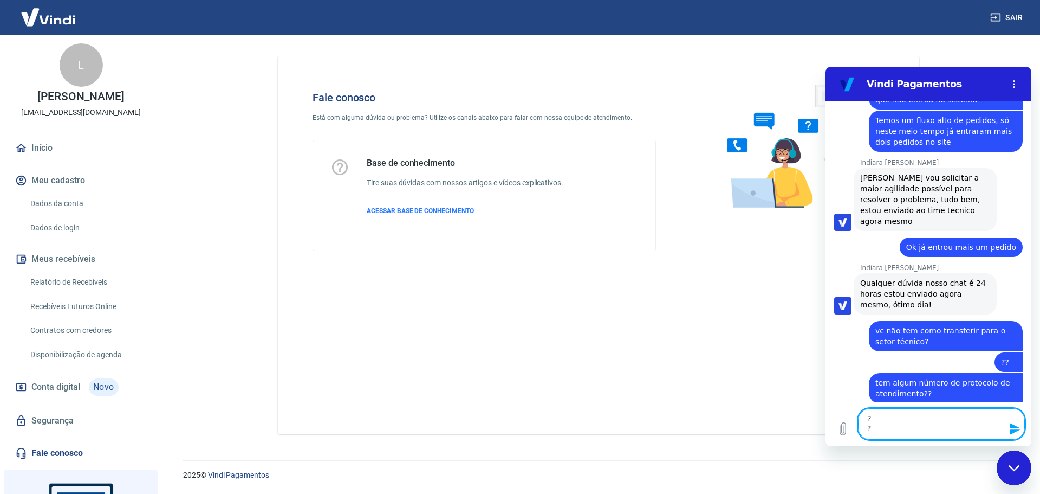
scroll to position [1721, 0]
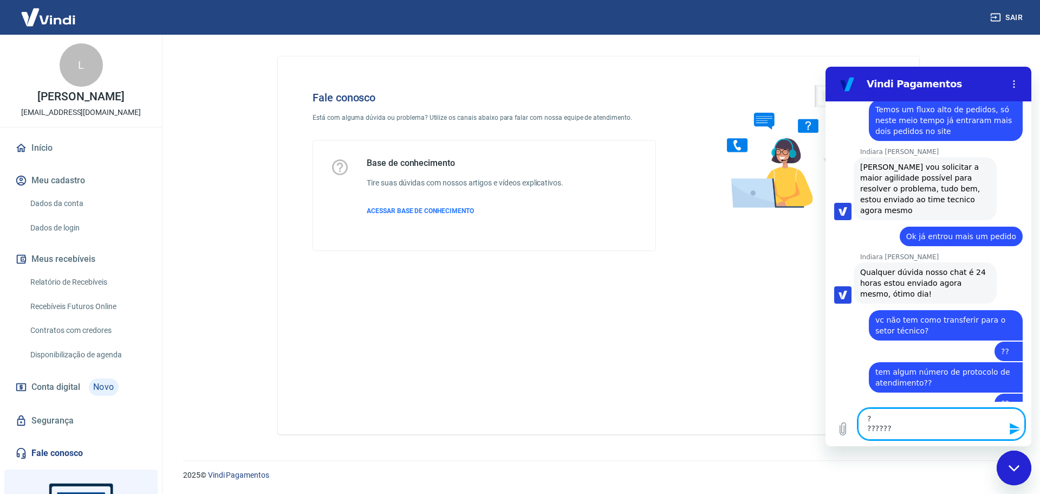
type textarea "? ???????"
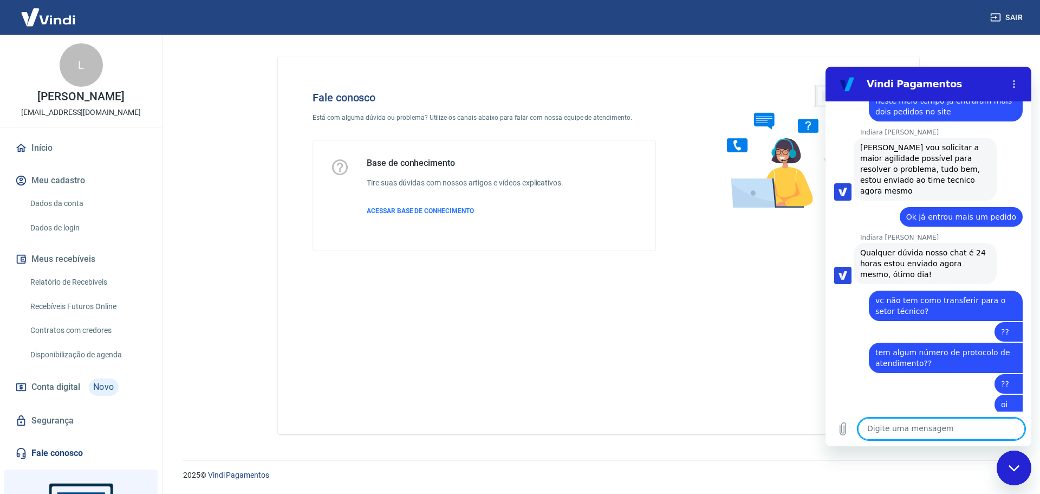
scroll to position [1743, 0]
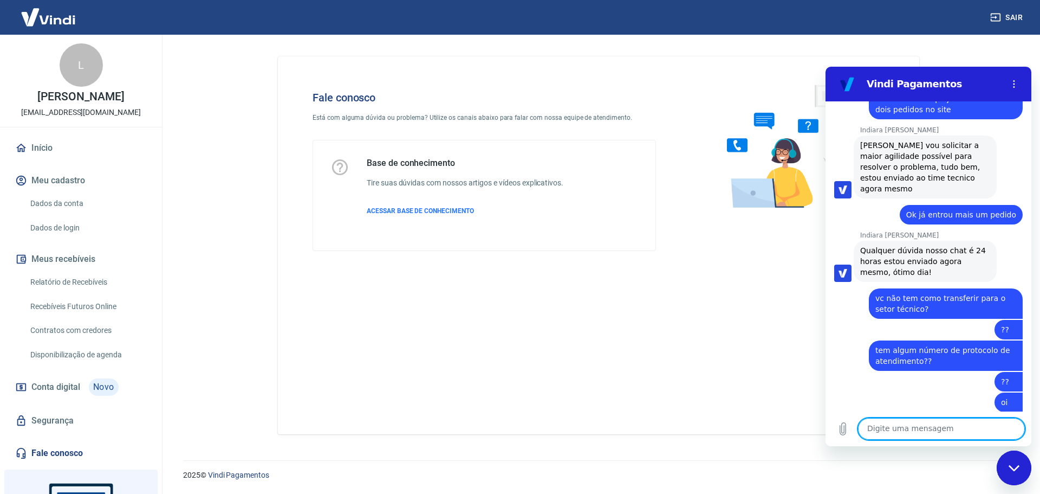
click at [895, 435] on textarea at bounding box center [941, 429] width 167 height 22
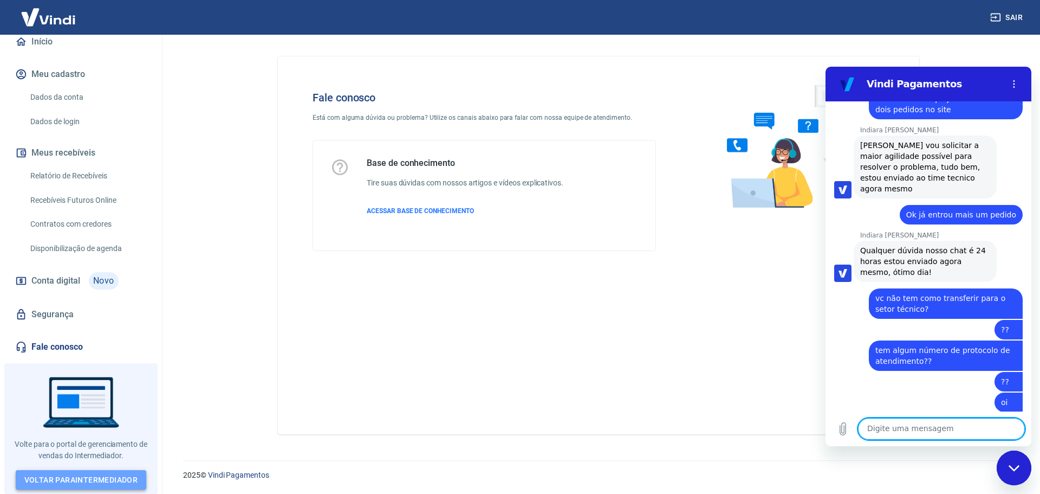
click at [82, 480] on link "Voltar para Intermediador" at bounding box center [81, 480] width 131 height 20
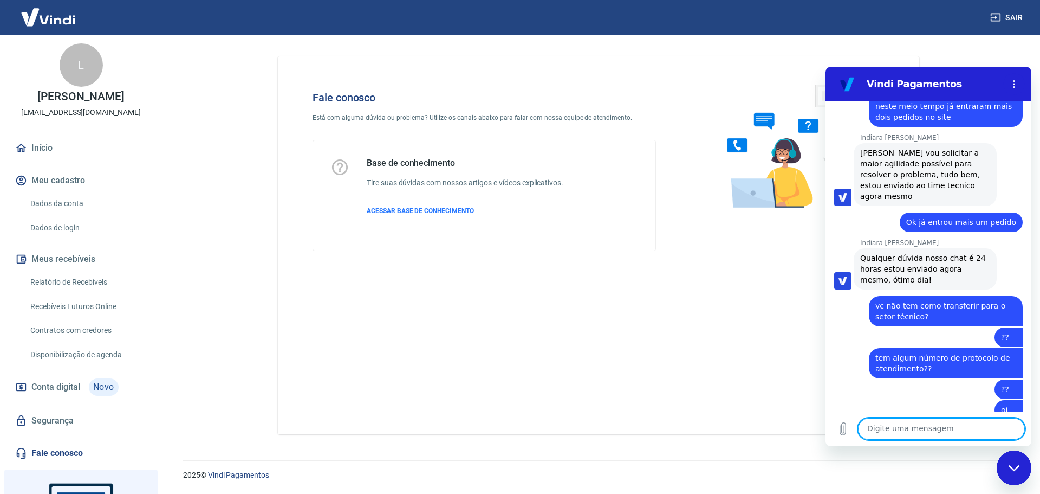
scroll to position [1743, 0]
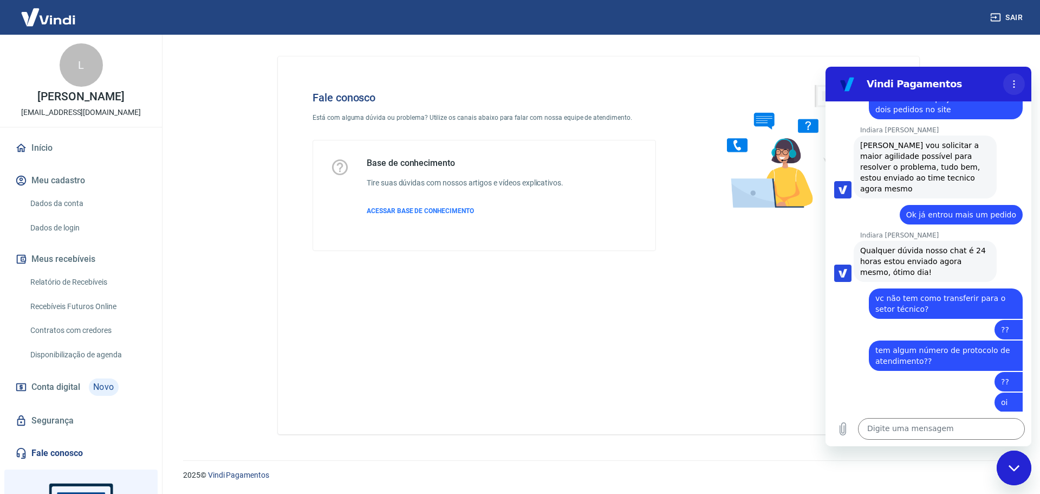
click at [1014, 88] on button "Menu de opções" at bounding box center [1014, 84] width 22 height 22
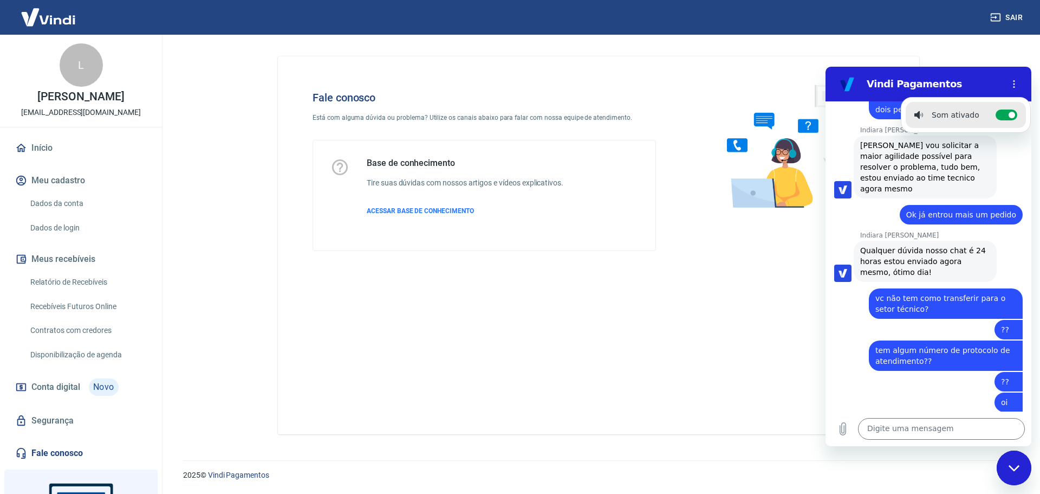
click at [893, 371] on div "[PERSON_NAME]: ??" at bounding box center [924, 381] width 197 height 21
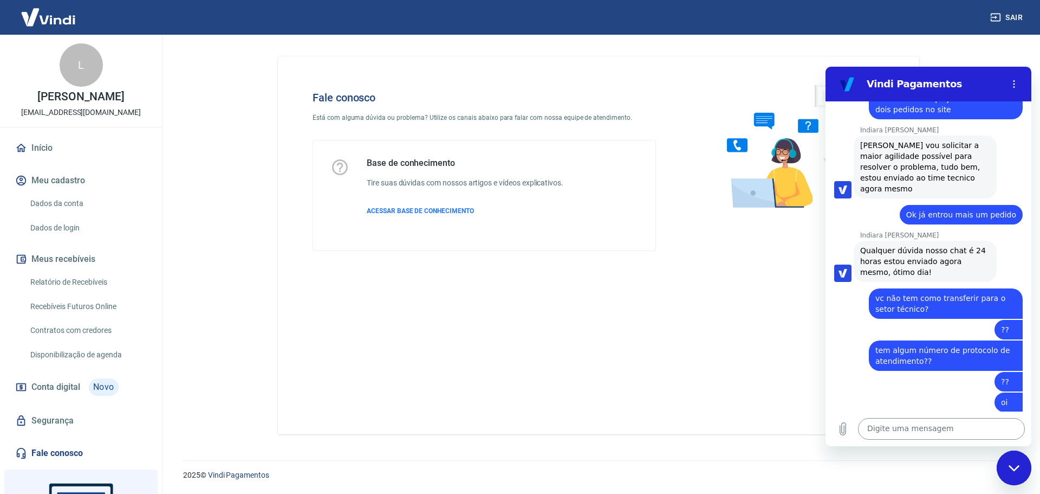
click at [917, 424] on textarea at bounding box center [941, 429] width 167 height 22
type textarea "sair"
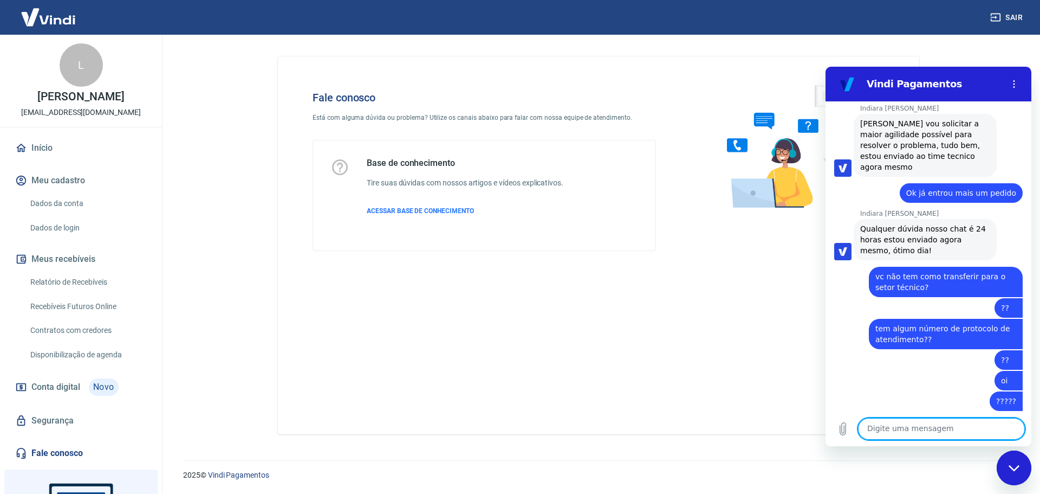
scroll to position [1764, 0]
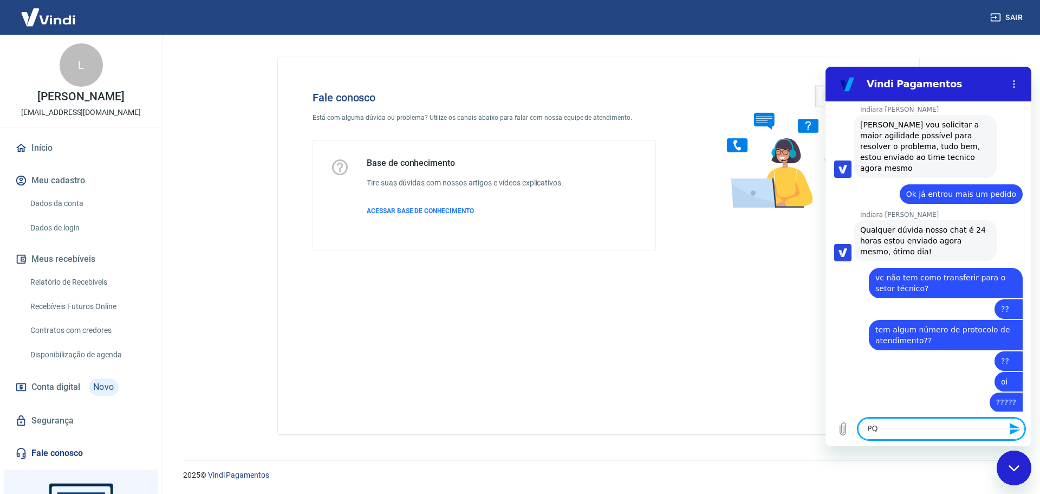
type textarea "P"
type textarea "Meus alguém atende por favor"
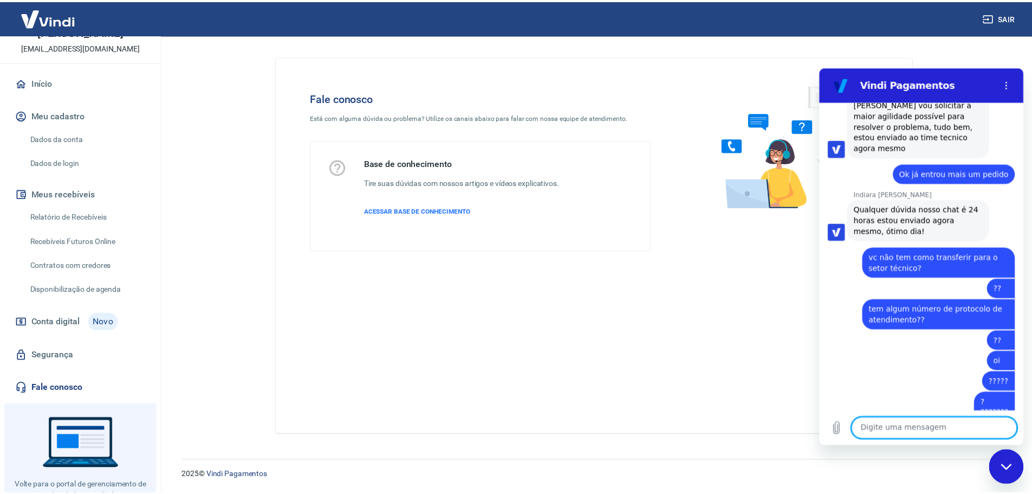
scroll to position [72, 0]
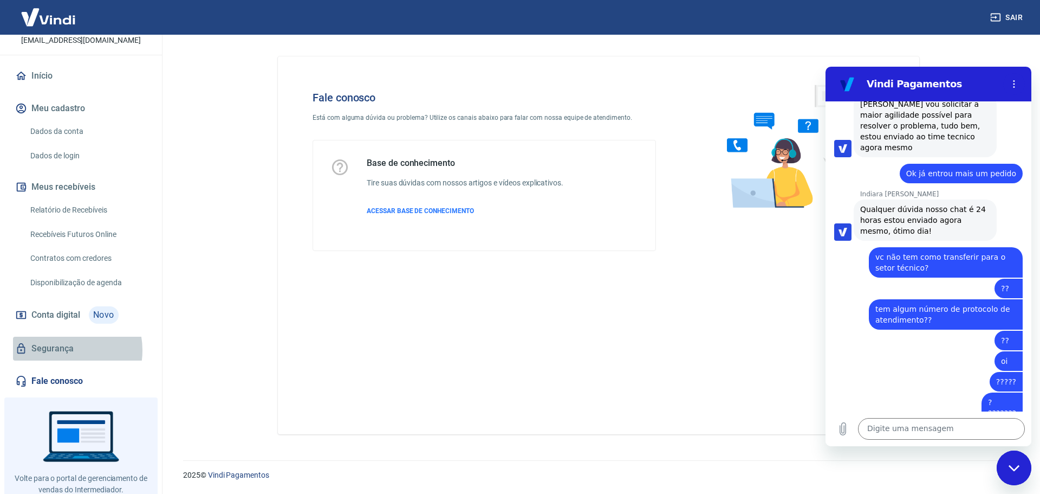
click at [59, 360] on link "Segurança" at bounding box center [81, 348] width 136 height 24
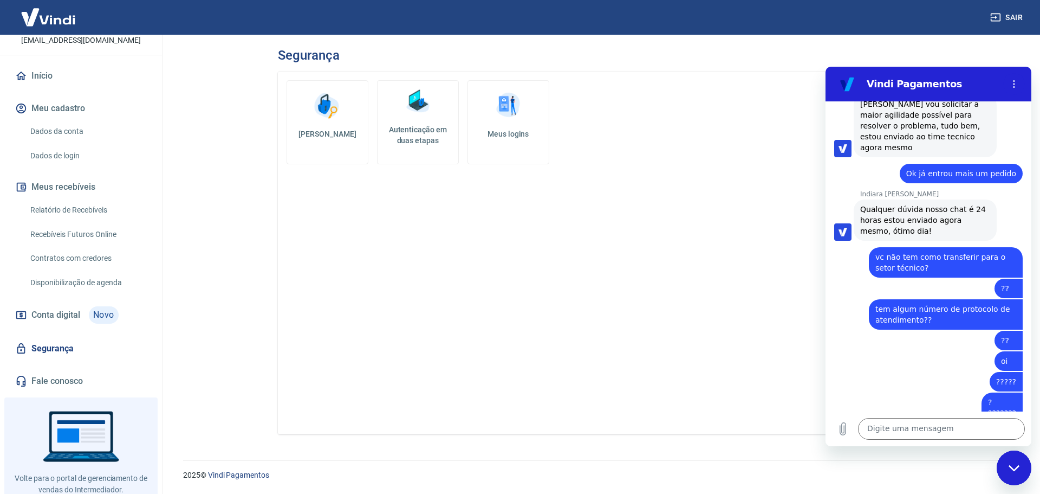
click at [417, 139] on h5 "Autenticação em duas etapas" at bounding box center [418, 135] width 72 height 22
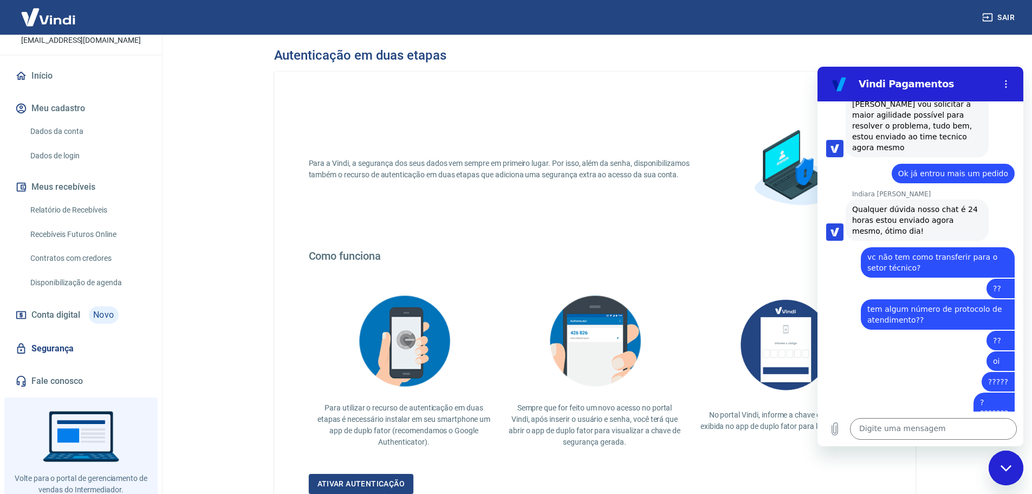
click at [62, 358] on link "Segurança" at bounding box center [81, 348] width 136 height 24
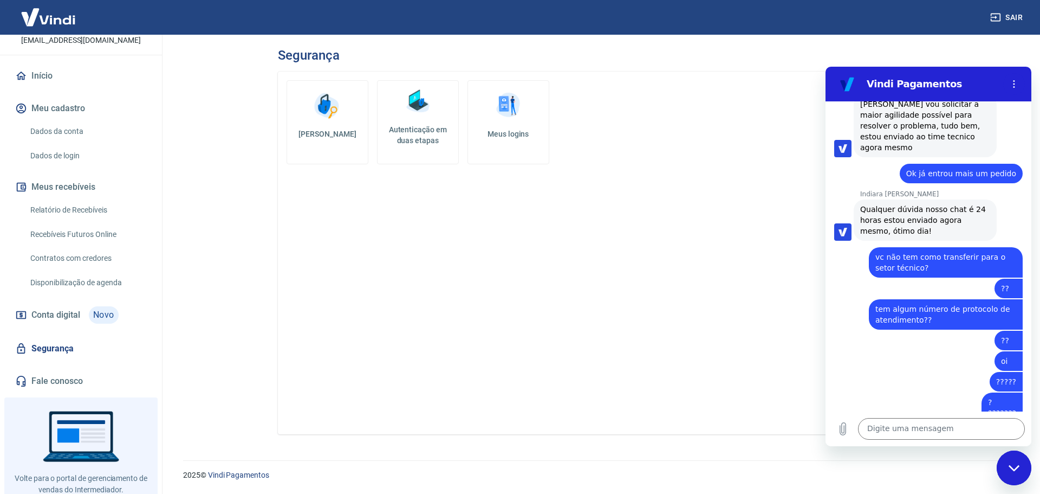
click at [512, 120] on img at bounding box center [508, 105] width 33 height 33
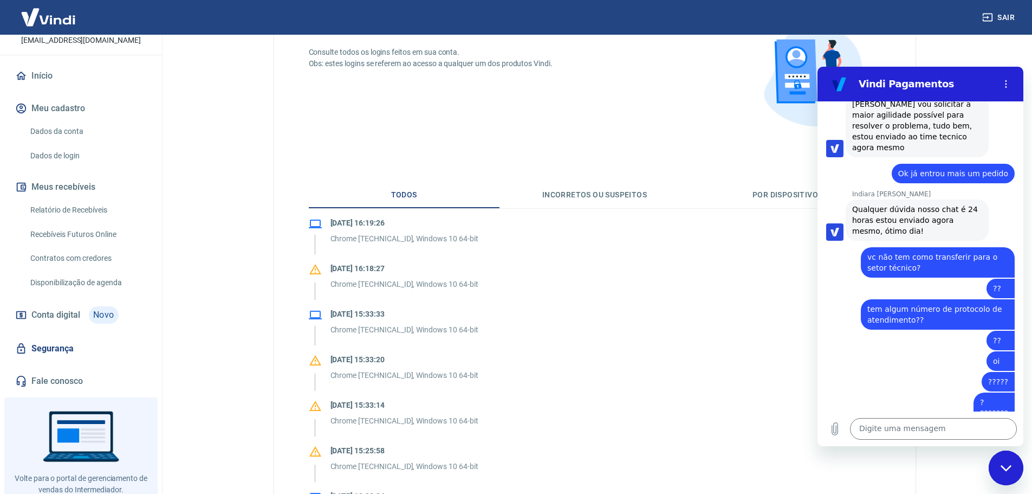
scroll to position [108, 0]
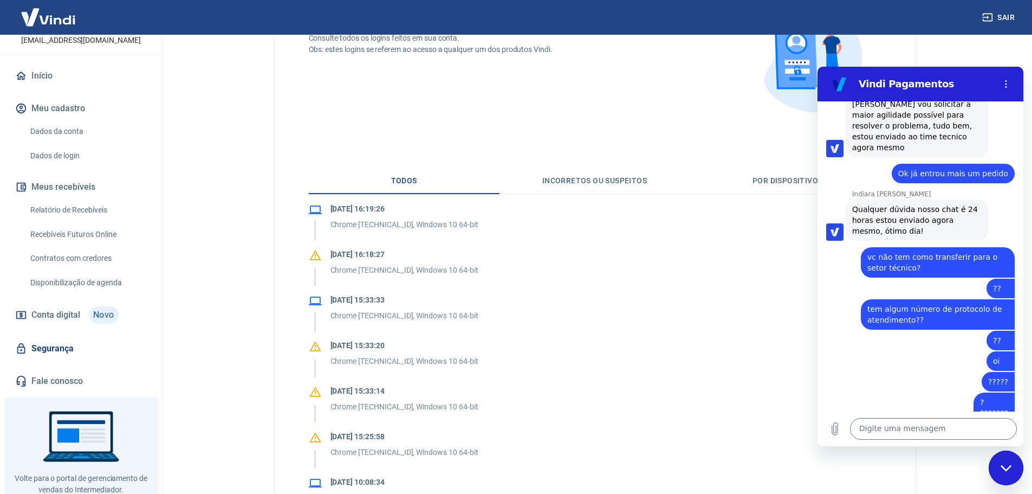
click at [791, 183] on button "Por dispositivo" at bounding box center [785, 181] width 191 height 26
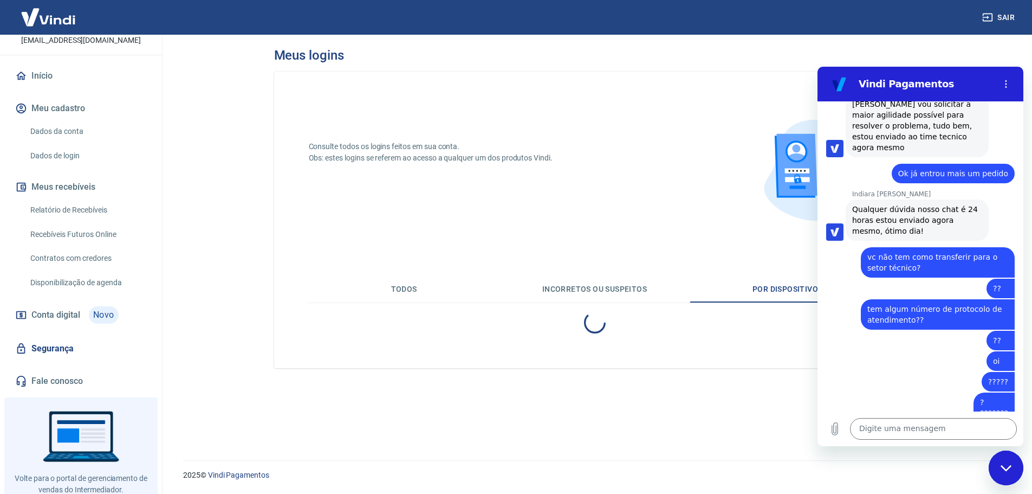
scroll to position [0, 0]
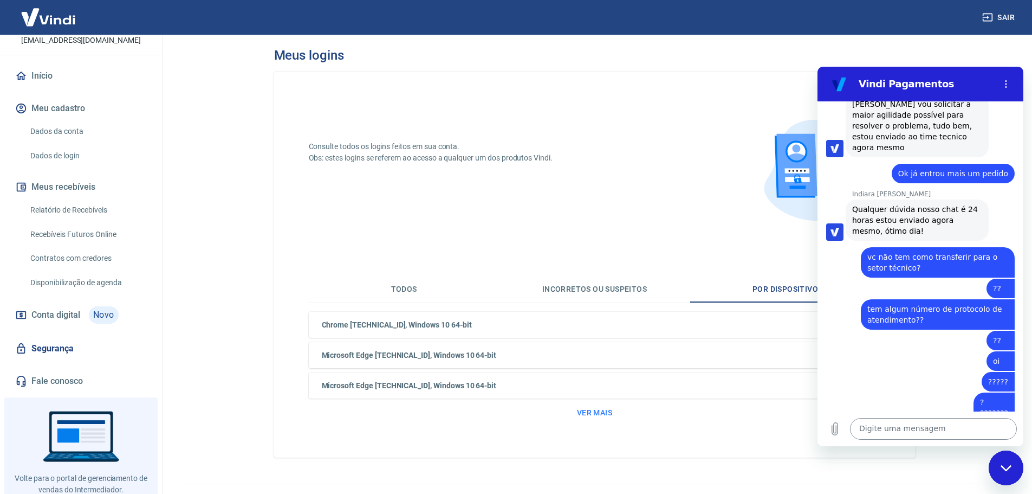
click at [912, 434] on textarea at bounding box center [933, 429] width 167 height 22
drag, startPoint x: 848, startPoint y: 126, endPoint x: 890, endPoint y: 126, distance: 41.7
click at [890, 190] on div "Indiara Carla Indiara Carla diz: Qualquer dúvida nosso chat é 24 horas estou en…" at bounding box center [924, 215] width 197 height 51
copy p "Indiara Carla"
click at [928, 431] on textarea at bounding box center [933, 429] width 167 height 22
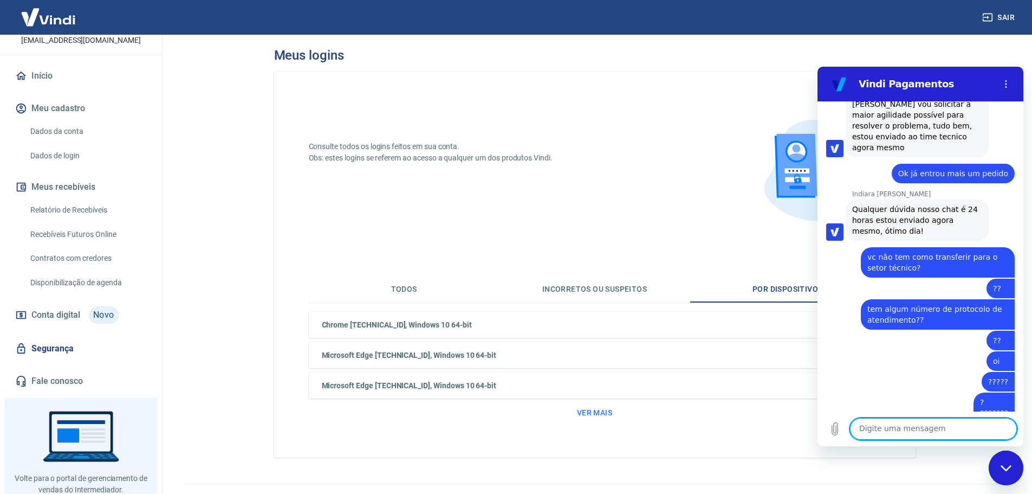
paste textarea "Indiara Carla"
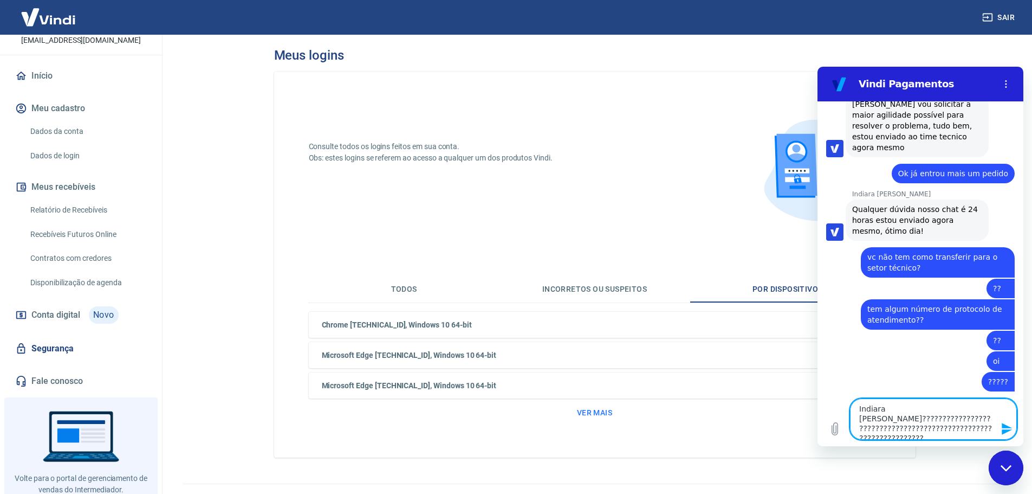
type textarea "Indiara Carla???????????????????????????????????????????????????????????????????"
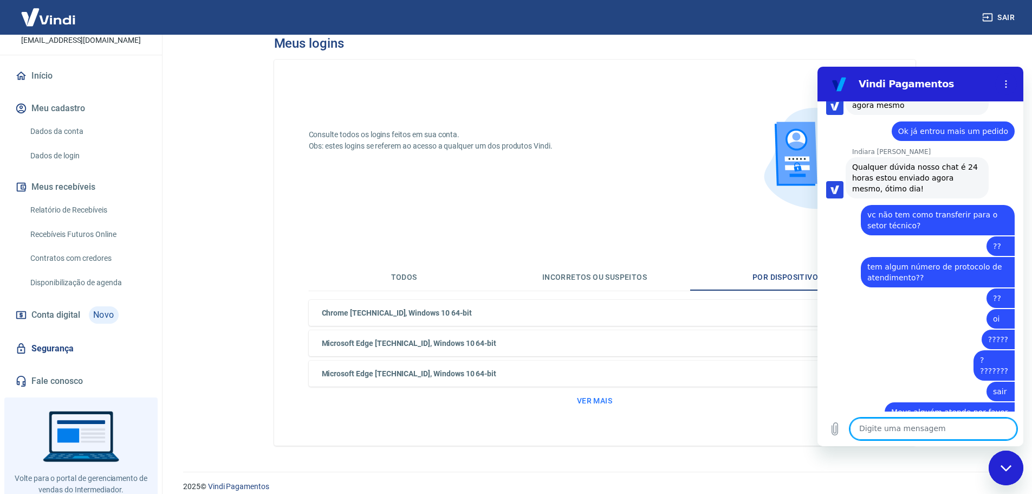
scroll to position [23, 0]
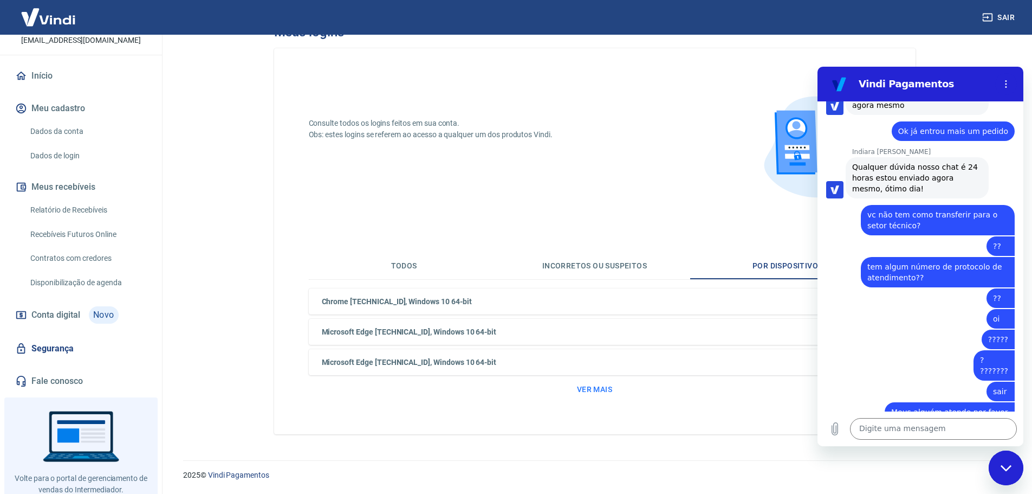
click at [1008, 473] on div "Fechar janela de mensagens" at bounding box center [1006, 467] width 33 height 33
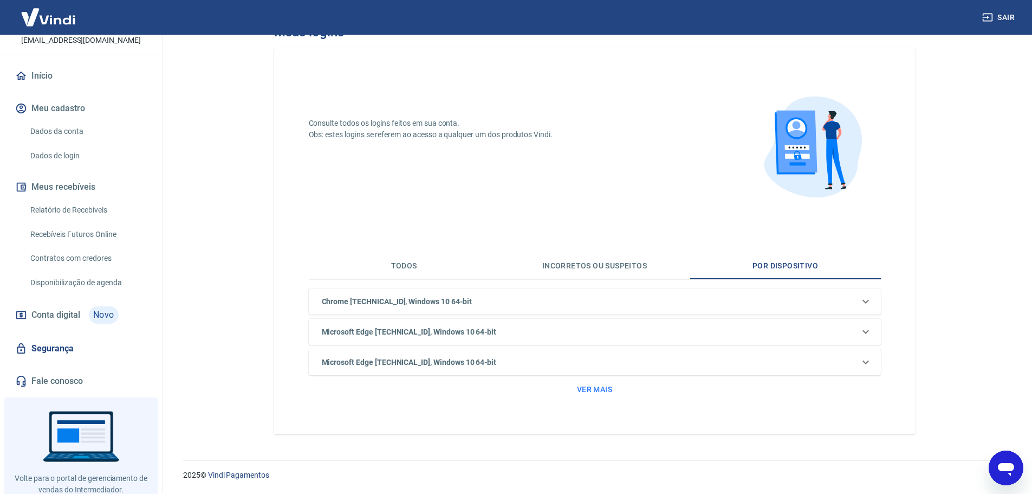
click at [1009, 471] on icon "Abrir janela de mensagens" at bounding box center [1006, 469] width 16 height 13
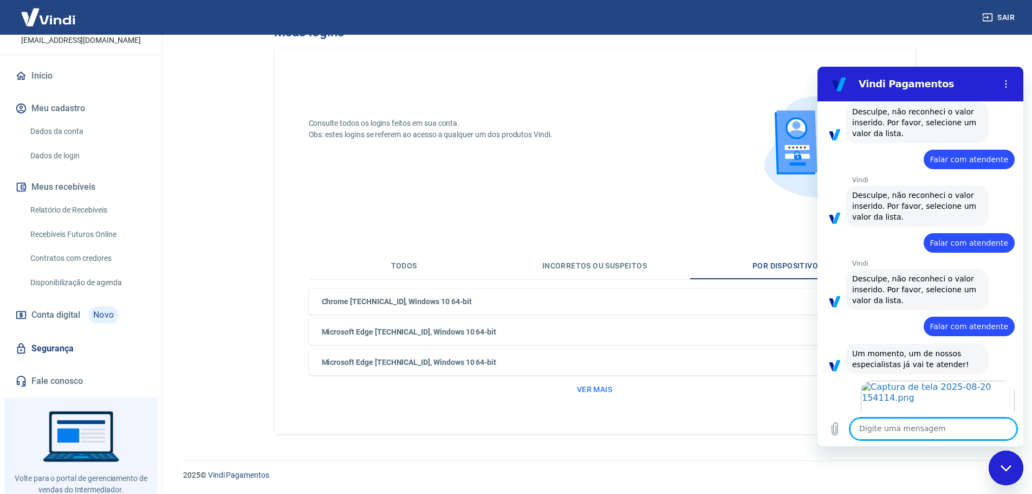
scroll to position [1826, 0]
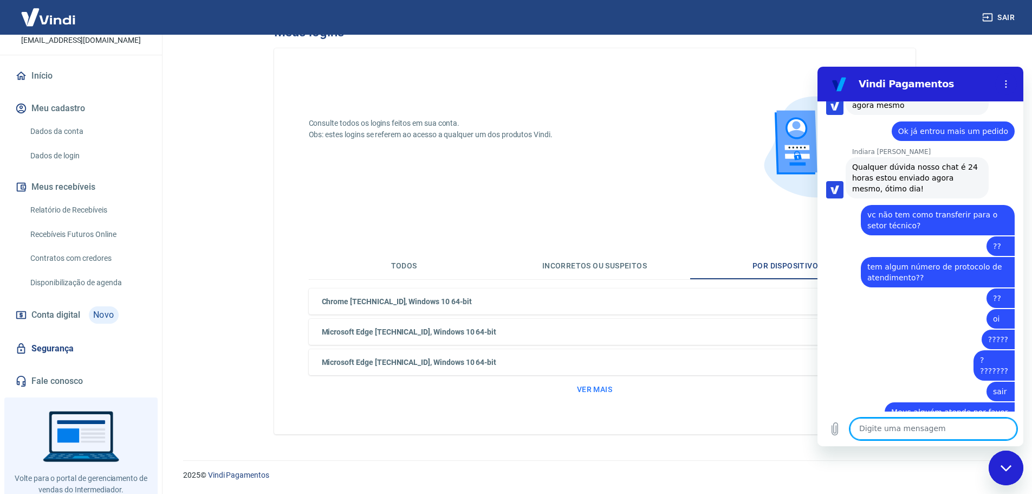
drag, startPoint x: 1018, startPoint y: 196, endPoint x: 1838, endPoint y: 512, distance: 879.2
click at [884, 431] on textarea at bounding box center [933, 429] width 167 height 22
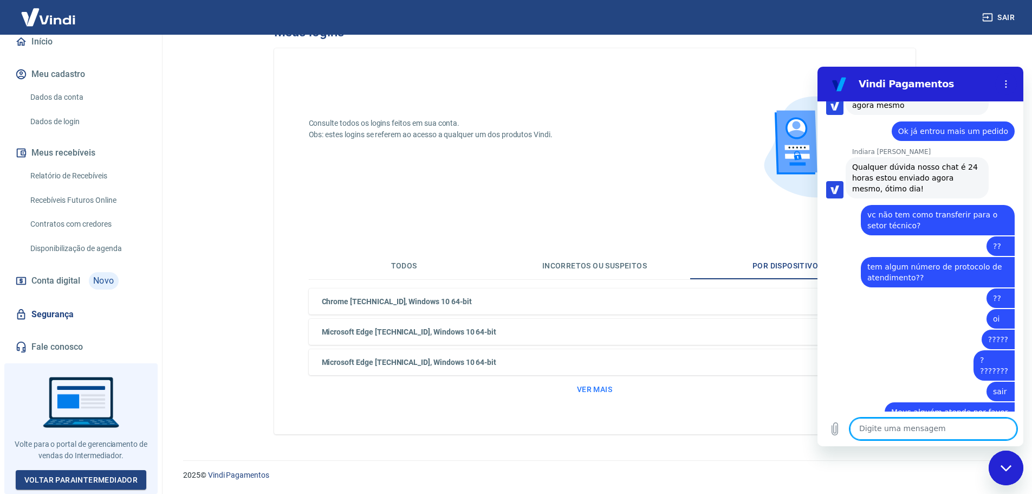
scroll to position [114, 0]
click at [67, 482] on link "Voltar para Intermediador" at bounding box center [81, 480] width 131 height 20
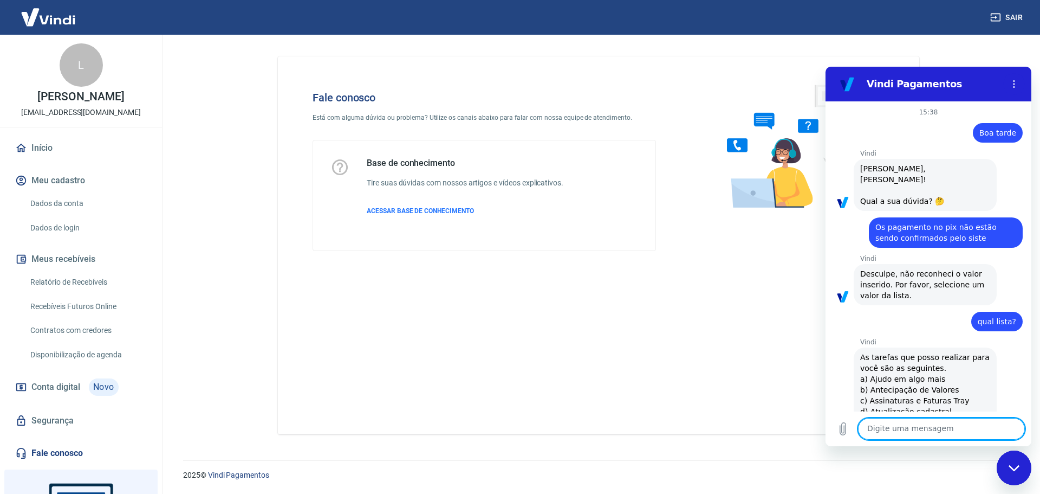
scroll to position [1819, 0]
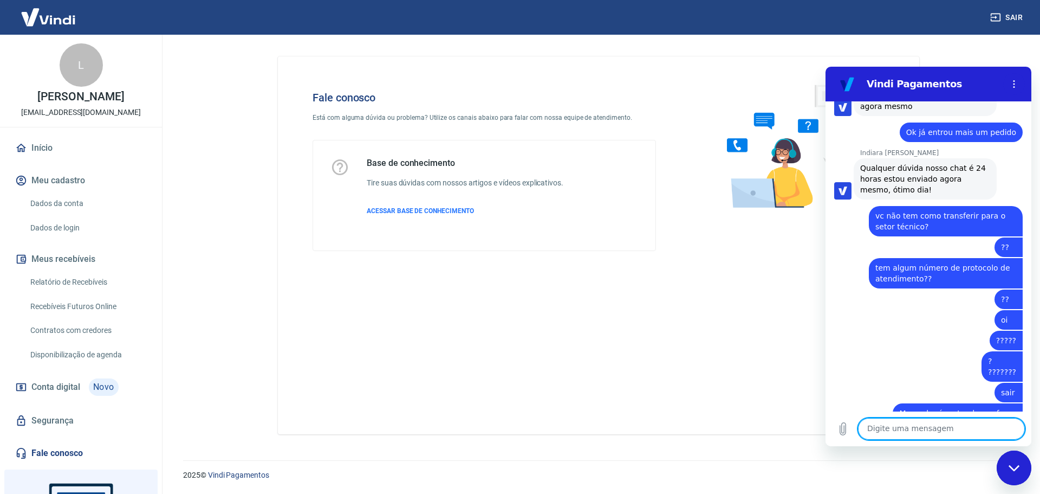
type textarea "x"
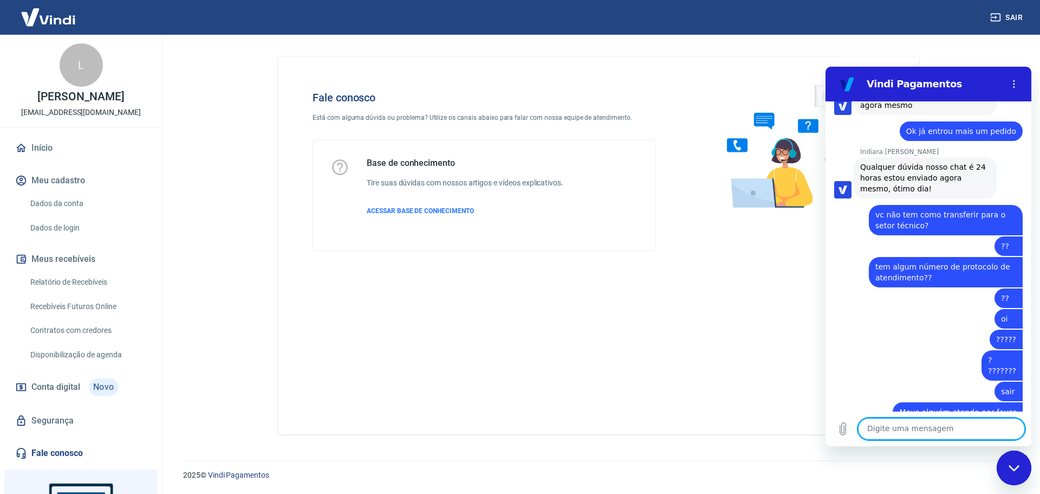
drag, startPoint x: 86, startPoint y: 460, endPoint x: 81, endPoint y: 462, distance: 5.7
click at [82, 462] on div "Início Meu cadastro Dados da conta Dados de login Meus recebíveis Relatório de …" at bounding box center [81, 300] width 162 height 329
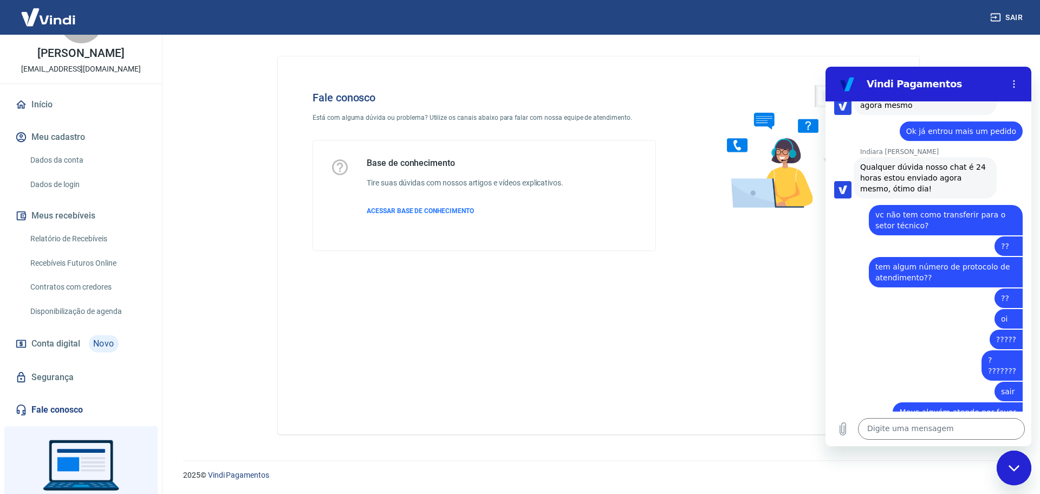
scroll to position [114, 0]
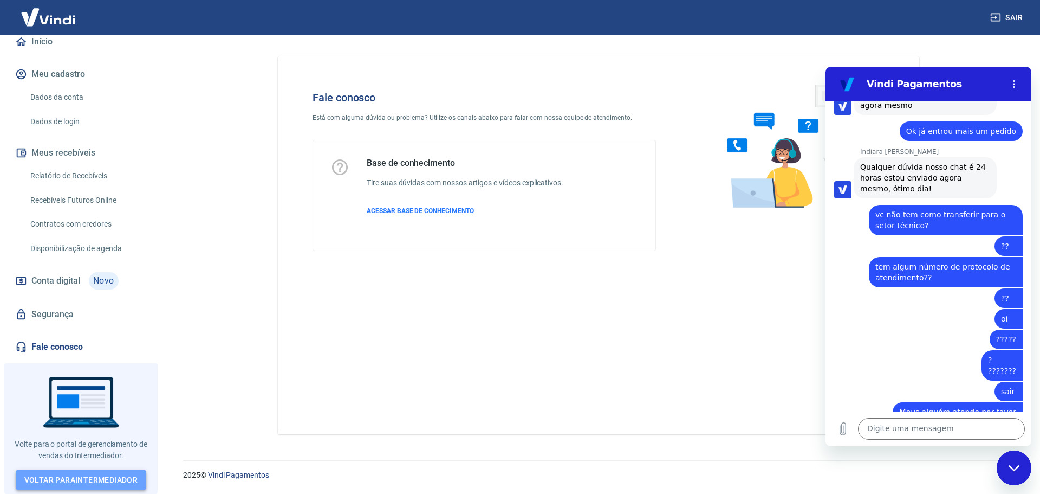
click at [91, 476] on link "Voltar para Intermediador" at bounding box center [81, 480] width 131 height 20
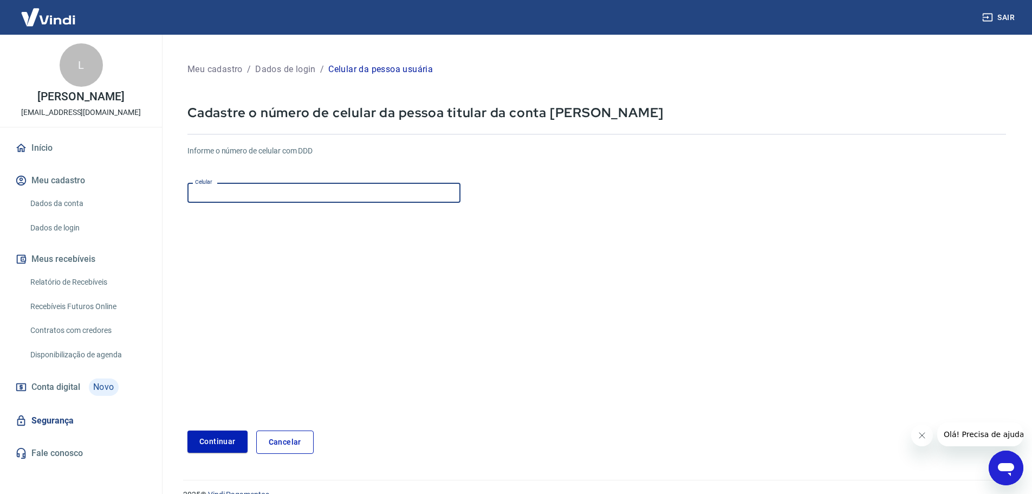
click at [260, 197] on input "Celular" at bounding box center [323, 193] width 273 height 20
type input "[PHONE_NUMBER]"
click at [218, 445] on button "Continuar" at bounding box center [217, 441] width 60 height 22
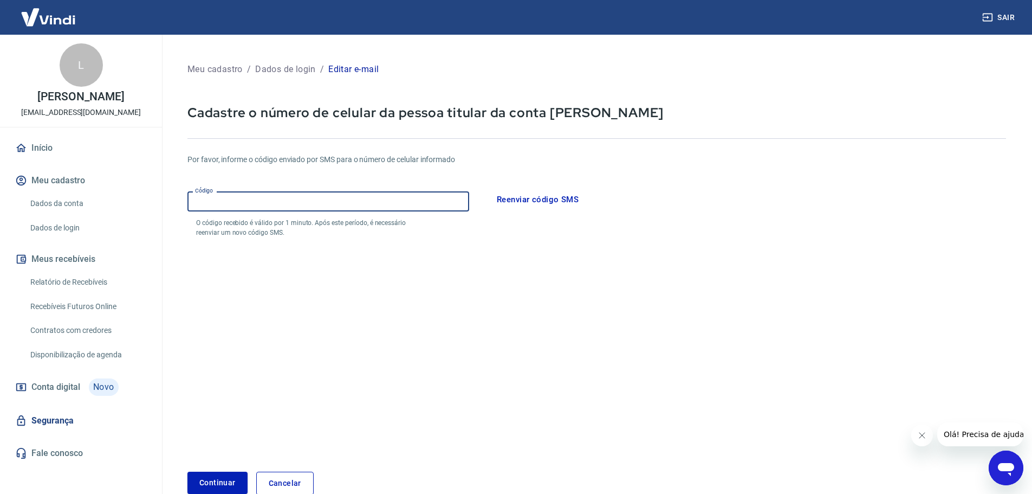
click at [267, 209] on input "Código" at bounding box center [328, 201] width 282 height 20
click at [372, 173] on div "Por favor, informe o código enviado por SMS para o número de celular informado …" at bounding box center [596, 195] width 819 height 83
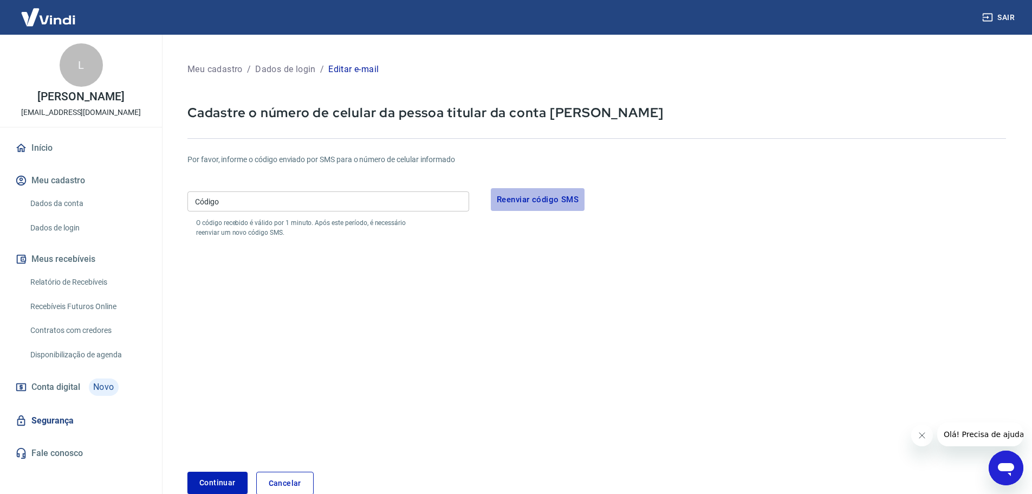
click at [542, 197] on button "Reenviar código SMS" at bounding box center [538, 199] width 94 height 23
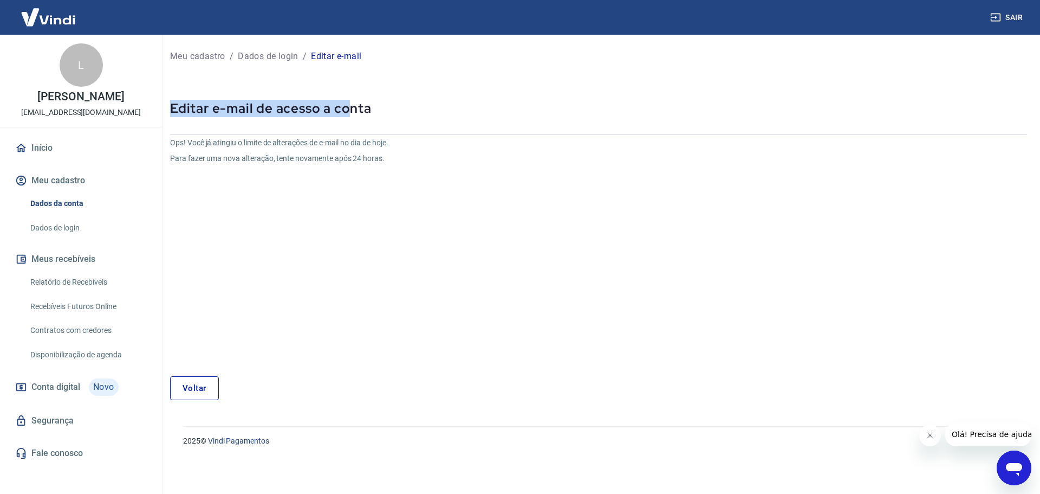
drag, startPoint x: 174, startPoint y: 108, endPoint x: 359, endPoint y: 106, distance: 184.8
click at [357, 105] on p "Editar e-mail de acesso a conta" at bounding box center [598, 108] width 857 height 17
click at [360, 113] on p "Editar e-mail de acesso a conta" at bounding box center [598, 108] width 857 height 17
drag, startPoint x: 291, startPoint y: 142, endPoint x: 390, endPoint y: 145, distance: 99.2
click at [390, 145] on p "Ops! Você já atingiu o limite de alterações de e-mail no dia de hoje." at bounding box center [456, 142] width 572 height 11
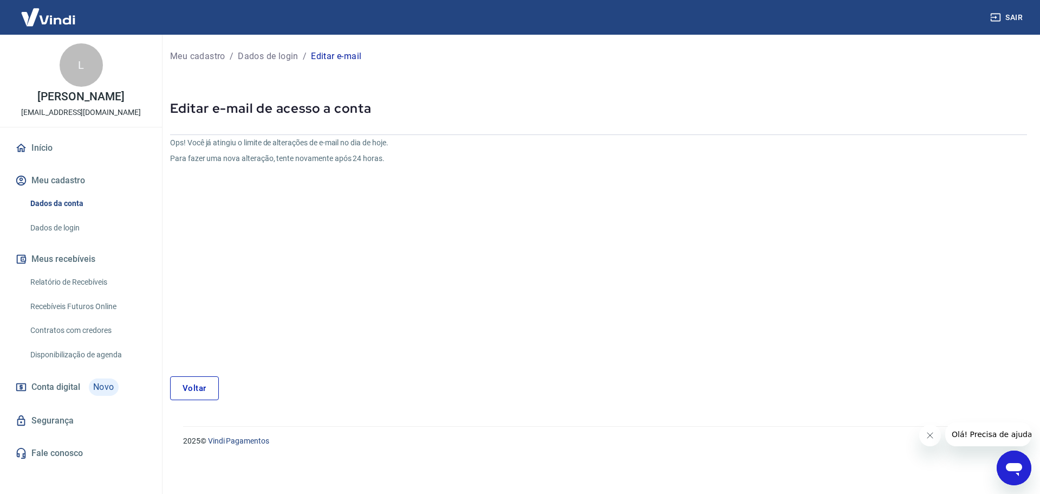
click at [399, 154] on p "Para fazer uma nova alteração, tente novamente após 24 horas." at bounding box center [456, 158] width 572 height 11
click at [399, 163] on p "Para fazer uma nova alteração, tente novamente após 24 horas." at bounding box center [456, 158] width 572 height 11
click at [199, 392] on link "Voltar" at bounding box center [194, 388] width 49 height 24
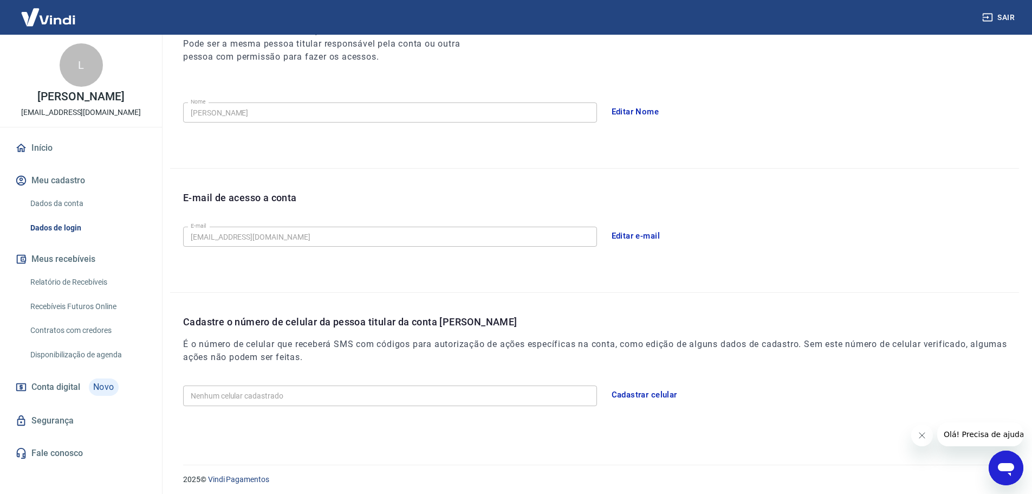
scroll to position [164, 0]
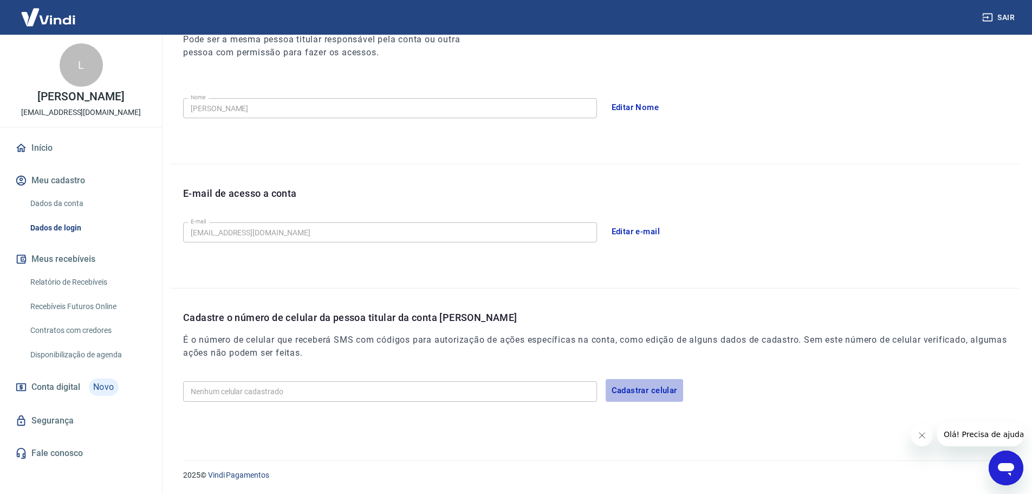
click at [638, 389] on button "Cadastrar celular" at bounding box center [644, 390] width 77 height 23
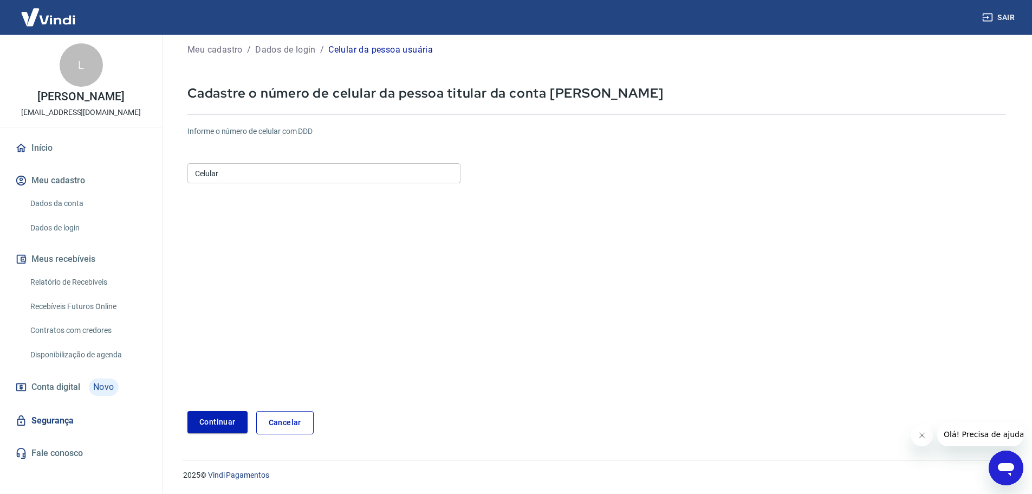
scroll to position [20, 0]
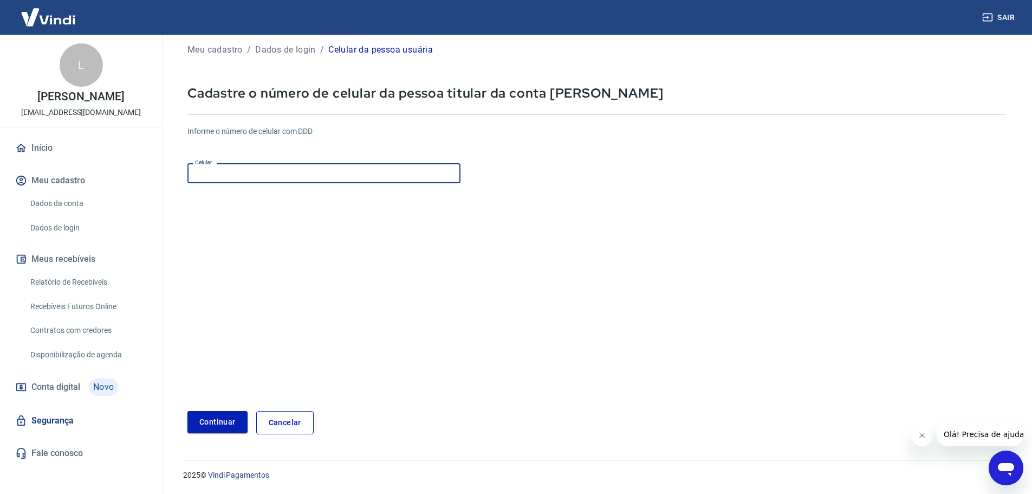
click at [245, 174] on input "Celular" at bounding box center [323, 173] width 273 height 20
type input "[PHONE_NUMBER]"
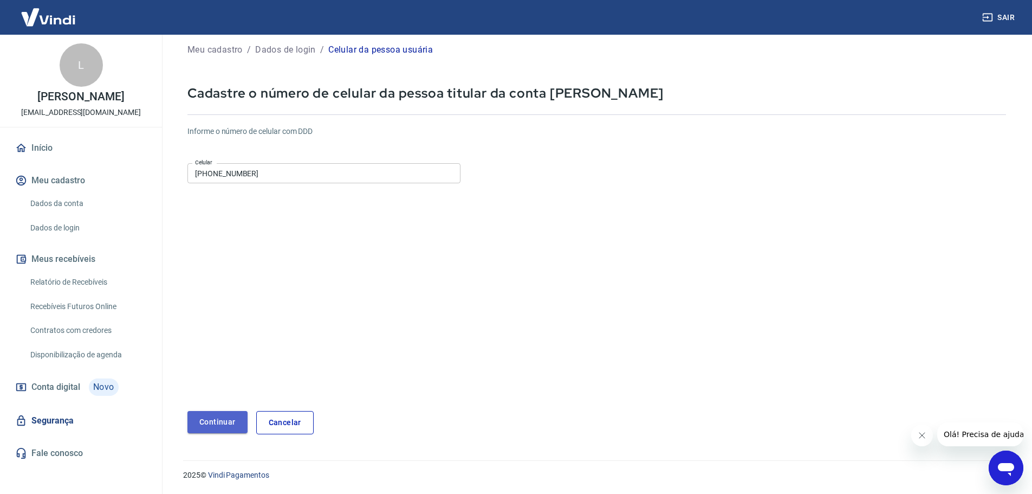
click at [223, 417] on button "Continuar" at bounding box center [217, 422] width 60 height 22
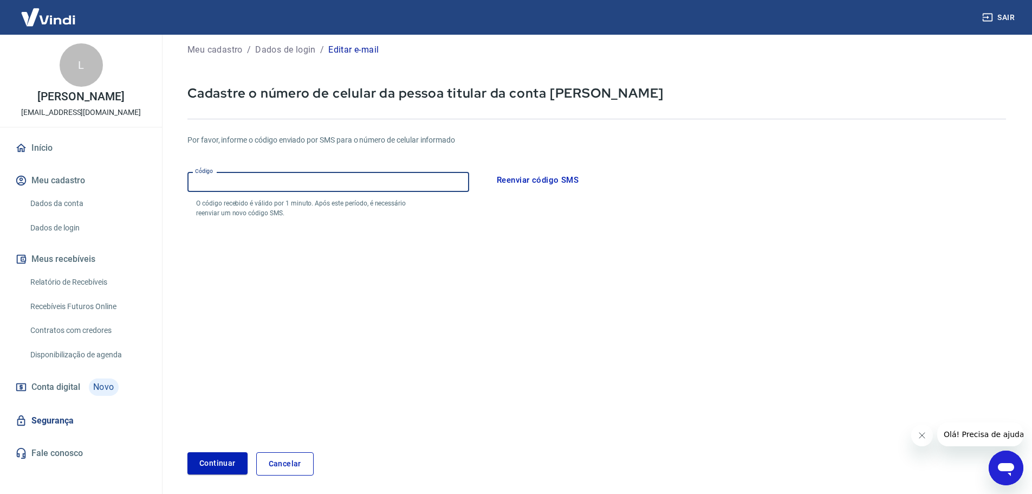
click at [258, 186] on input "Código" at bounding box center [328, 182] width 282 height 20
type input "806999"
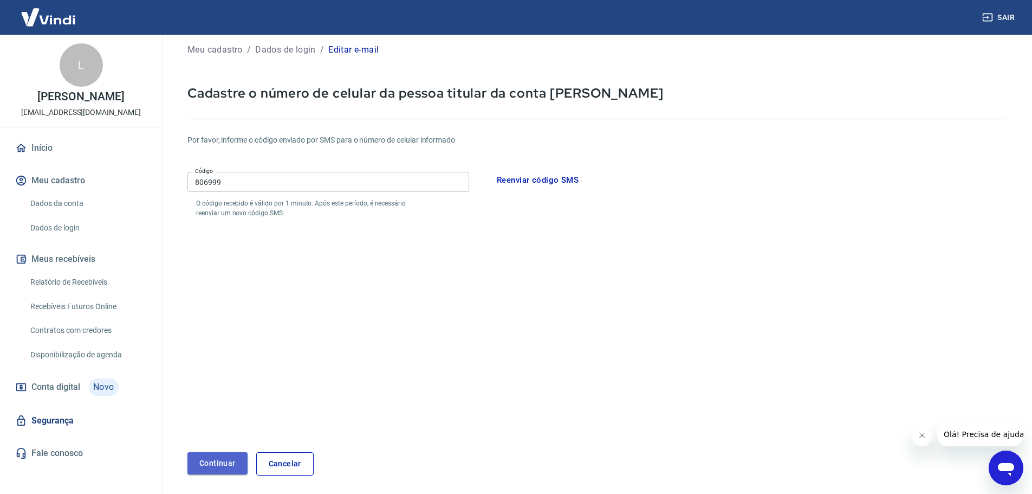
click at [224, 458] on button "Continuar" at bounding box center [217, 463] width 60 height 22
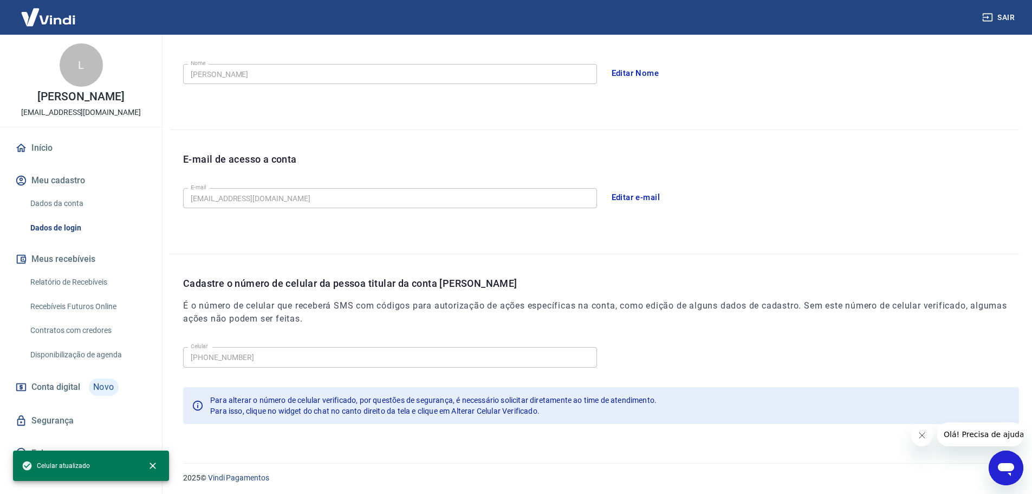
scroll to position [200, 0]
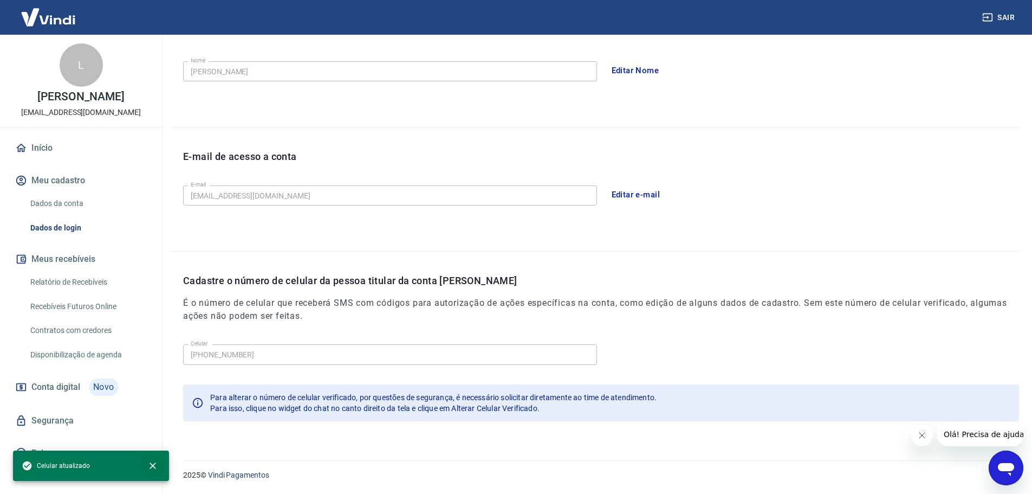
click at [155, 465] on icon "close" at bounding box center [152, 465] width 11 height 11
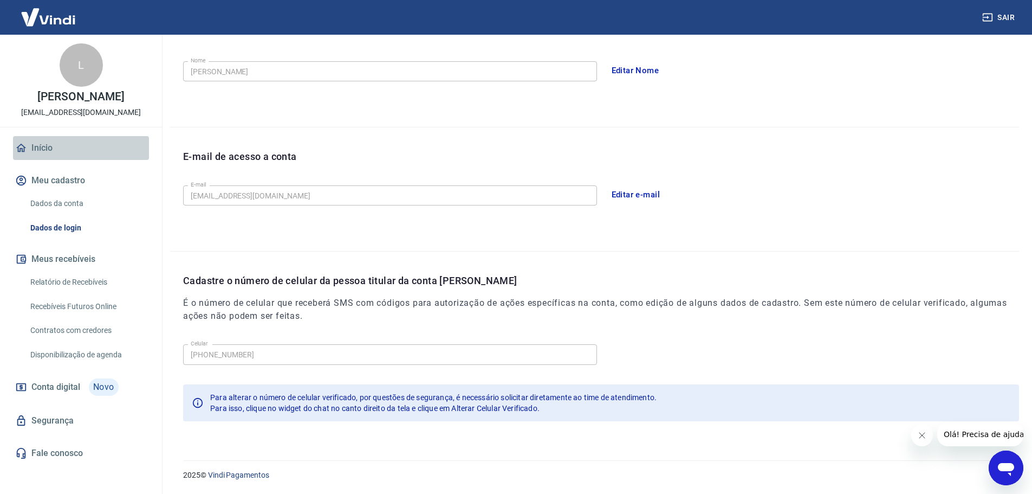
click at [54, 160] on link "Início" at bounding box center [81, 148] width 136 height 24
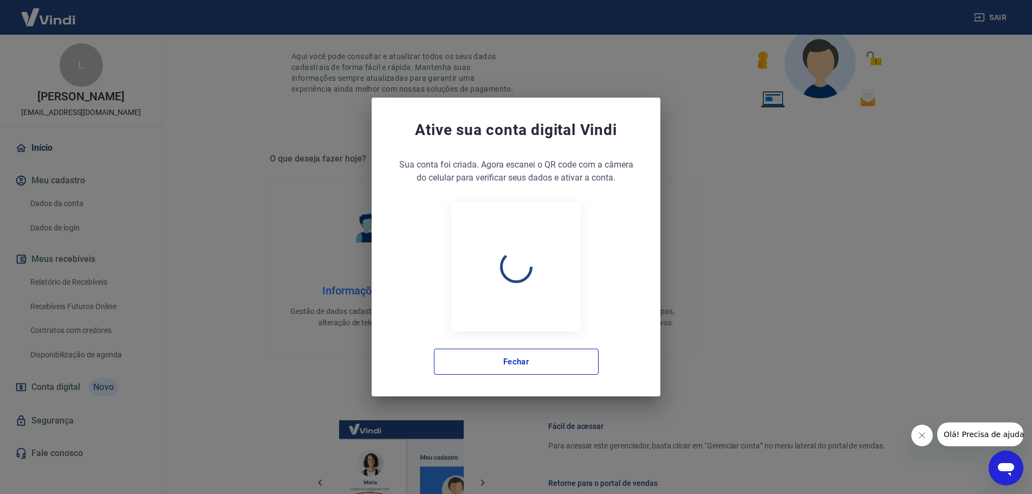
scroll to position [462, 0]
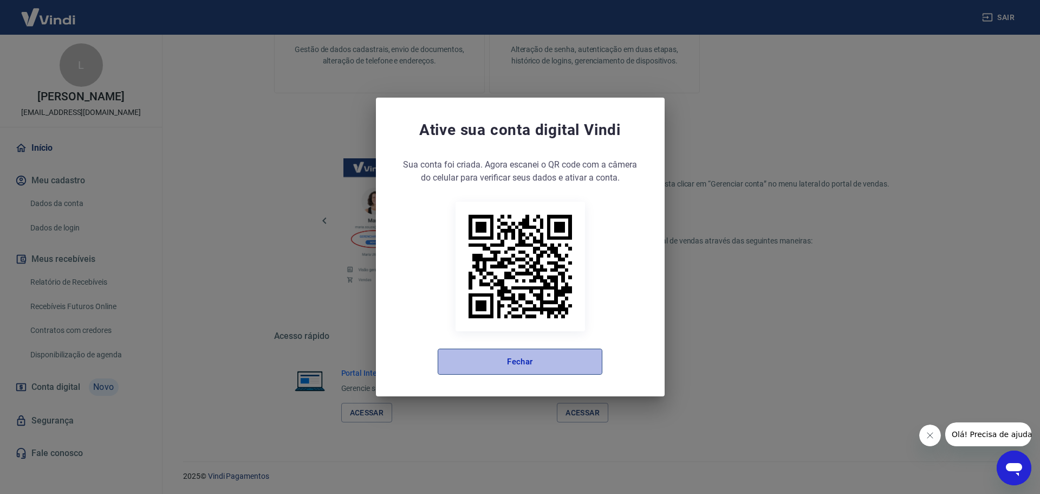
click at [530, 367] on button "Fechar" at bounding box center [520, 361] width 165 height 26
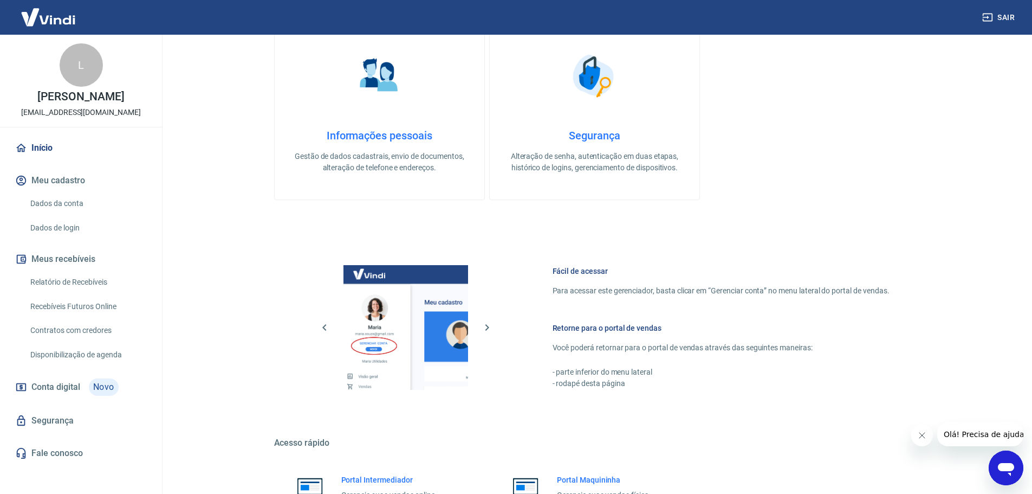
scroll to position [319, 0]
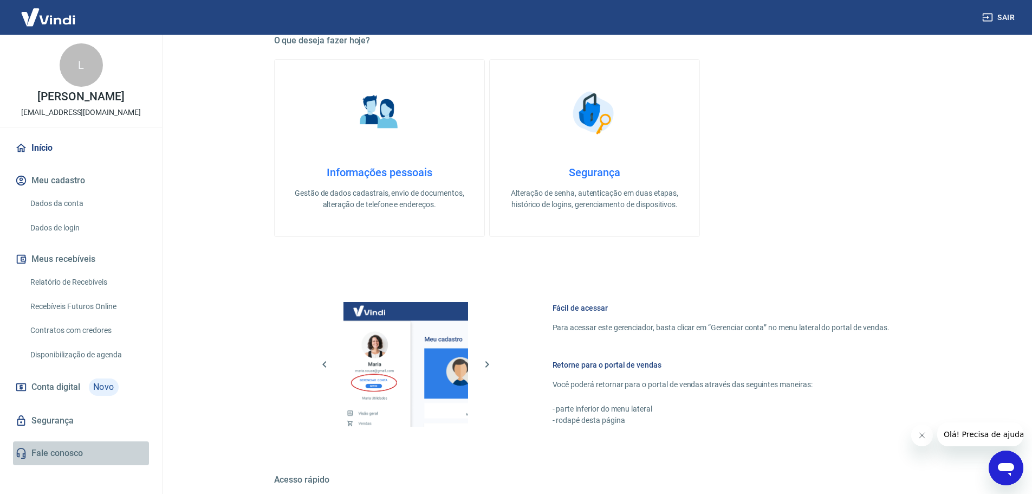
click at [73, 461] on link "Fale conosco" at bounding box center [81, 453] width 136 height 24
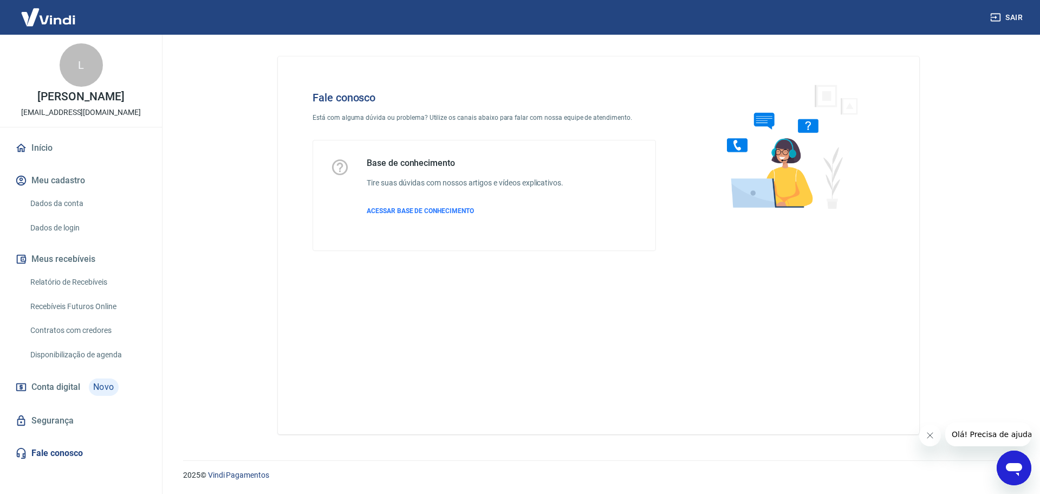
click at [52, 160] on link "Início" at bounding box center [81, 148] width 136 height 24
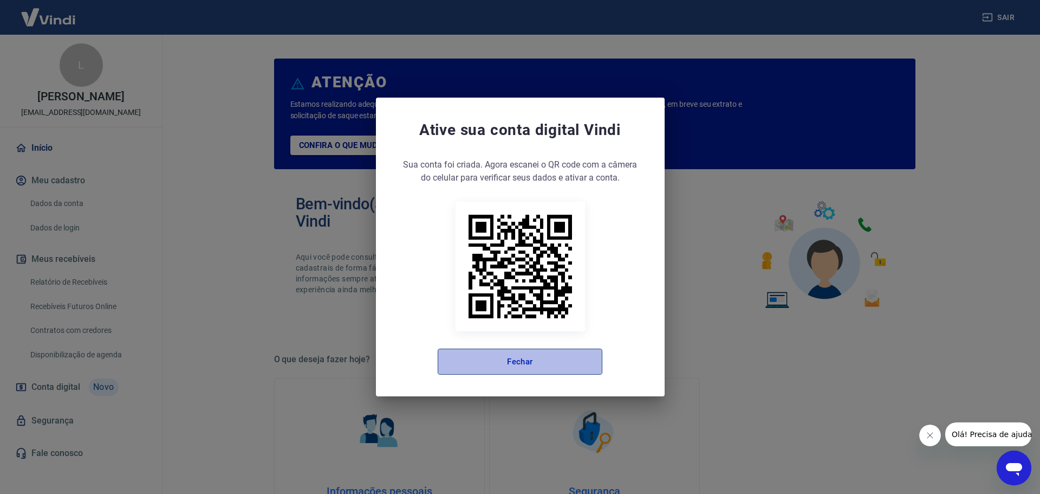
click at [503, 369] on button "Fechar" at bounding box center [520, 361] width 165 height 26
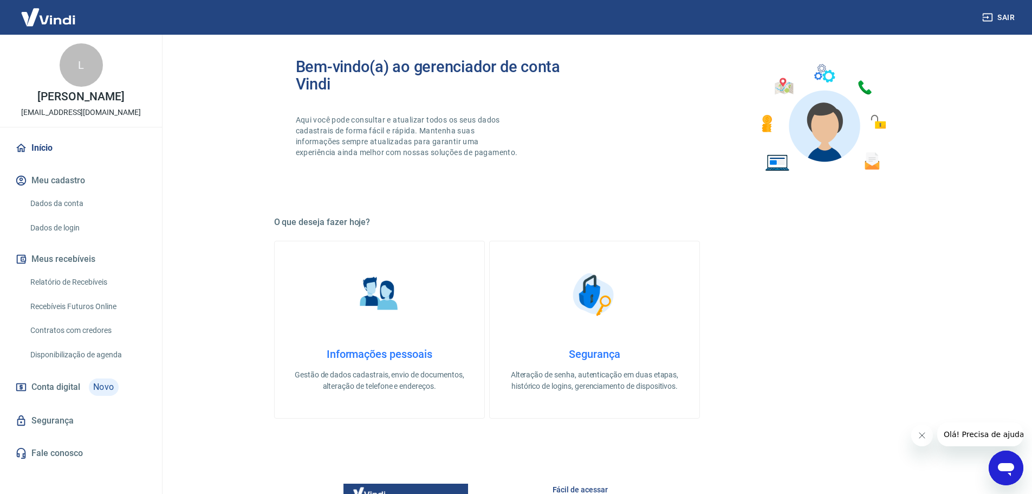
scroll to position [145, 0]
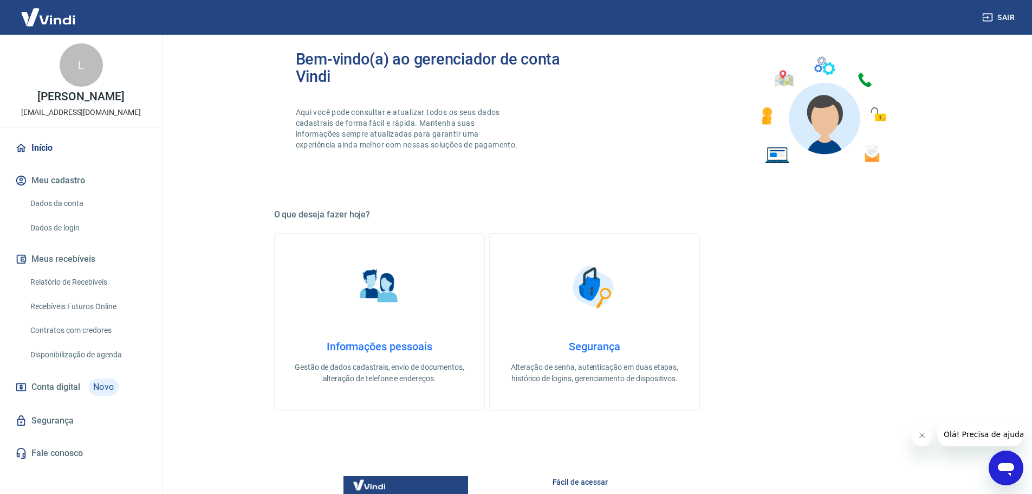
click at [1006, 480] on div "Abrir janela de mensagens" at bounding box center [1006, 467] width 33 height 33
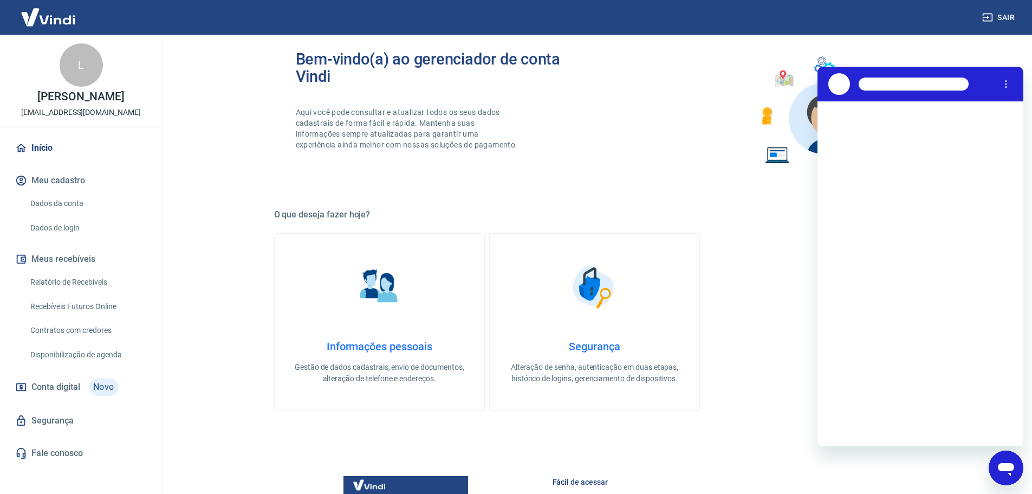
scroll to position [0, 0]
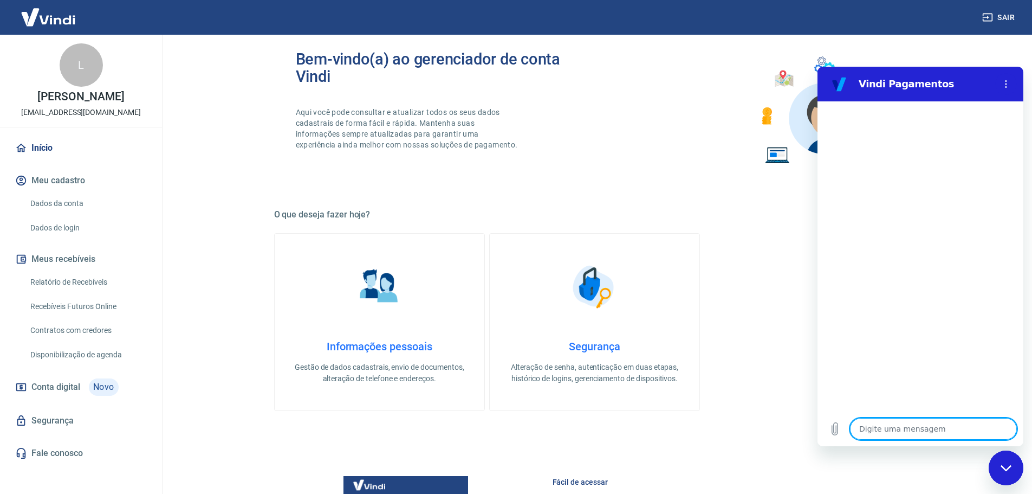
click at [880, 427] on textarea at bounding box center [933, 429] width 167 height 22
type textarea "x"
click at [890, 435] on textarea at bounding box center [933, 429] width 167 height 22
type textarea "B"
type textarea "x"
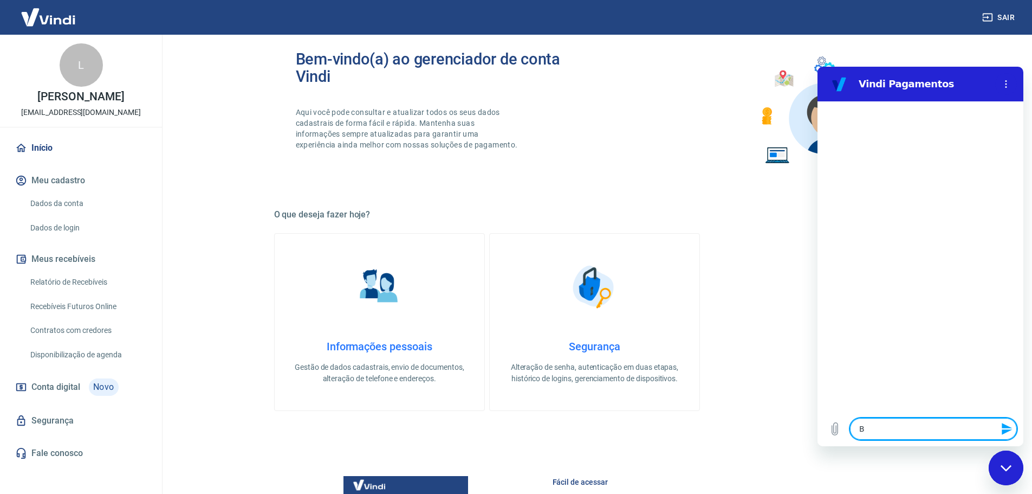
type textarea "Bo"
type textarea "x"
type textarea "Boa"
type textarea "x"
type textarea "Boa"
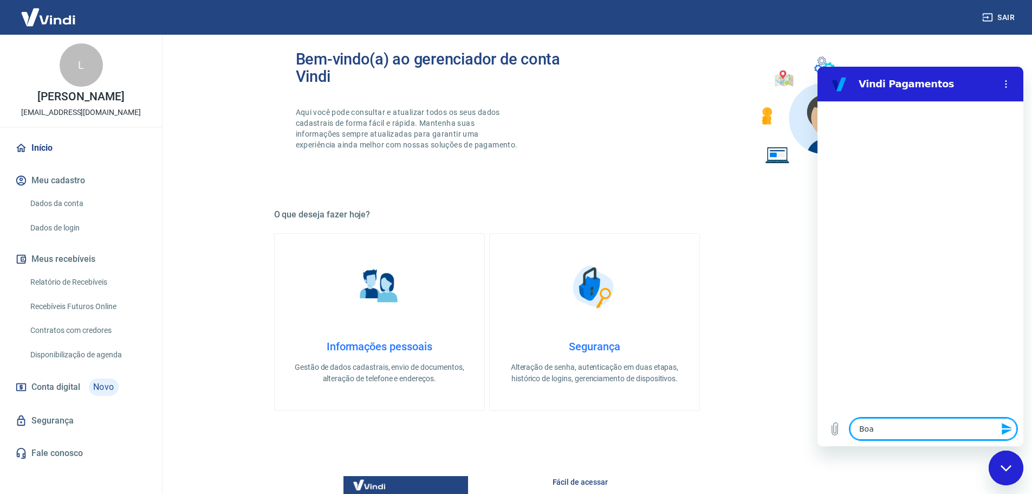
type textarea "x"
type textarea "Boa t"
type textarea "x"
type textarea "Boa ta"
type textarea "x"
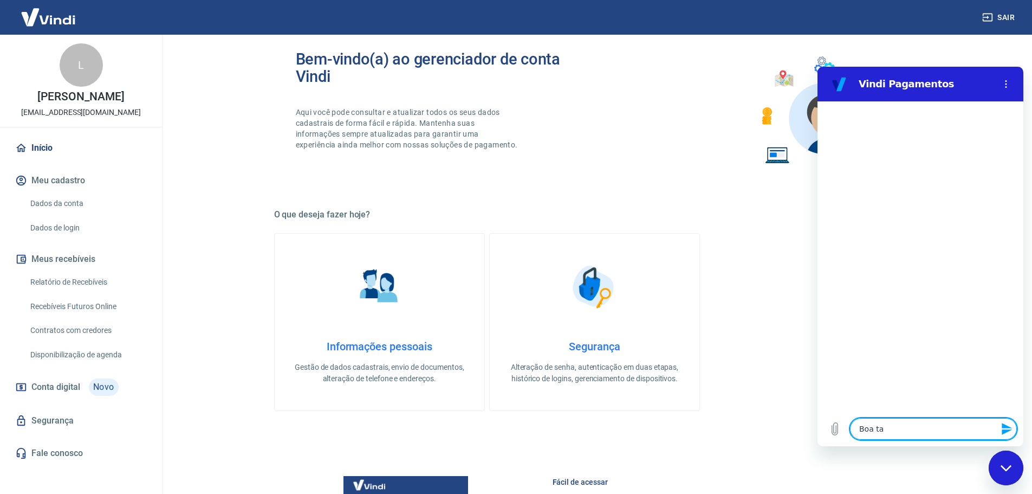
type textarea "Boa tar"
type textarea "x"
type textarea "Boa tard"
type textarea "x"
type textarea "Boa tarde"
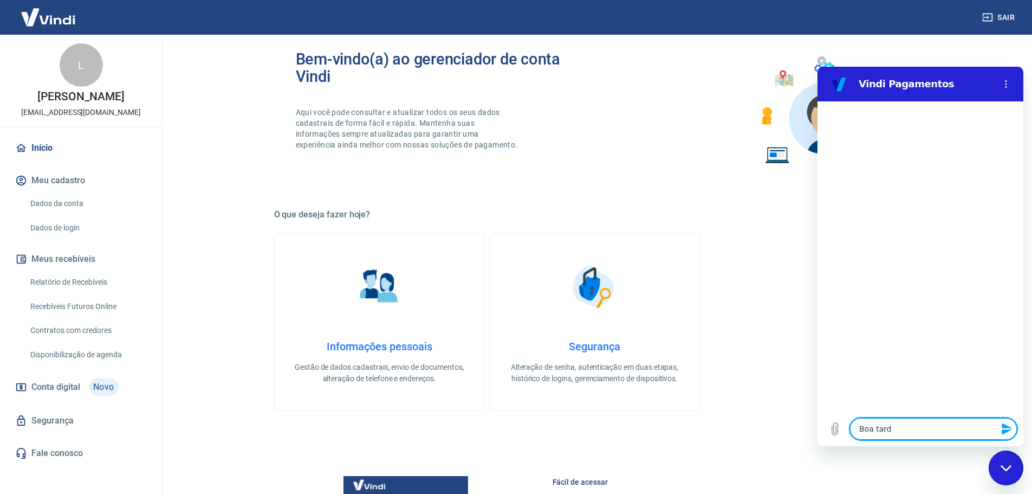
type textarea "x"
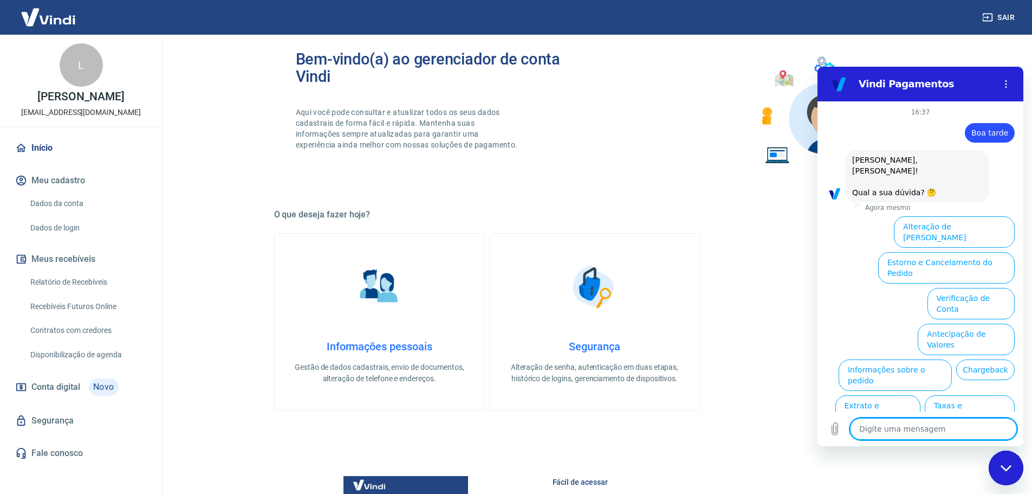
type textarea "F"
type textarea "x"
type textarea "Fa"
type textarea "x"
type textarea "Fal"
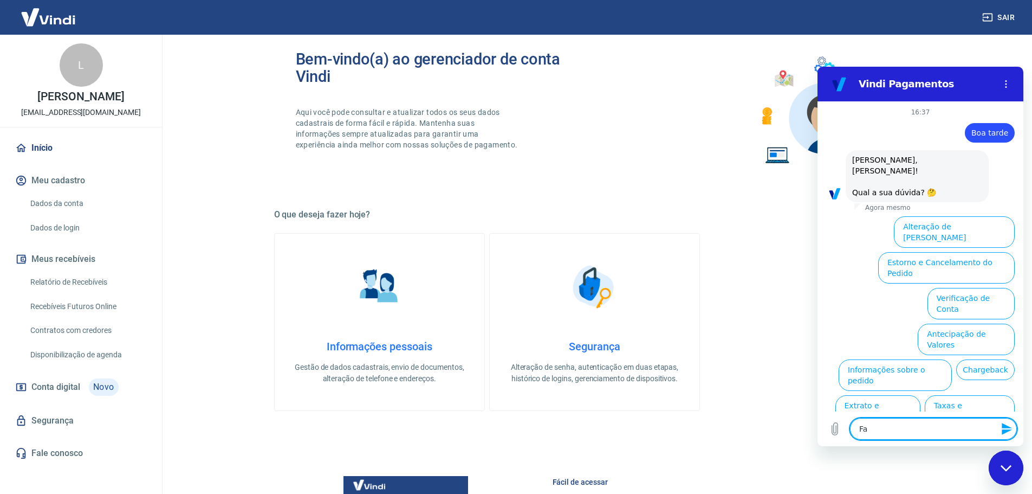
type textarea "x"
type textarea "Fala"
type textarea "x"
type textarea "Falar"
type textarea "x"
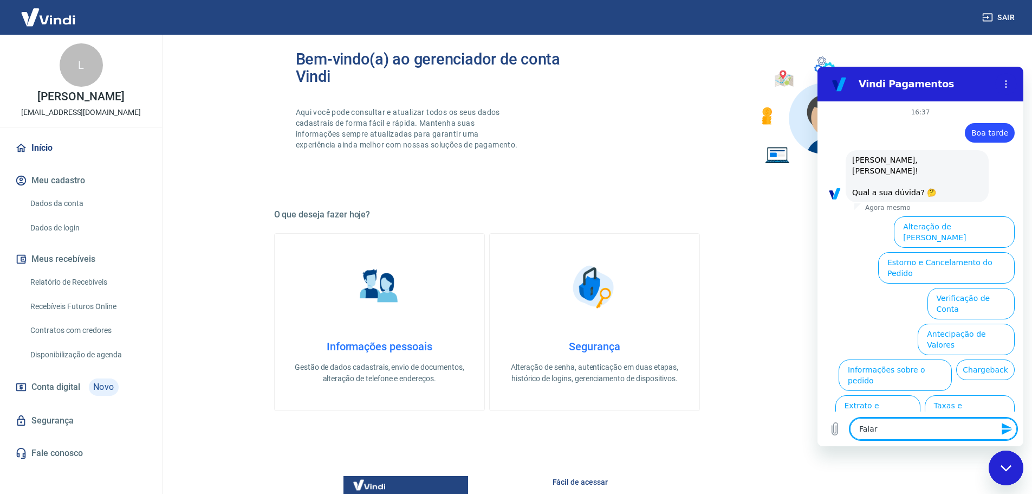
type textarea "Falar"
type textarea "x"
type textarea "Falar c"
type textarea "x"
type textarea "Falar co"
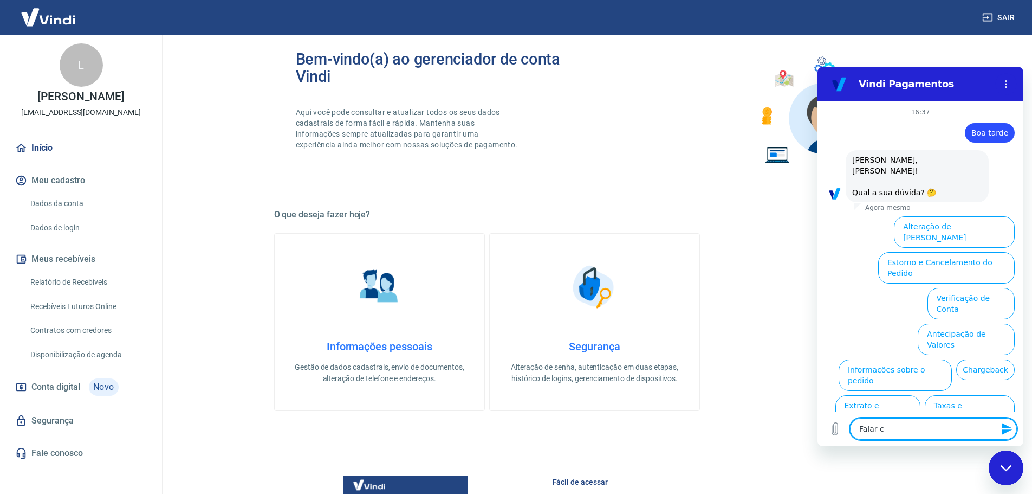
type textarea "x"
type textarea "Falar com"
type textarea "x"
type textarea "Falar com"
type textarea "x"
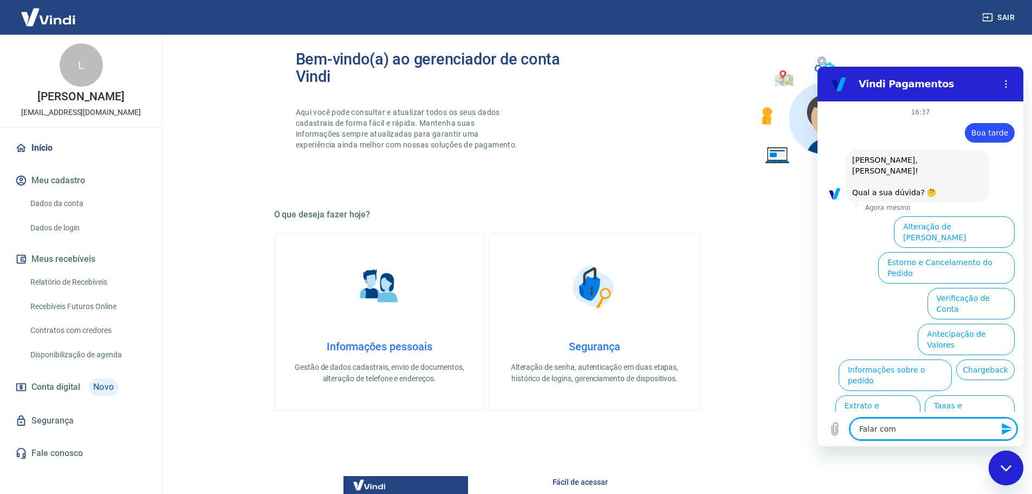
type textarea "Falar com A"
type textarea "x"
type textarea "Falar com At"
type textarea "x"
type textarea "Falar com Ate"
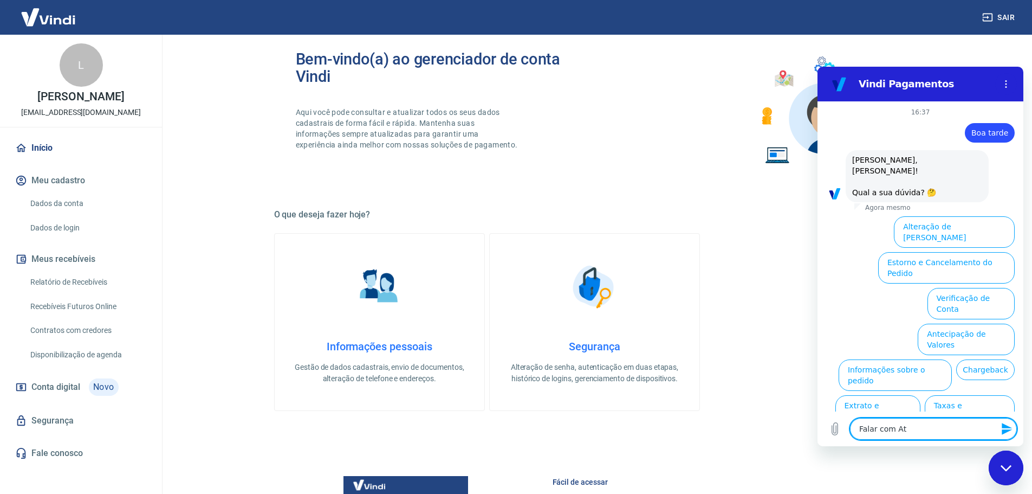
type textarea "x"
type textarea "Falar com [PERSON_NAME]"
type textarea "x"
type textarea "Falar com Atend"
type textarea "x"
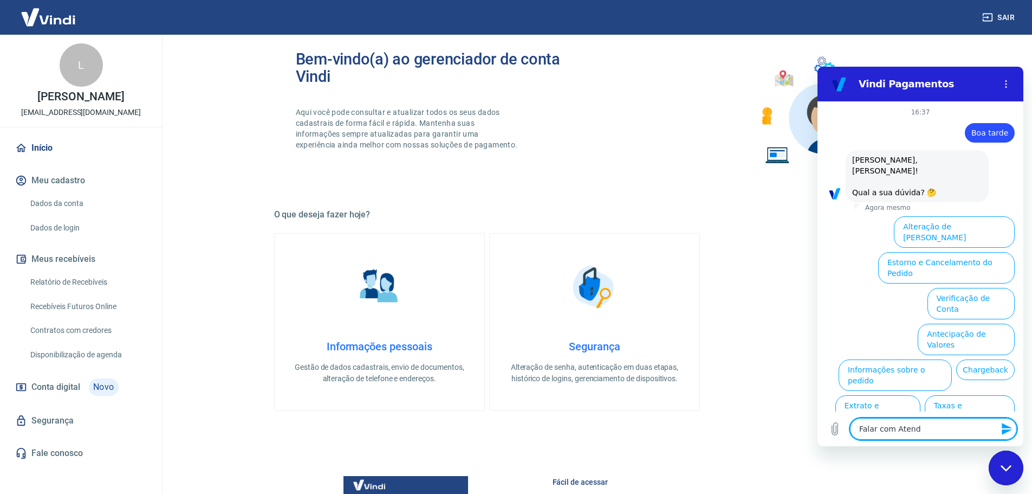
type textarea "Falar com Atende"
type textarea "x"
type textarea "Falar com Atenden"
type textarea "x"
type textarea "Falar com Atendent"
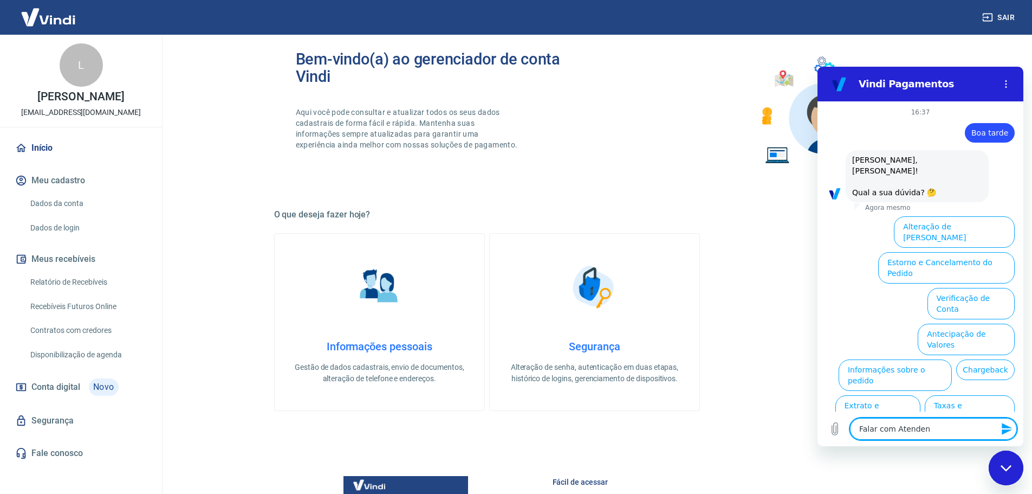
type textarea "x"
type textarea "Falar com Atendente"
type textarea "x"
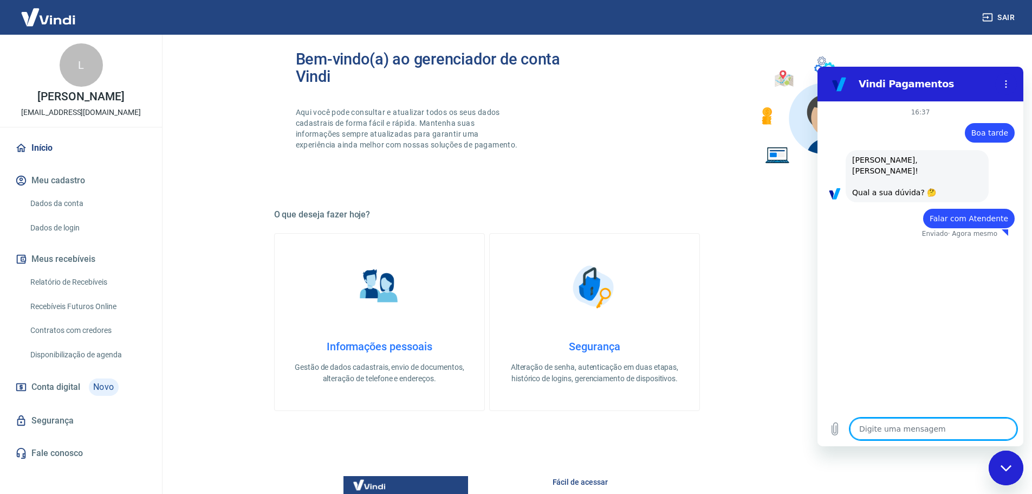
type textarea "x"
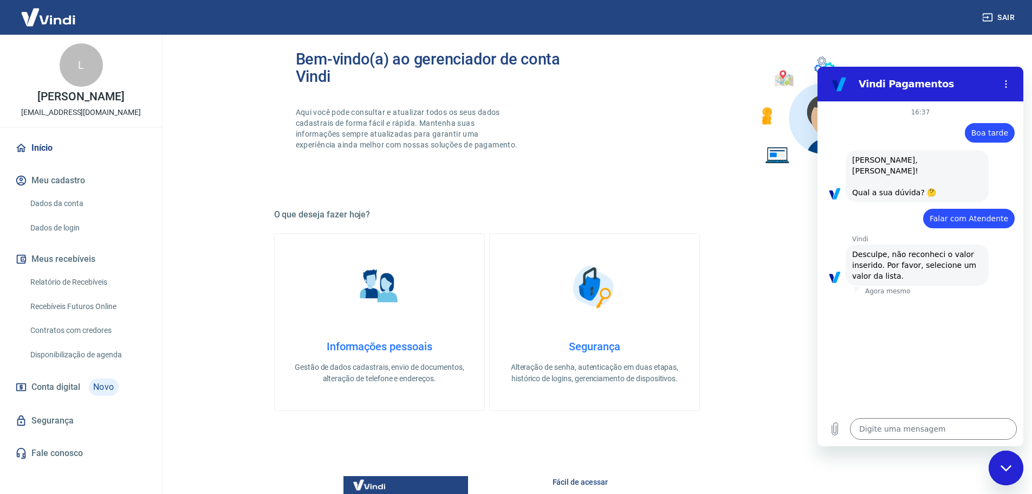
click at [953, 214] on span "Falar com Atendente" at bounding box center [969, 218] width 79 height 9
copy span "Falar com Atendente"
click at [899, 434] on textarea at bounding box center [933, 429] width 167 height 22
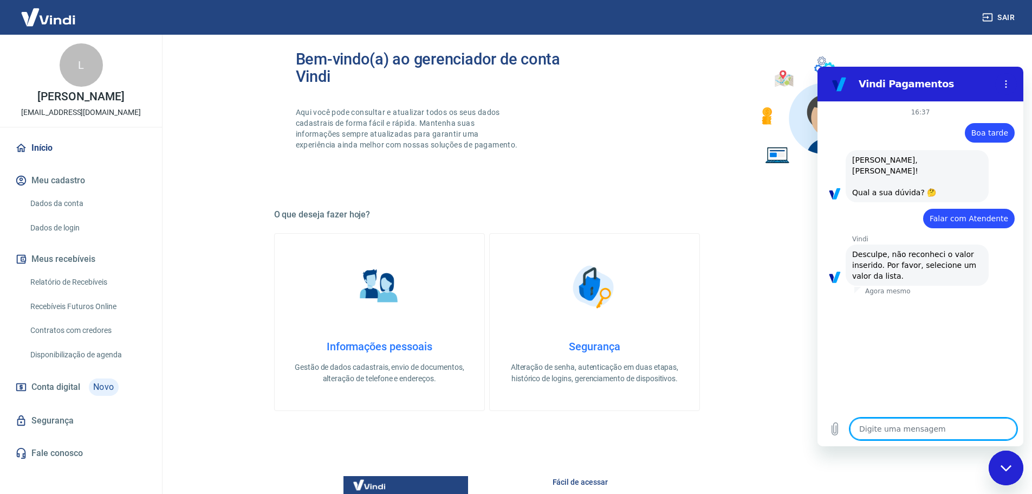
paste textarea "Falar com Atendente"
type textarea "Falar com Atendente"
type textarea "x"
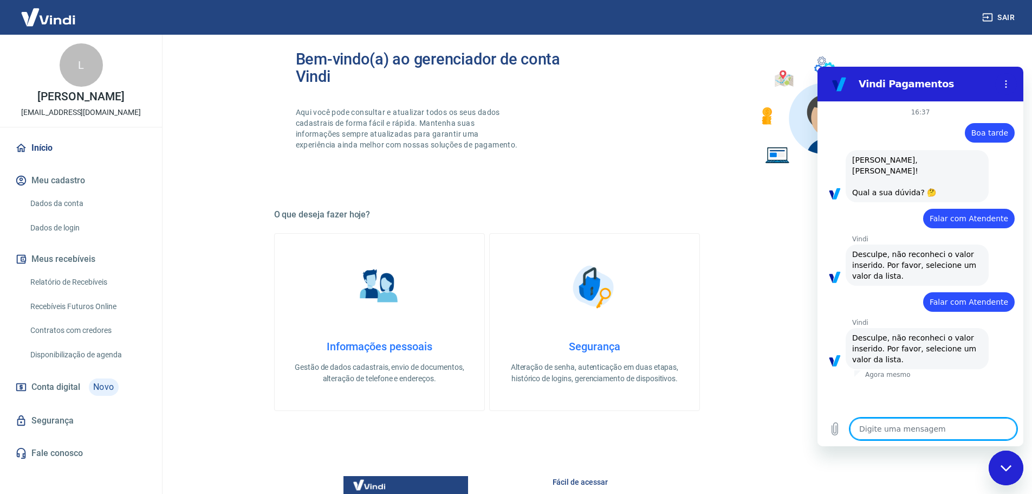
paste textarea "Falar com Atendente"
type textarea "Falar com Atendente"
type textarea "x"
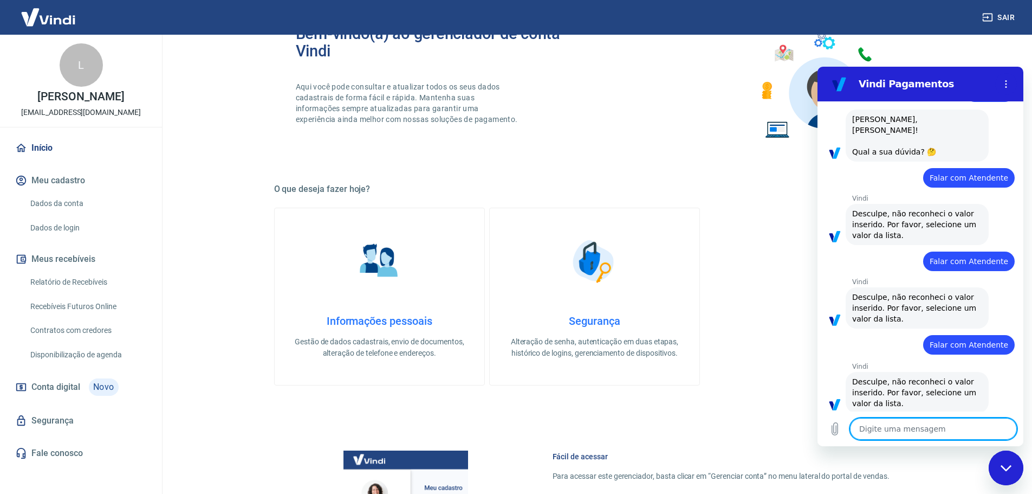
scroll to position [217, 0]
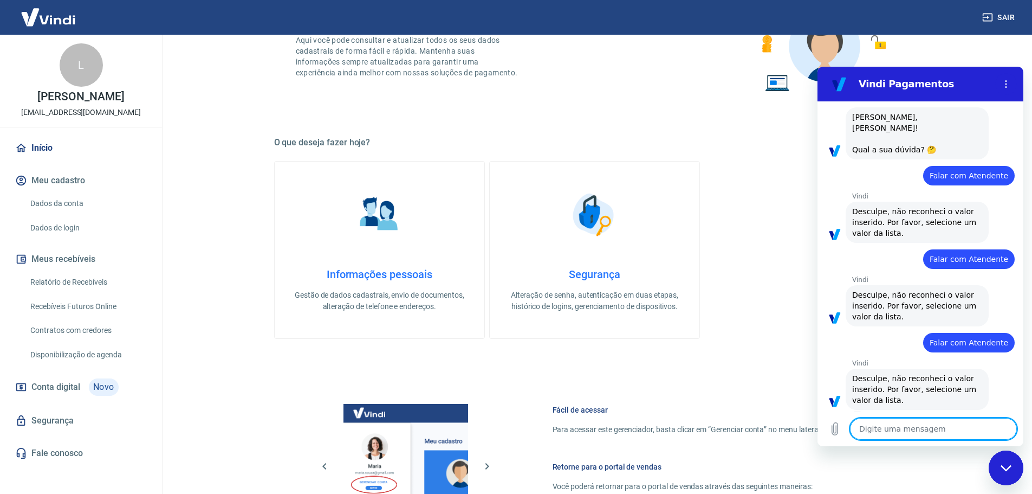
paste textarea "Falar com Atendente"
type textarea "Falar com Atendente"
type textarea "x"
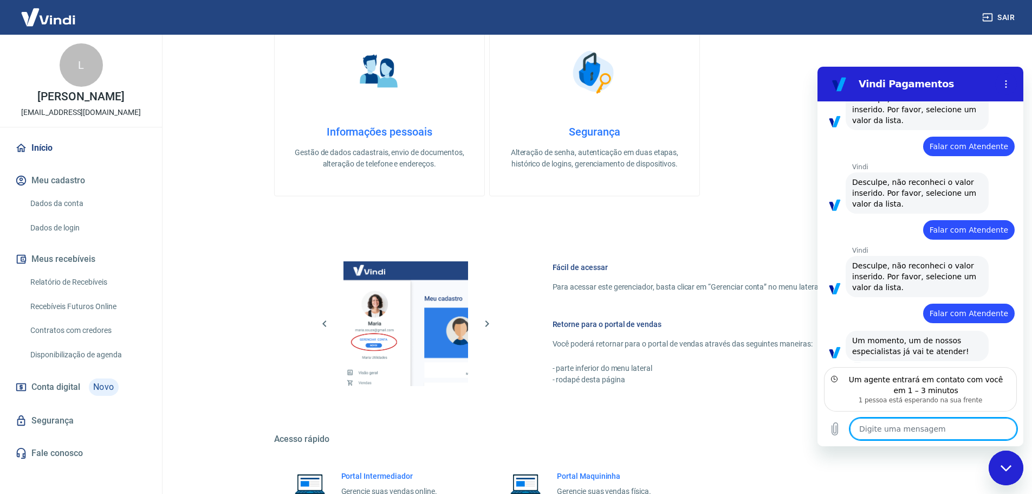
scroll to position [361, 0]
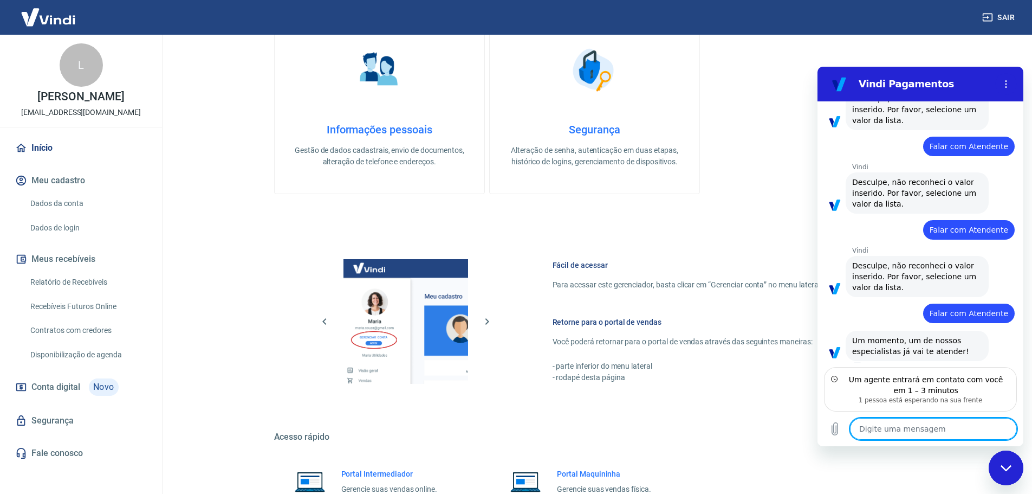
click at [901, 427] on textarea at bounding box center [933, 429] width 167 height 22
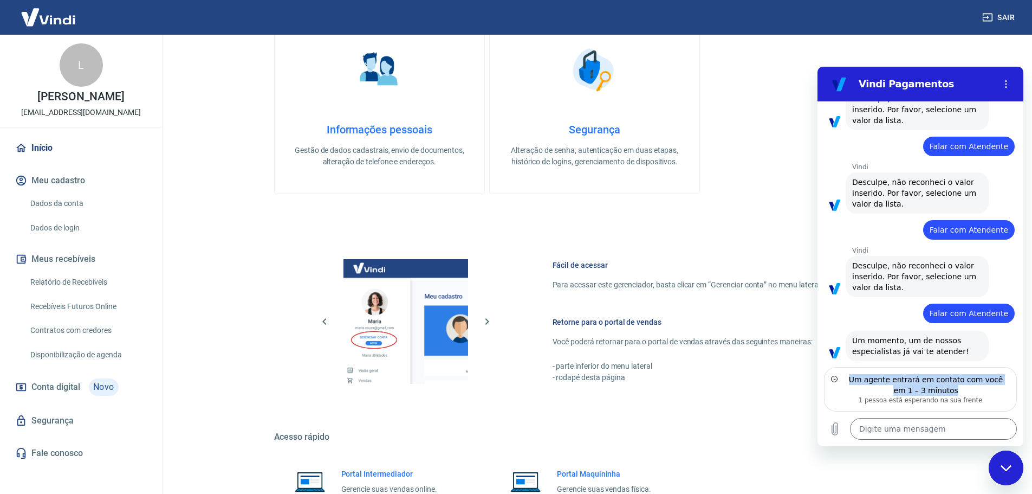
drag, startPoint x: 846, startPoint y: 381, endPoint x: 954, endPoint y: 390, distance: 108.7
click at [954, 390] on div "Um agente entrará em contato com você em 1 – 3 minutos" at bounding box center [926, 385] width 168 height 22
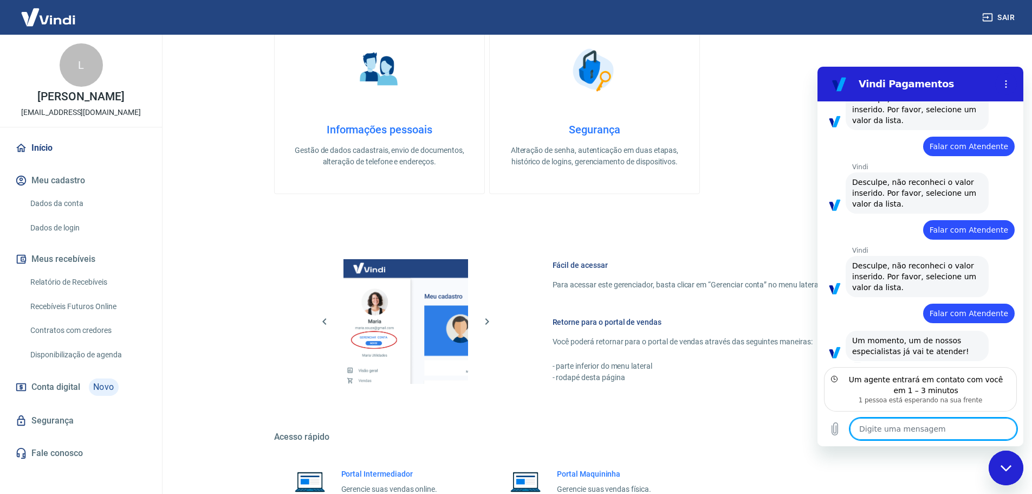
click at [915, 428] on textarea at bounding box center [933, 429] width 167 height 22
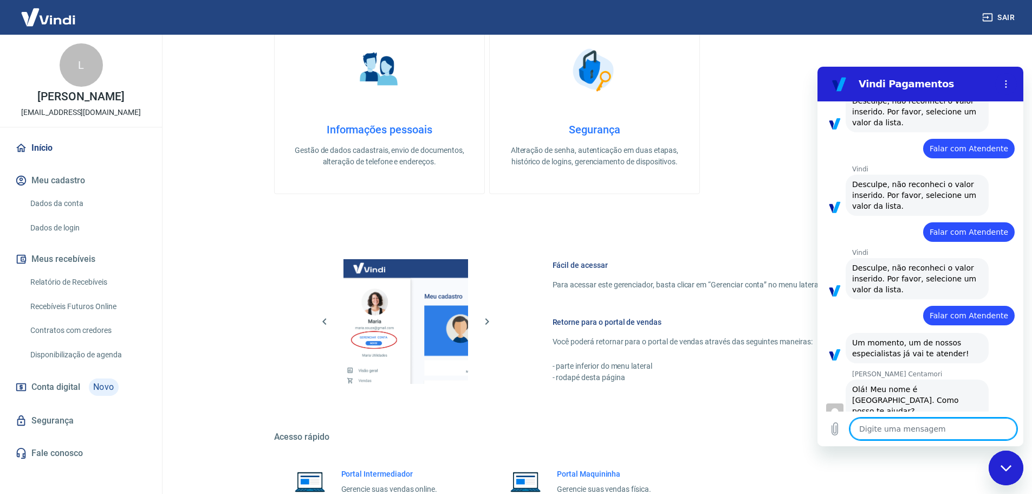
type textarea "x"
click at [913, 426] on textarea at bounding box center [933, 429] width 167 height 22
type textarea "B"
type textarea "x"
type textarea "Bo"
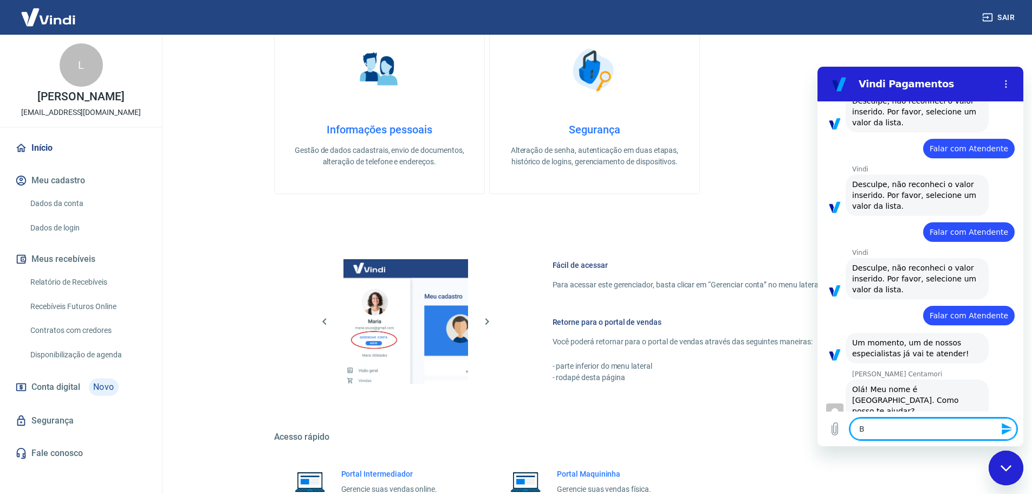
type textarea "x"
type textarea "Boa"
type textarea "x"
type textarea "Boa"
type textarea "x"
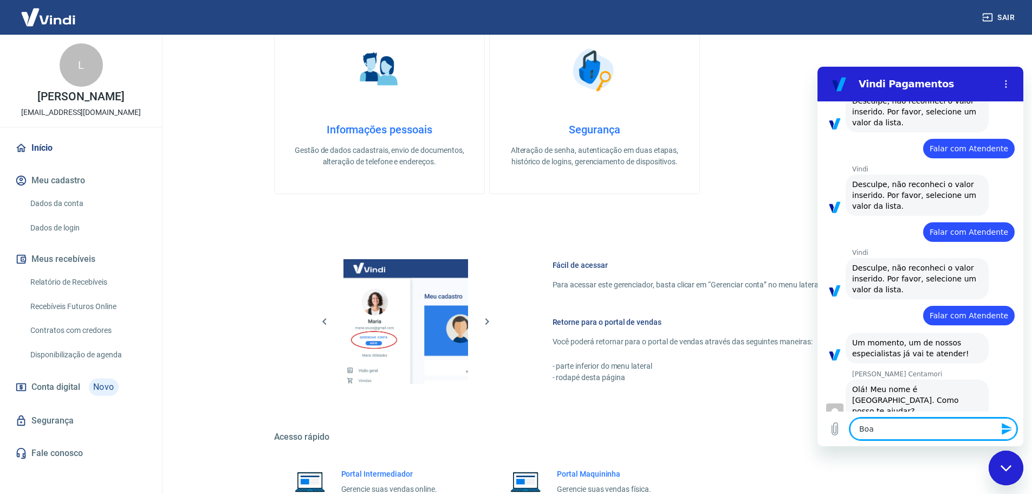
type textarea "Boa t"
type textarea "x"
type textarea "Boa ta"
type textarea "x"
type textarea "Boa tar"
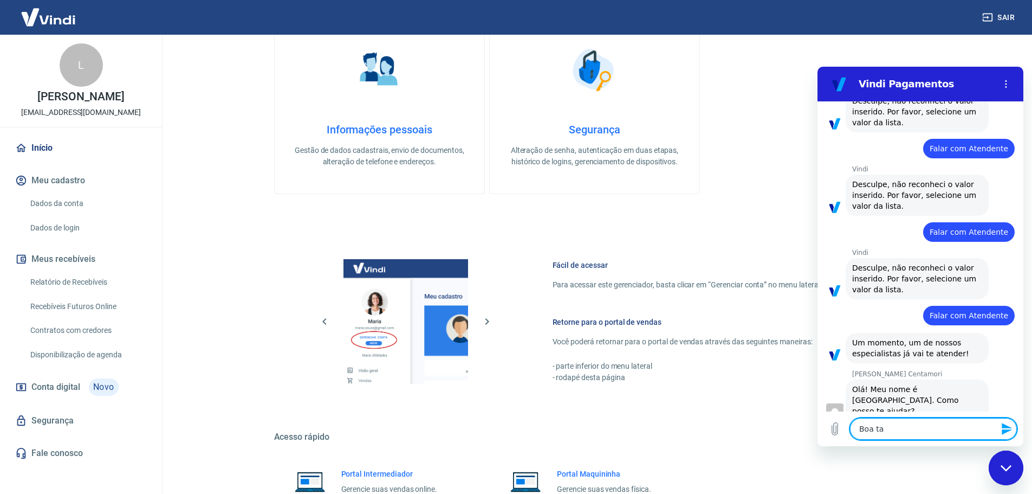
type textarea "x"
type textarea "Boa tard"
type textarea "x"
type textarea "Boa tarde"
type textarea "x"
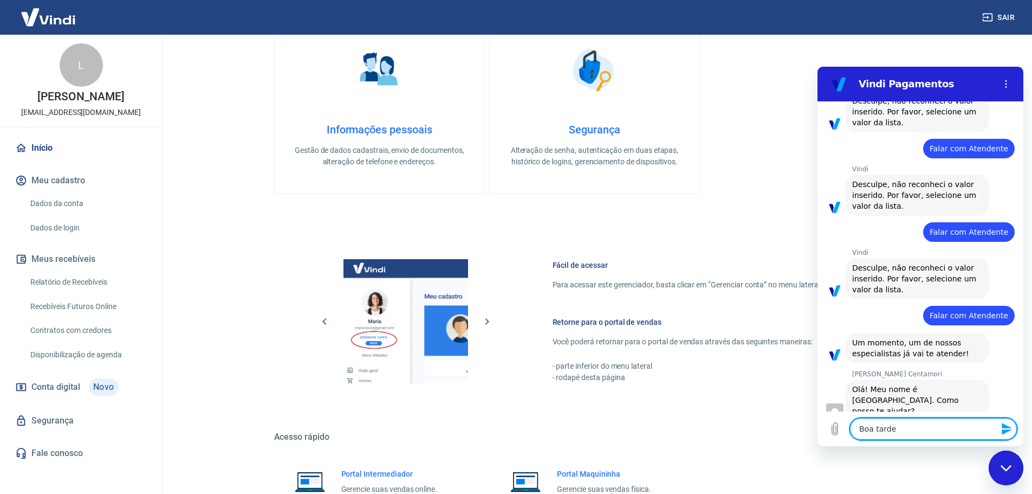
type textarea "Boa tarde,"
type textarea "x"
type textarea "Boa tarde,"
type textarea "x"
type textarea "Boa tarde, e"
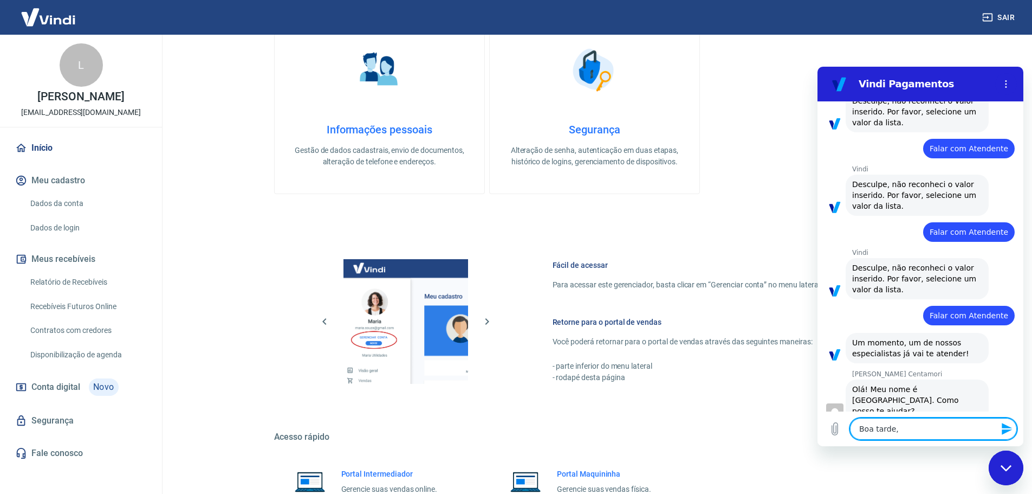
type textarea "x"
type textarea "Boa tarde, es"
type textarea "x"
type textarea "Boa tarde, est"
type textarea "x"
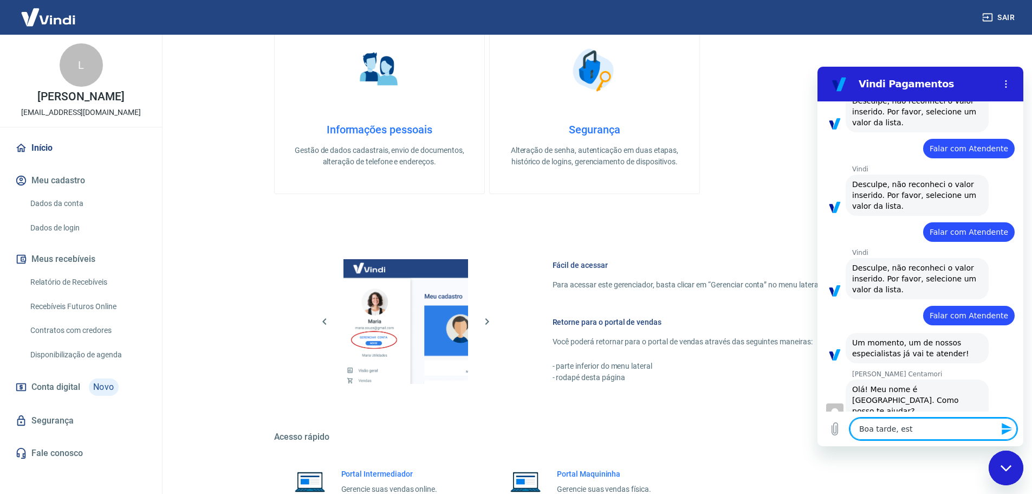
type textarea "Boa tarde, esto"
type textarea "x"
type textarea "Boa tarde, estou"
type textarea "x"
type textarea "Boa tarde, estou"
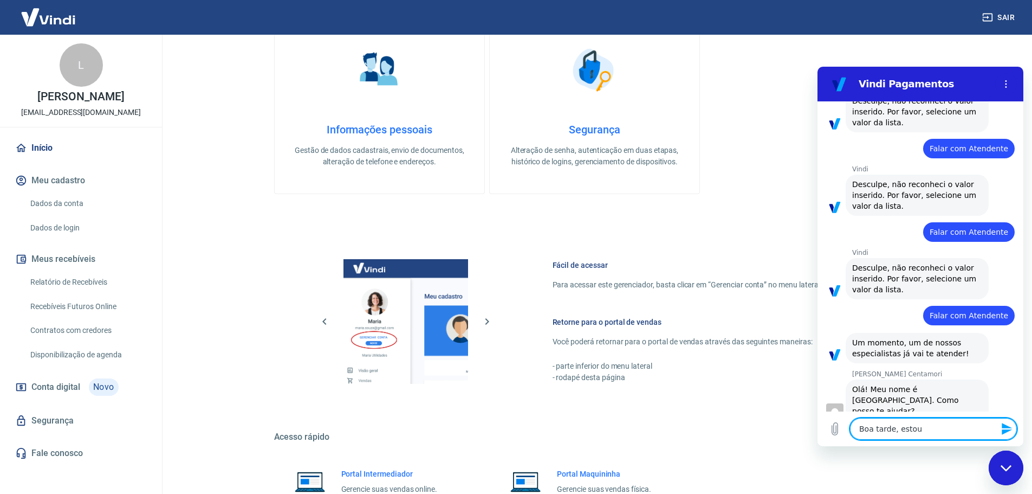
type textarea "x"
type textarea "Boa tarde, estou c"
type textarea "x"
type textarea "Boa tarde, estou co"
type textarea "x"
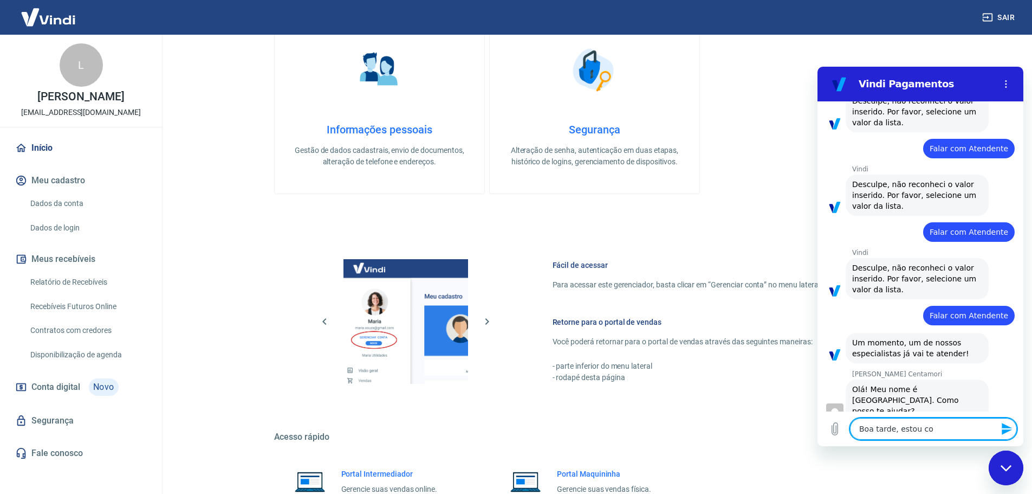
type textarea "Boa tarde, estou com"
type textarea "x"
type textarea "Boa tarde, estou com"
type textarea "x"
type textarea "Boa tarde, estou com u"
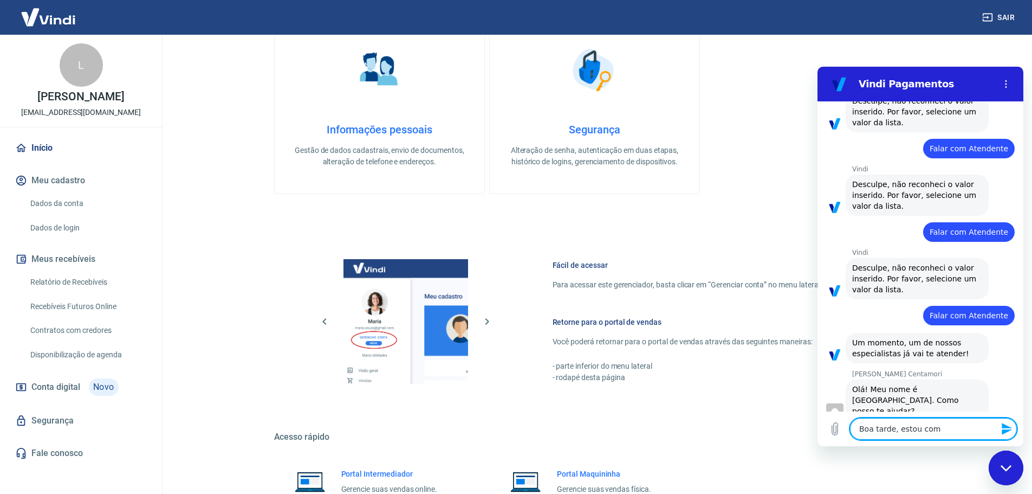
type textarea "x"
type textarea "Boa tarde, estou com un"
type textarea "x"
type textarea "Boa tarde, estou com uns"
type textarea "x"
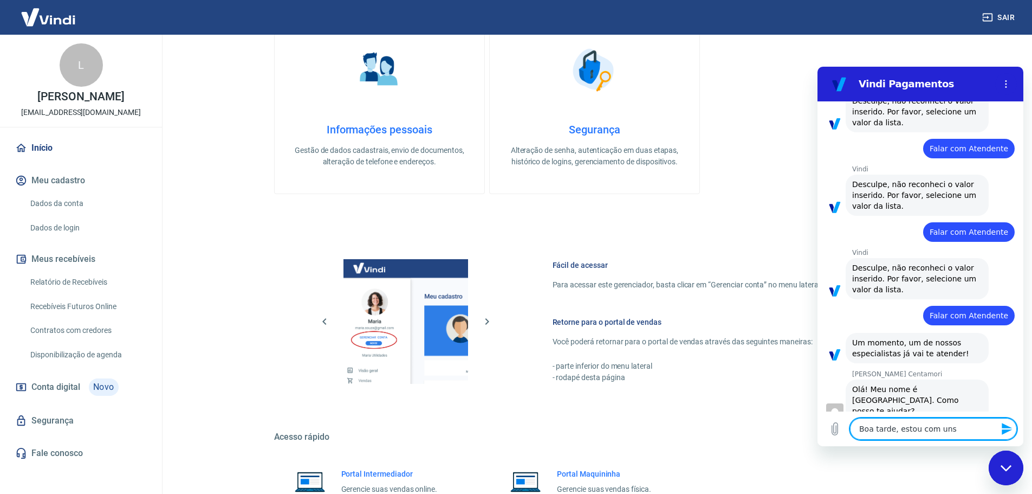
type textarea "Boa tarde, estou com uns"
type textarea "x"
type textarea "Boa tarde, estou com uns"
type textarea "x"
type textarea "Boa tarde, estou com un"
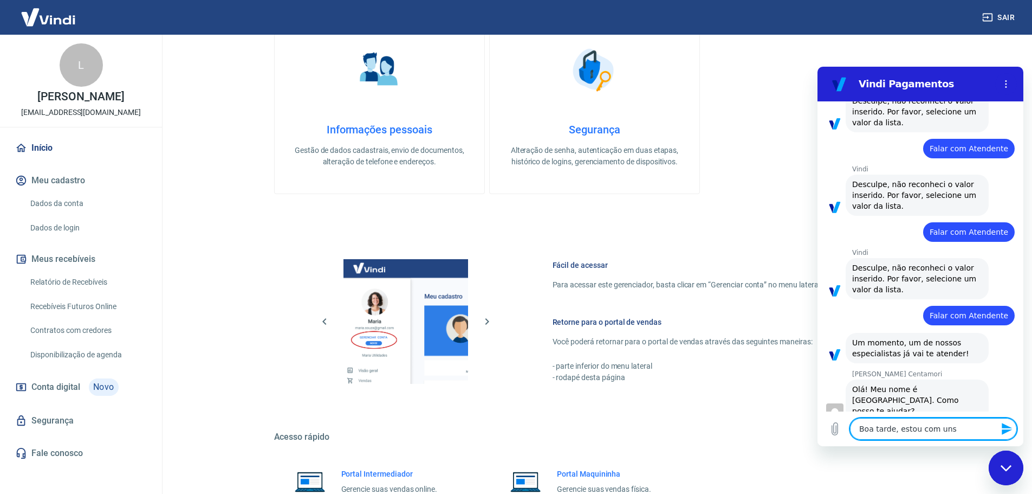
type textarea "x"
type textarea "Boa tarde, estou com u"
type textarea "x"
type textarea "Boa tarde, estou com"
type textarea "x"
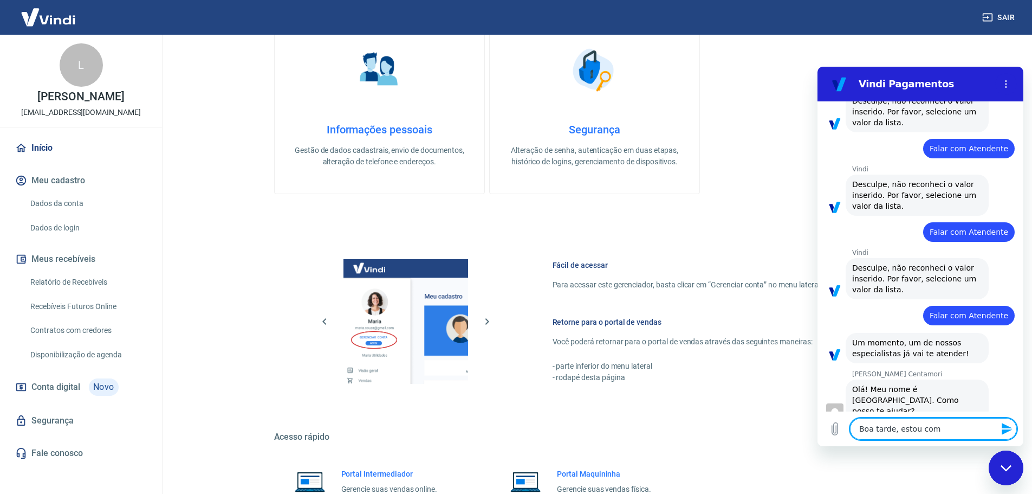
type textarea "Boa tarde, estou com"
type textarea "x"
type textarea "Boa tarde, estou com"
type textarea "x"
type textarea "Boa tarde, estou com m"
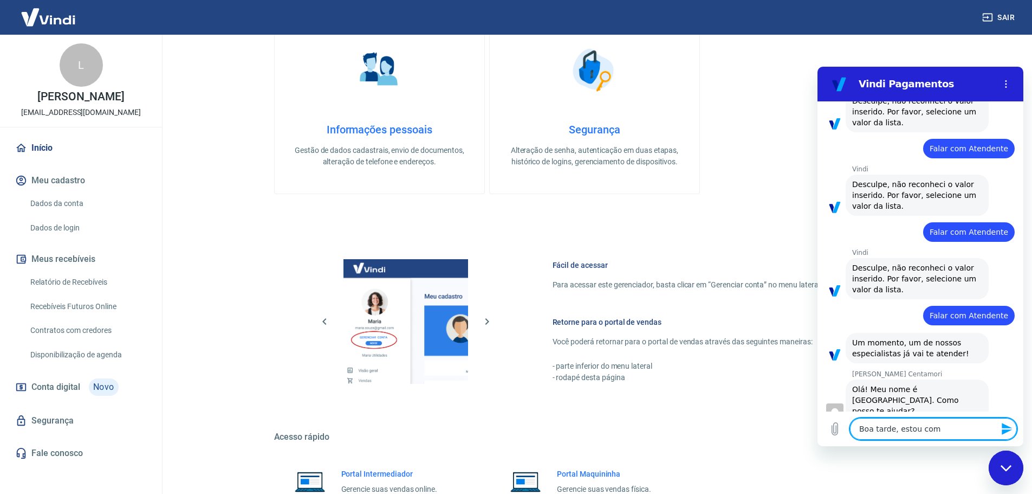
type textarea "x"
type textarea "Boa tarde, estou com ma"
type textarea "x"
type textarea "Boa tarde, estou com mai"
type textarea "x"
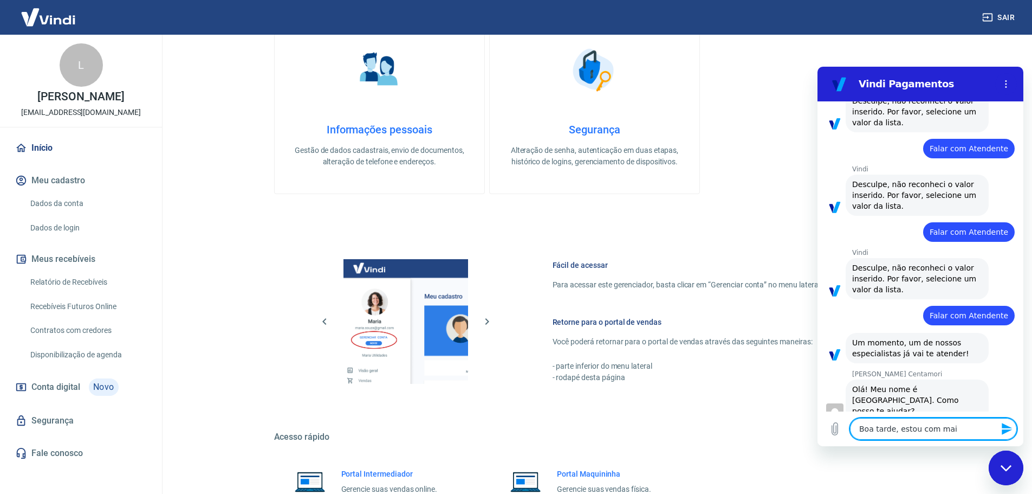
type textarea "Boa tarde, estou com mais"
type textarea "x"
type textarea "Boa tarde, estou com mais"
type textarea "x"
type textarea "Boa tarde, estou com mais d"
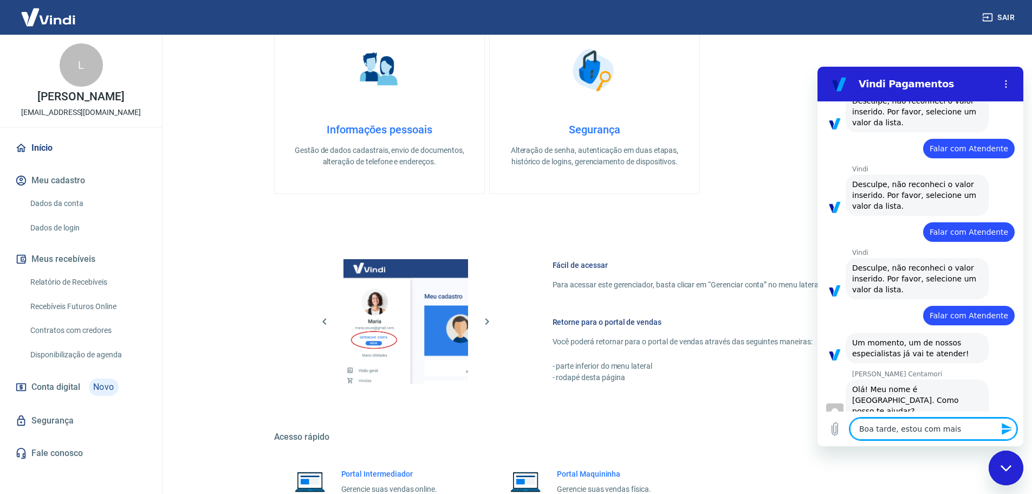
type textarea "x"
type textarea "Boa tarde, estou com mais de"
type textarea "x"
type textarea "Boa tarde, estou com mais de"
type textarea "x"
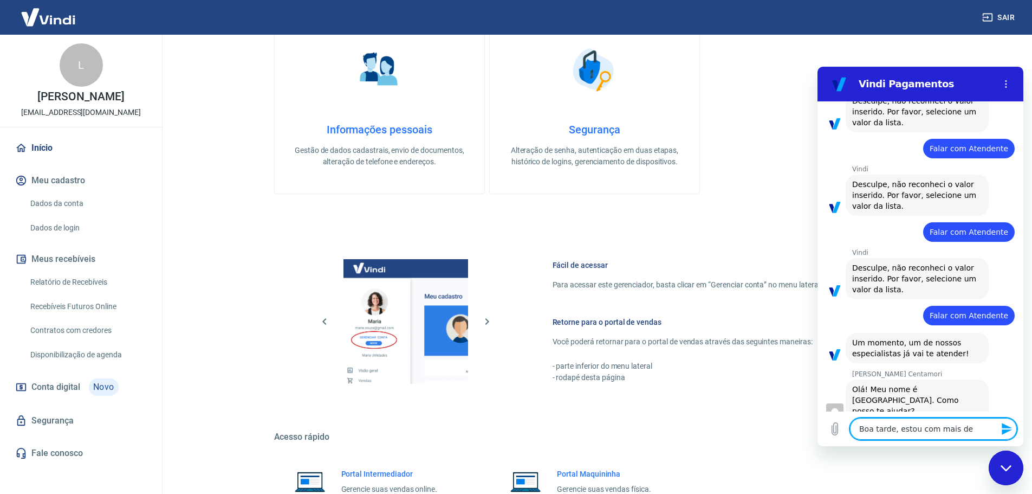
type textarea "Boa tarde, estou com mais de 2"
type textarea "x"
type textarea "Boa tarde, estou com mais de 20"
type textarea "x"
type textarea "Boa tarde, estou com mais de 20"
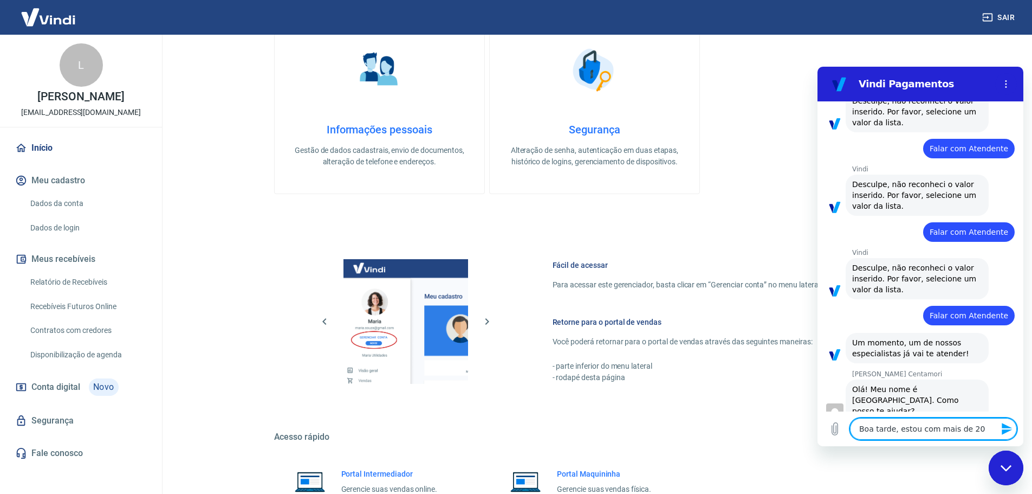
type textarea "x"
type textarea "Boa tarde, estou com mais de 20 p"
type textarea "x"
type textarea "Boa tarde, estou com mais de 20 pe"
type textarea "x"
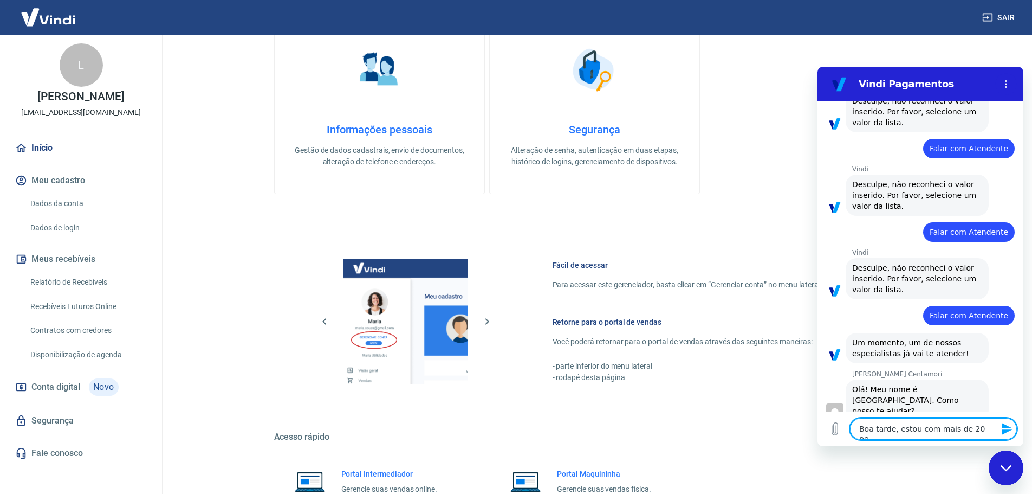
type textarea "Boa tarde, estou com mais de 20 ped"
type textarea "x"
type textarea "Boa tarde, estou com mais de 20 pedi"
type textarea "x"
type textarea "Boa tarde, estou com mais de 20 pedid"
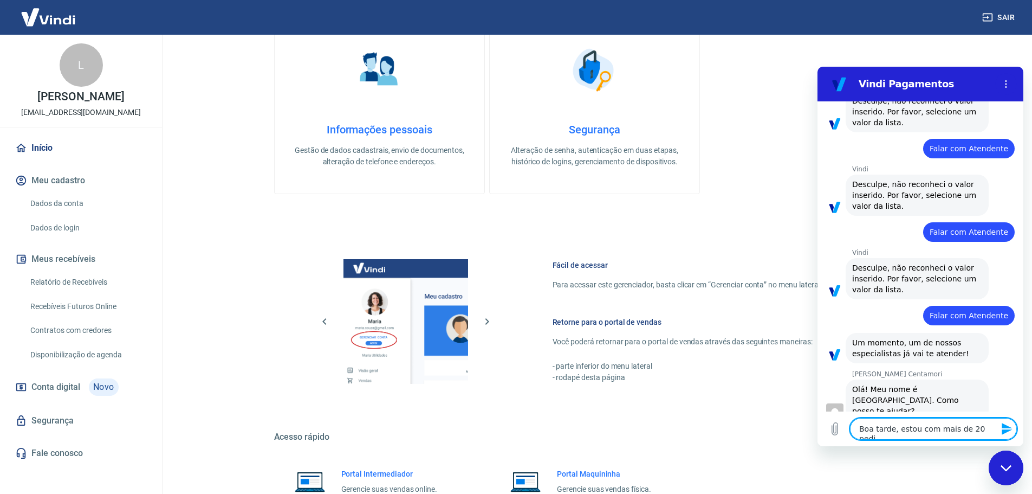
type textarea "x"
type textarea "Boa tarde, estou com mais de 20 pedido"
type textarea "x"
type textarea "Boa tarde, estou com mais de 20 pedidos"
type textarea "x"
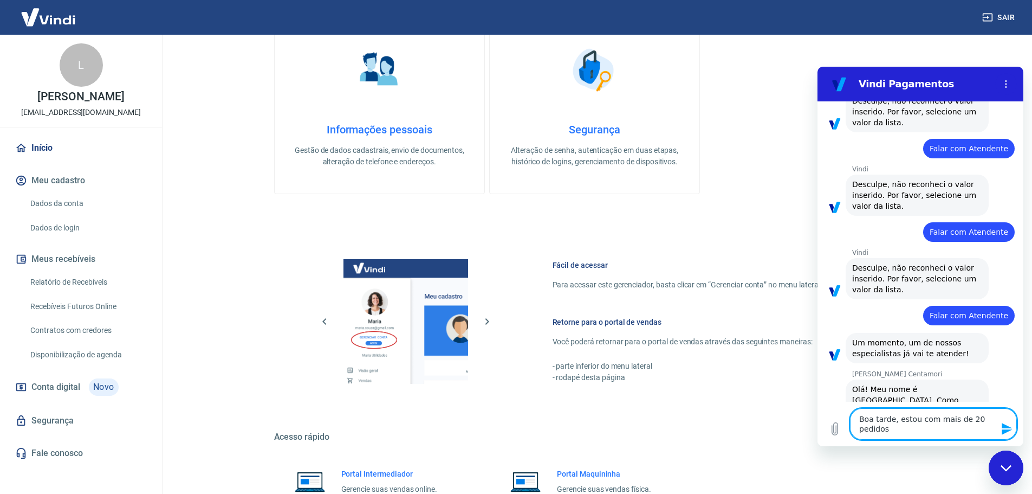
type textarea "Boa tarde, estou com mais de 20 pedidos"
type textarea "x"
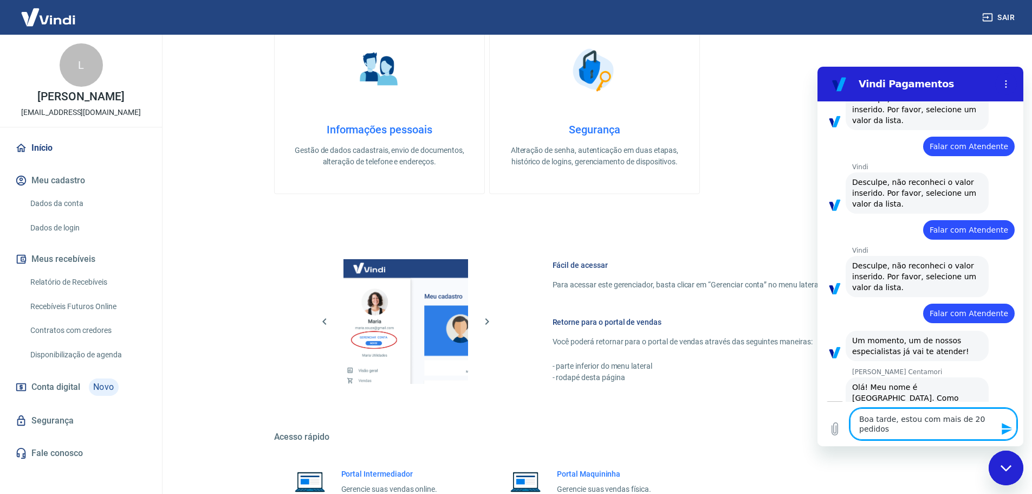
type textarea "Boa tarde, estou com mais de 20 pedidos c"
type textarea "x"
type textarea "Boa tarde, estou com mais de 20 pedidos co"
type textarea "x"
type textarea "Boa tarde, estou com mais de 20 pedidos com"
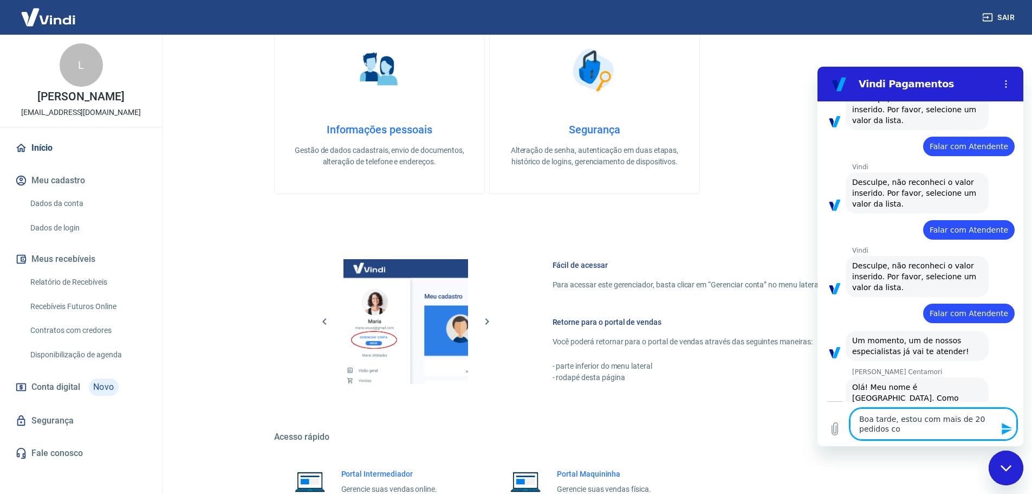
type textarea "x"
type textarea "Boa tarde, estou com mais de 20 pedidos com"
type textarea "x"
type textarea "Boa tarde, estou com mais de 20 pedidos com p"
type textarea "x"
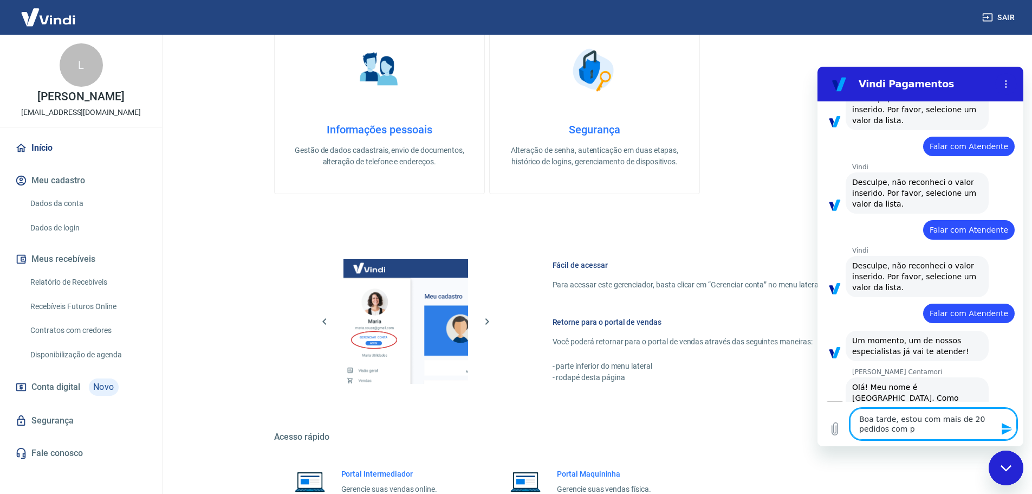
type textarea "Boa tarde, estou com mais de 20 pedidos com pr"
type textarea "x"
type textarea "Boa tarde, estou com mais de 20 pedidos com pro"
type textarea "x"
type textarea "Boa tarde, estou com mais de 20 pedidos com prob"
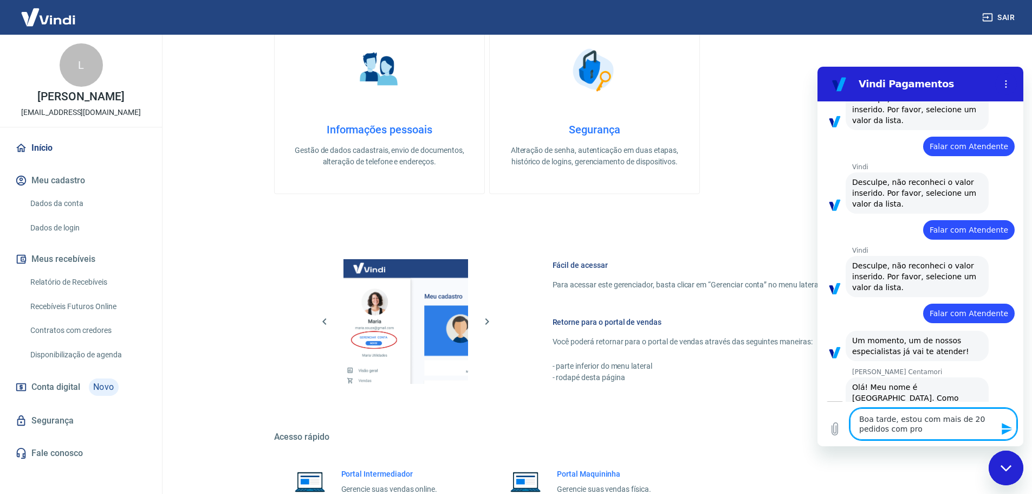
type textarea "x"
type textarea "Boa tarde, estou com mais de 20 pedidos com probl"
type textarea "x"
type textarea "Boa tarde, estou com mais de 20 pedidos com proble"
type textarea "x"
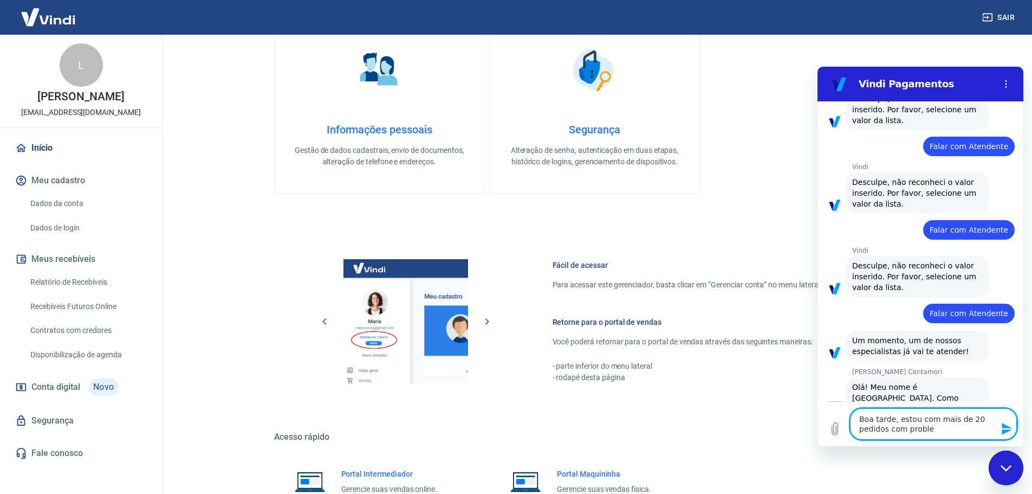
type textarea "Boa tarde, estou com mais de 20 pedidos com problem"
type textarea "x"
type textarea "Boa tarde, estou com mais de 20 pedidos com problema"
type textarea "x"
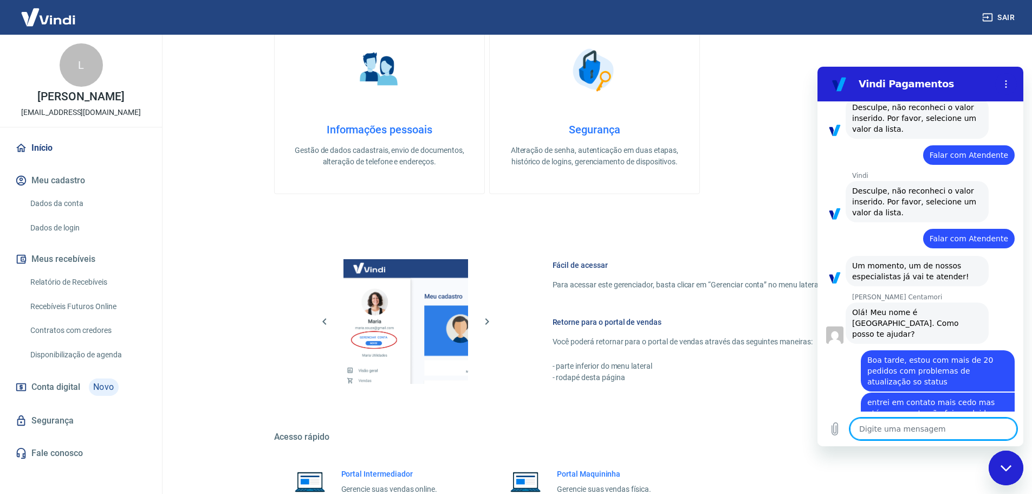
scroll to position [232, 0]
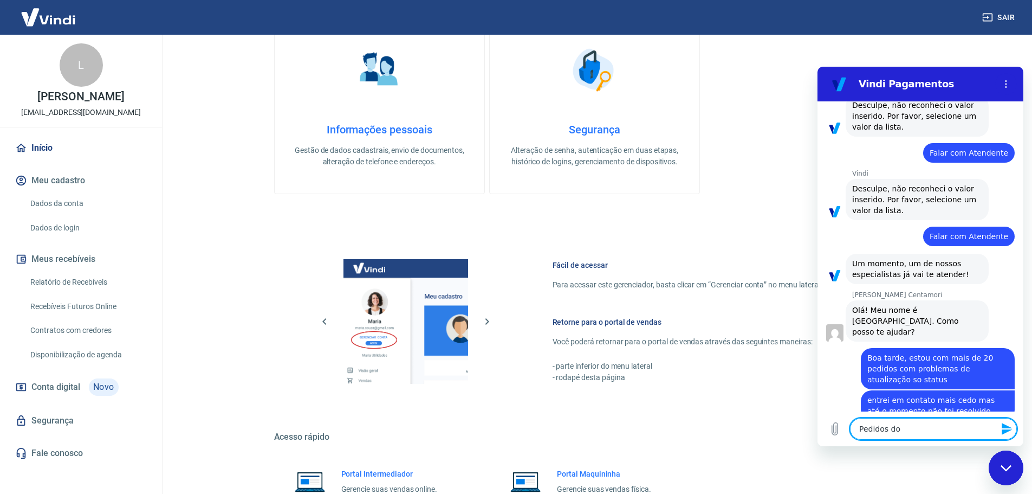
paste textarea "123840"
paste textarea "123874"
click at [1008, 433] on icon "Enviar mensagem" at bounding box center [1007, 428] width 13 height 13
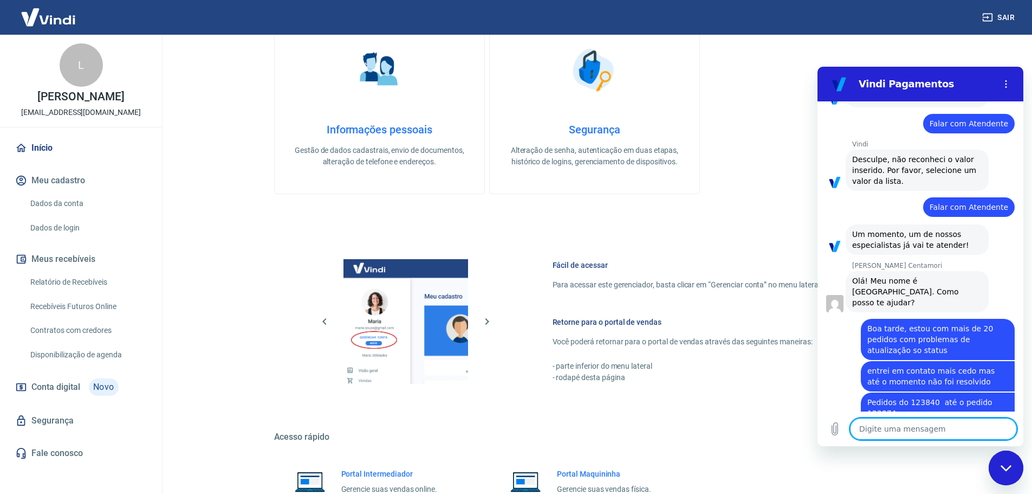
scroll to position [264, 0]
click at [895, 425] on textarea at bounding box center [933, 429] width 167 height 22
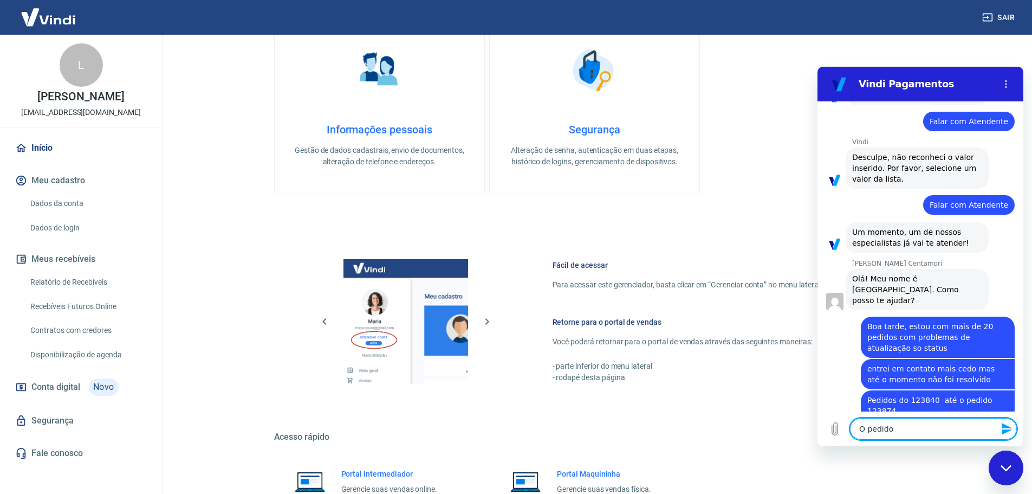
paste textarea "123858"
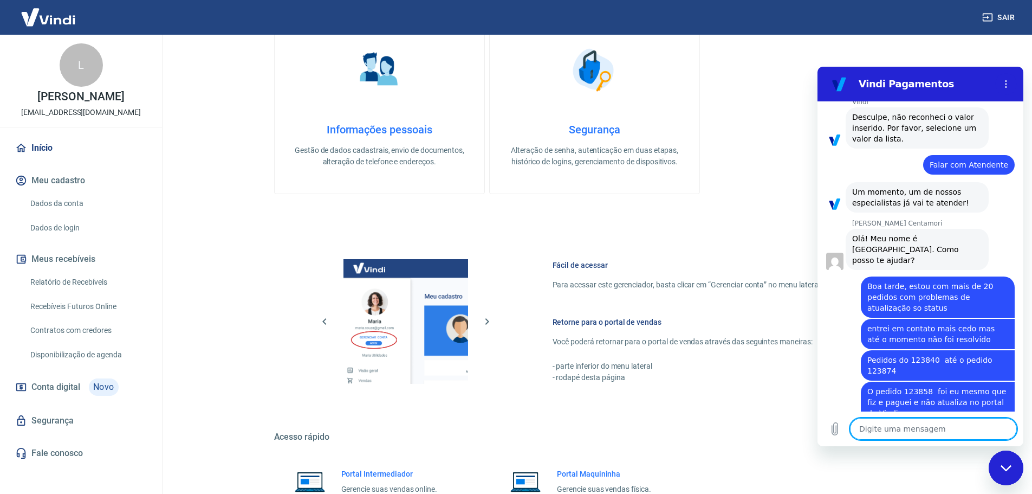
scroll to position [306, 0]
click at [839, 428] on icon "Carregar arquivo" at bounding box center [834, 428] width 13 height 13
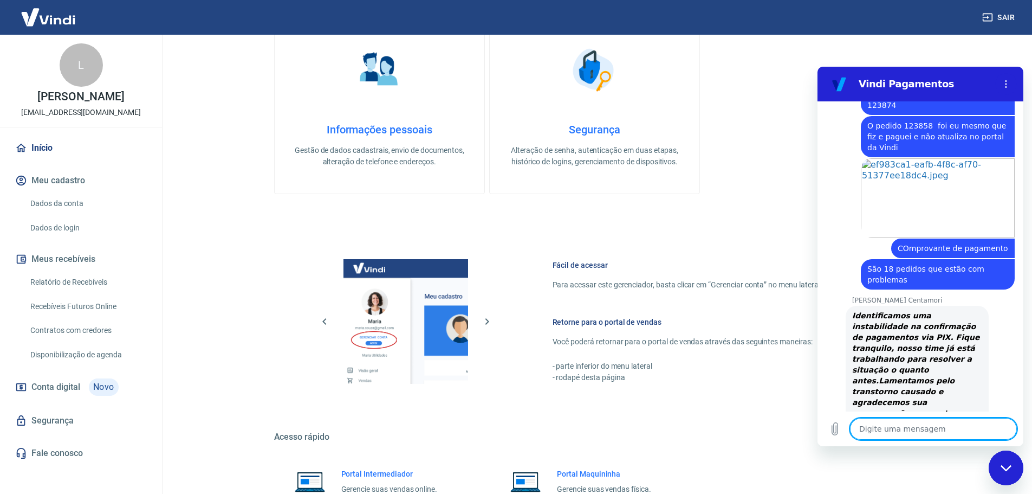
scroll to position [572, 0]
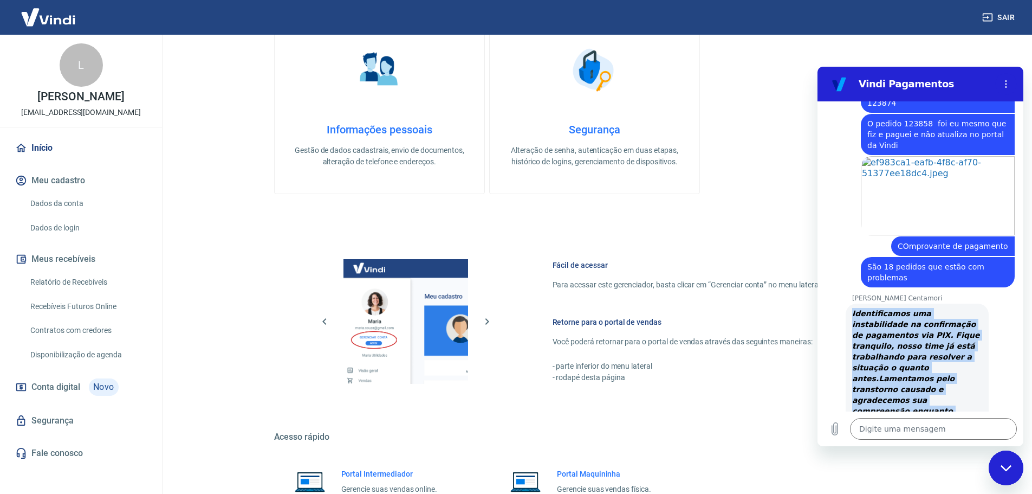
drag, startPoint x: 876, startPoint y: 390, endPoint x: 850, endPoint y: 284, distance: 109.5
click at [850, 303] on div "[PERSON_NAME] Centamori diz: Identificamos uma instabilidade na confirmação de …" at bounding box center [917, 372] width 143 height 139
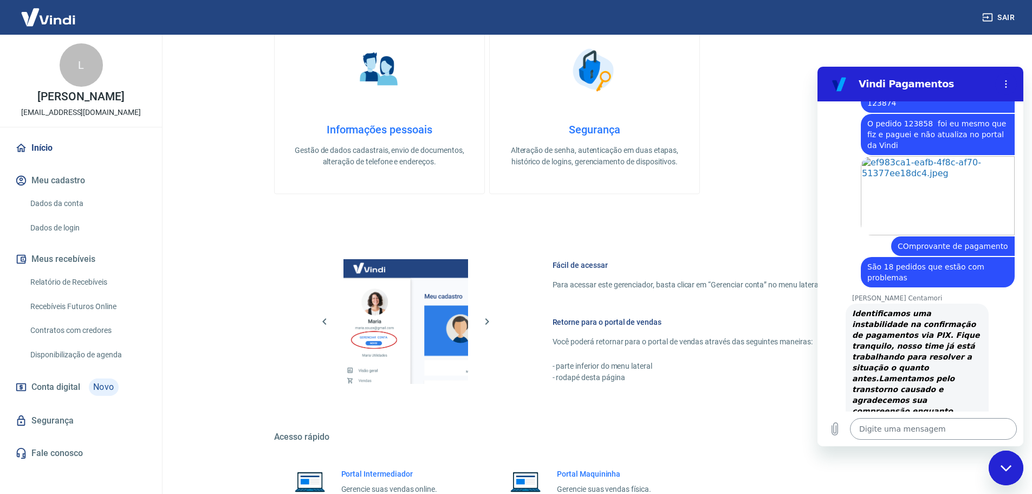
drag, startPoint x: 885, startPoint y: 439, endPoint x: 881, endPoint y: 433, distance: 7.4
click at [886, 439] on div "Digite uma mensagem x" at bounding box center [921, 428] width 206 height 35
click at [879, 431] on textarea at bounding box center [933, 429] width 167 height 22
click at [878, 423] on textarea at bounding box center [933, 429] width 167 height 22
click at [915, 426] on textarea at bounding box center [933, 429] width 167 height 22
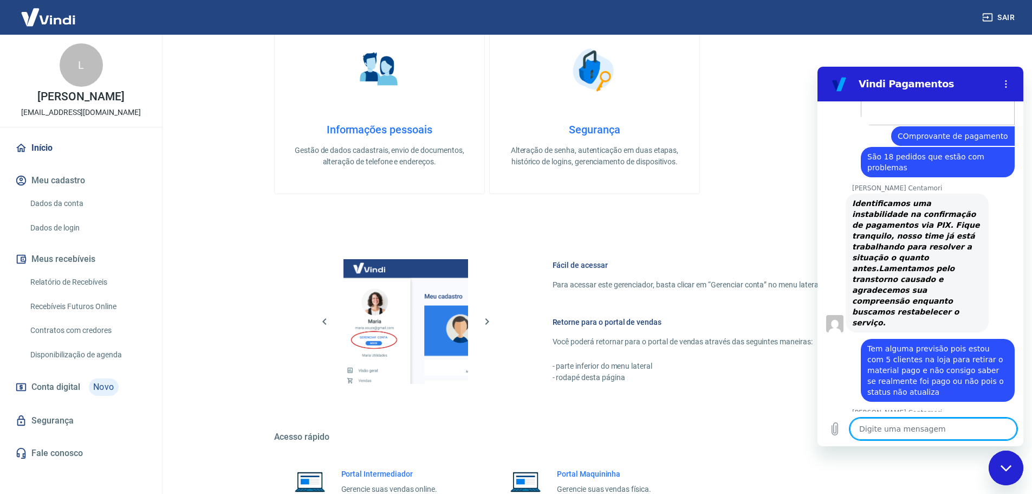
scroll to position [688, 0]
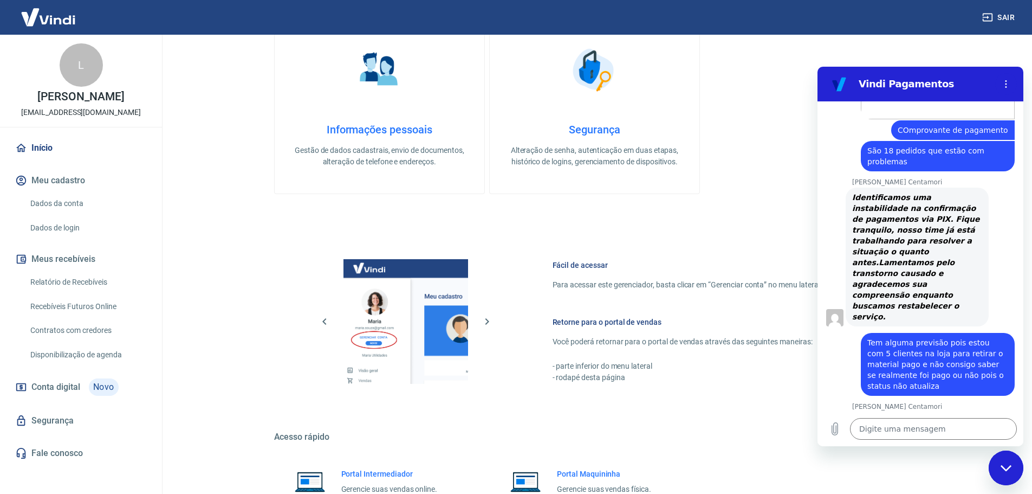
drag, startPoint x: 956, startPoint y: 393, endPoint x: 846, endPoint y: 379, distance: 110.4
click at [846, 412] on div "[PERSON_NAME] Centamori diz: Já estamos trabalhando para solucionar nas próxima…" at bounding box center [917, 427] width 143 height 30
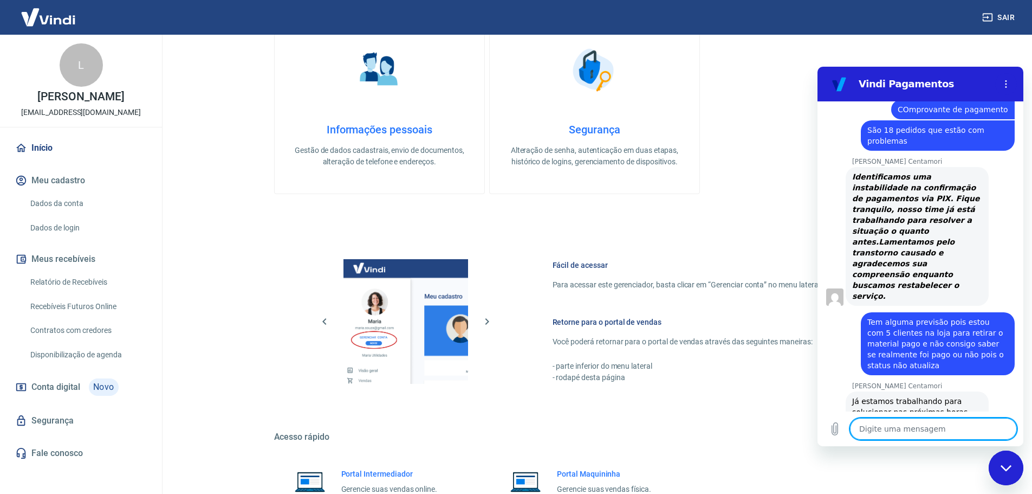
click at [885, 431] on textarea at bounding box center [933, 429] width 167 height 22
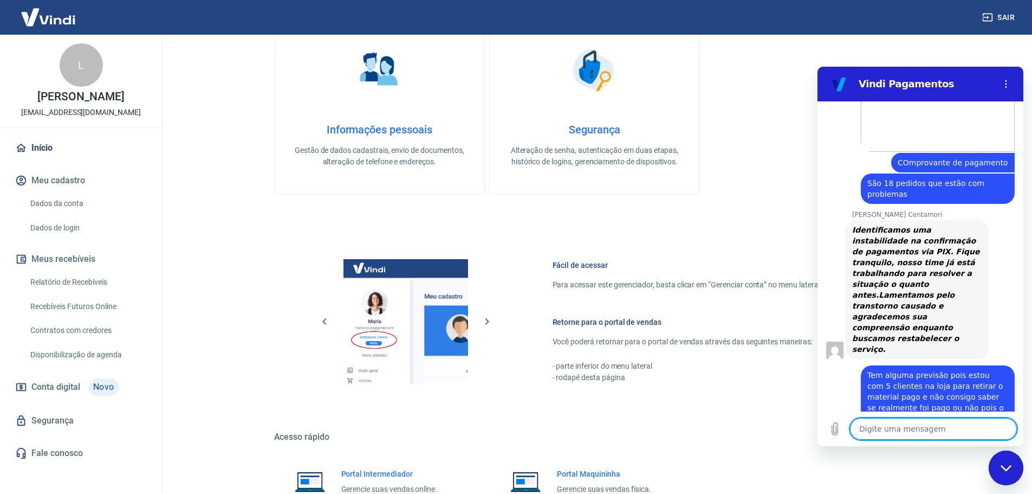
scroll to position [621, 0]
